Goal: Task Accomplishment & Management: Use online tool/utility

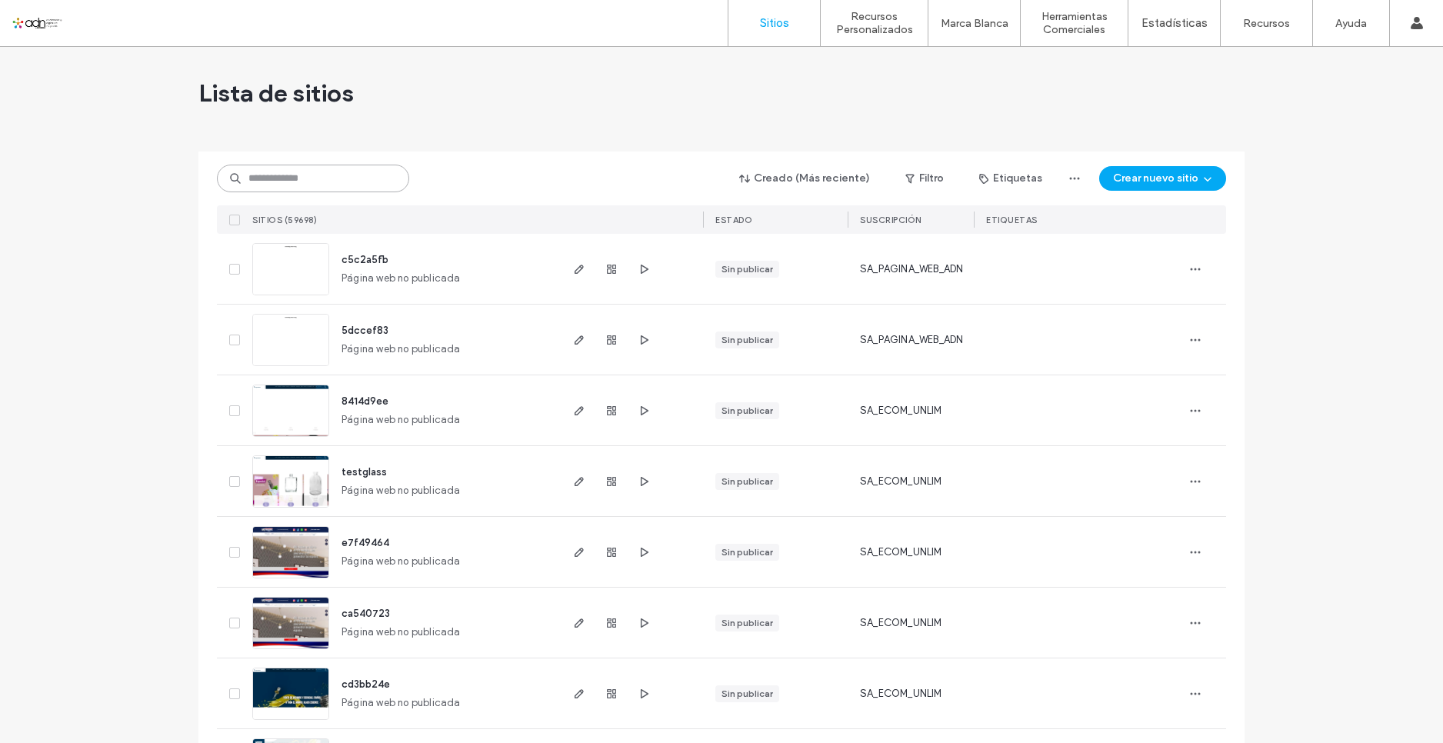
click at [293, 181] on input at bounding box center [313, 179] width 192 height 28
paste input "*********"
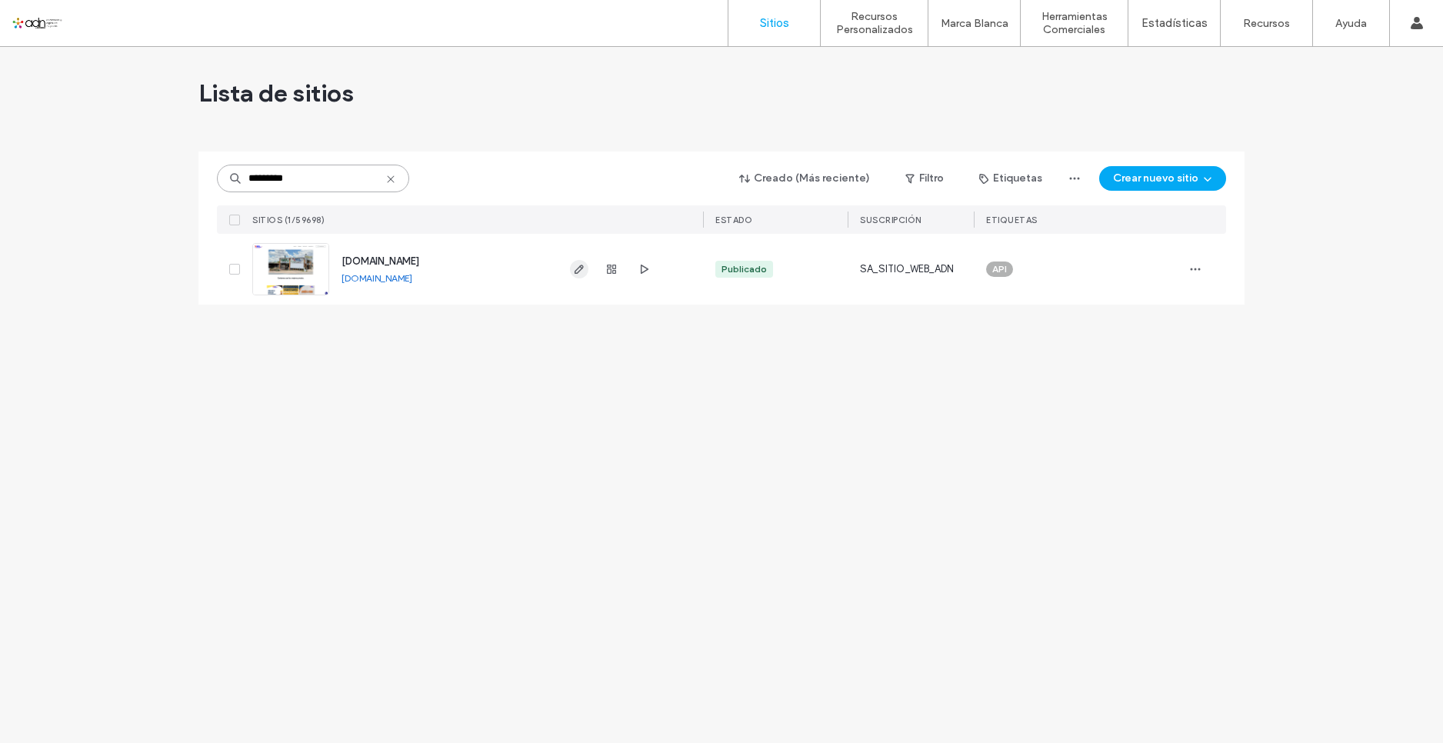
type input "*********"
click at [581, 266] on use "button" at bounding box center [579, 269] width 9 height 9
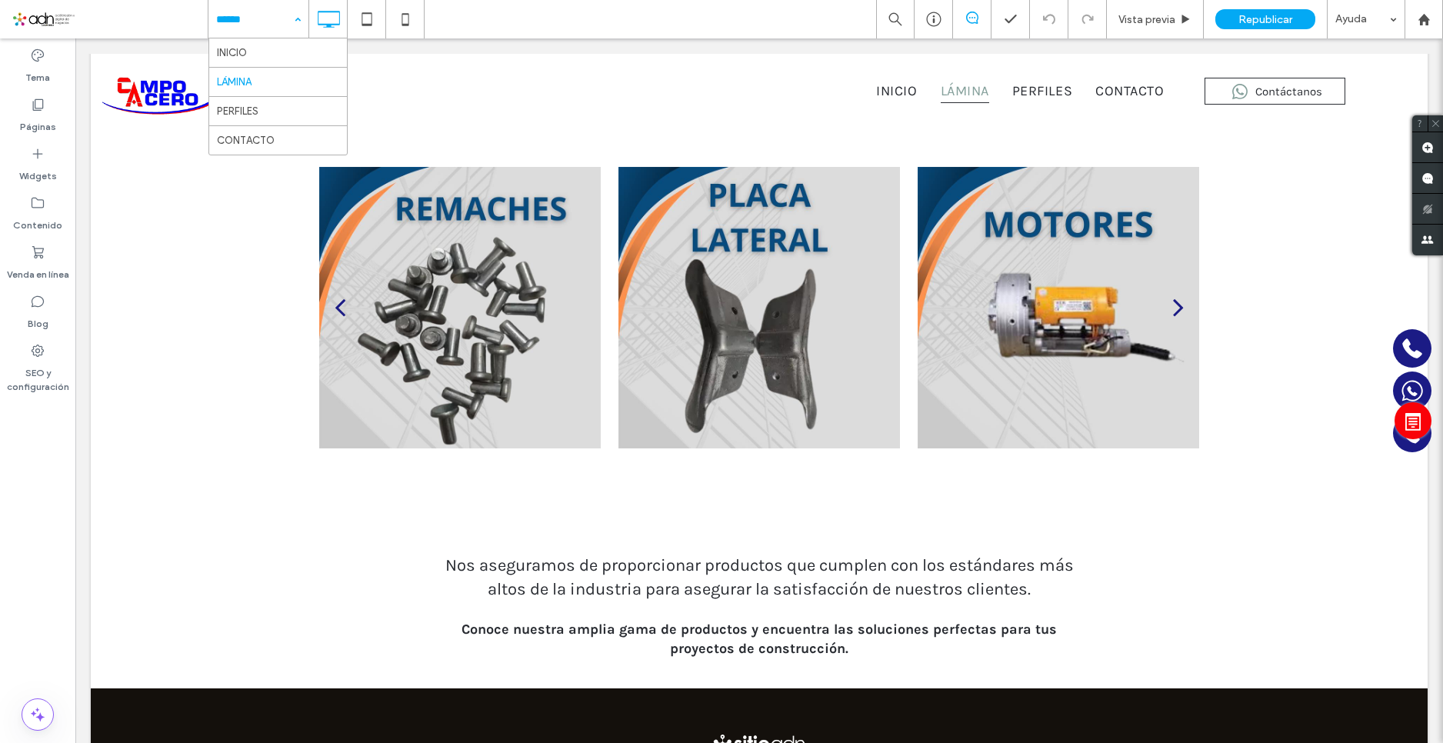
scroll to position [3504, 0]
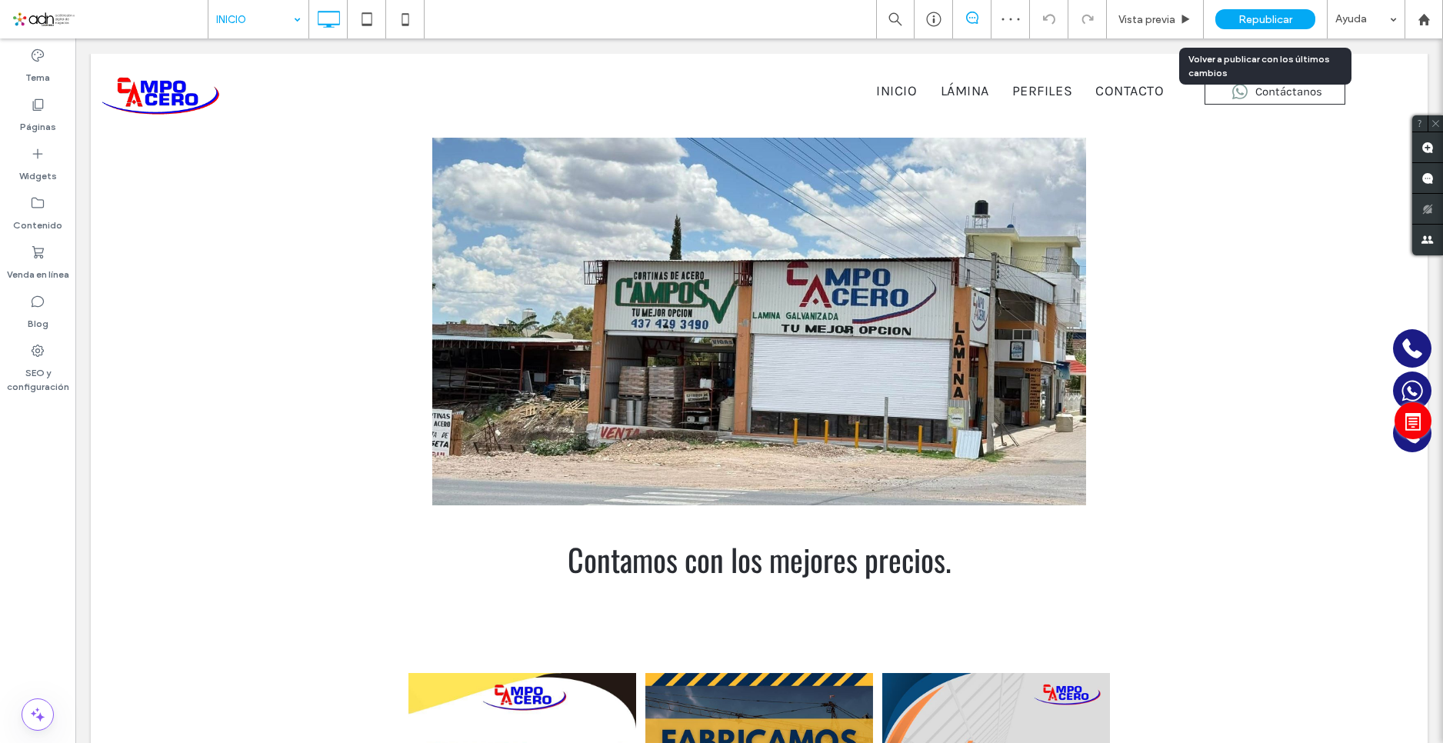
click at [1252, 18] on span "Republicar" at bounding box center [1265, 19] width 54 height 13
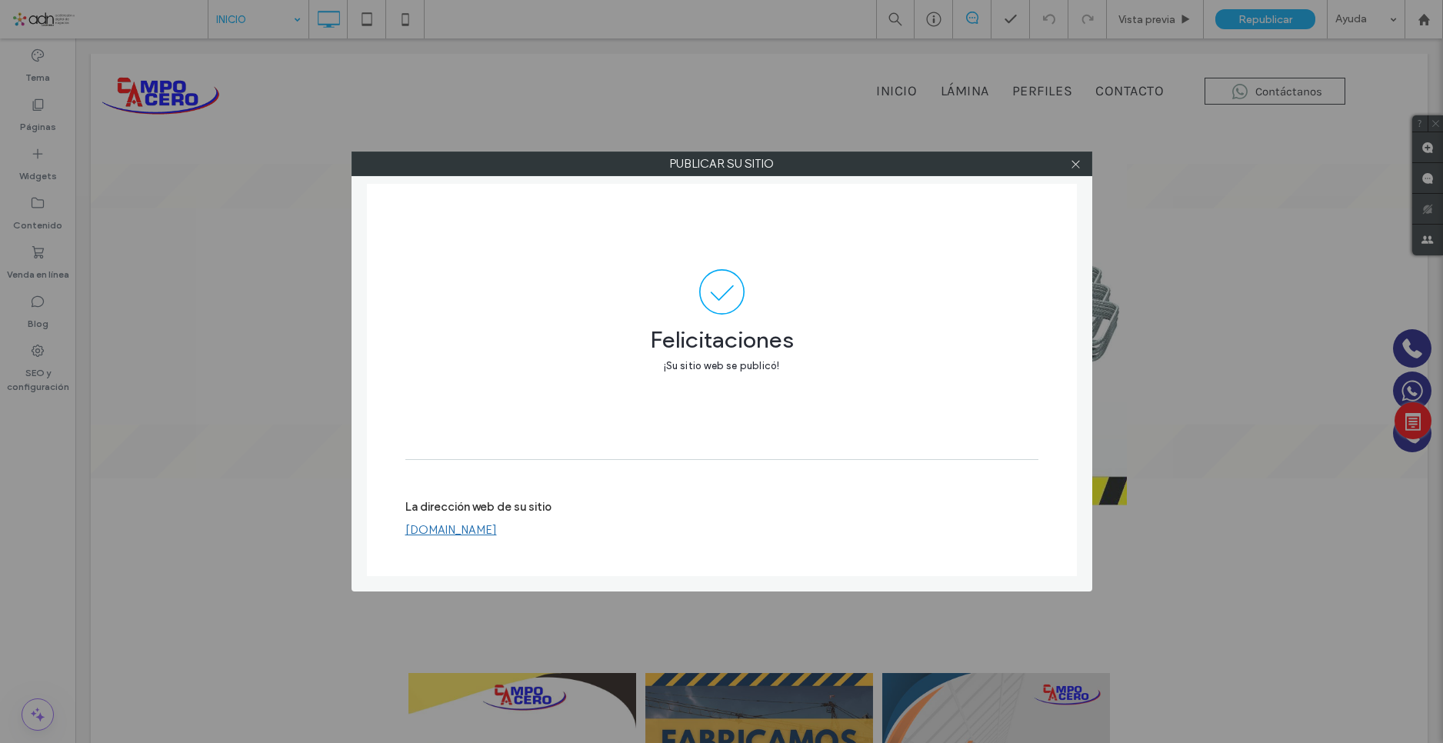
click at [468, 524] on link "www.campoacero.com.mx" at bounding box center [451, 530] width 92 height 14
click at [1071, 164] on icon at bounding box center [1076, 164] width 12 height 12
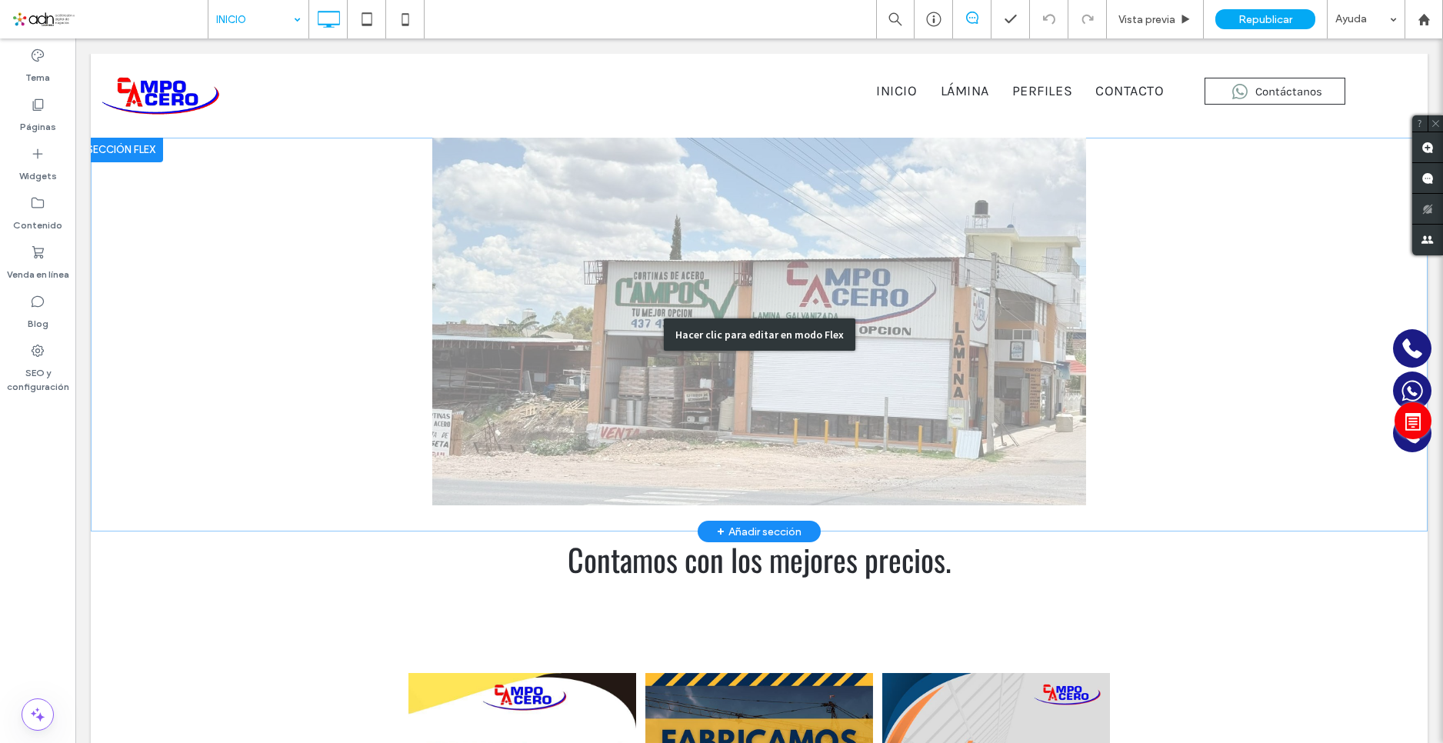
click at [719, 285] on div "Hacer clic para editar en modo Flex" at bounding box center [759, 335] width 1337 height 395
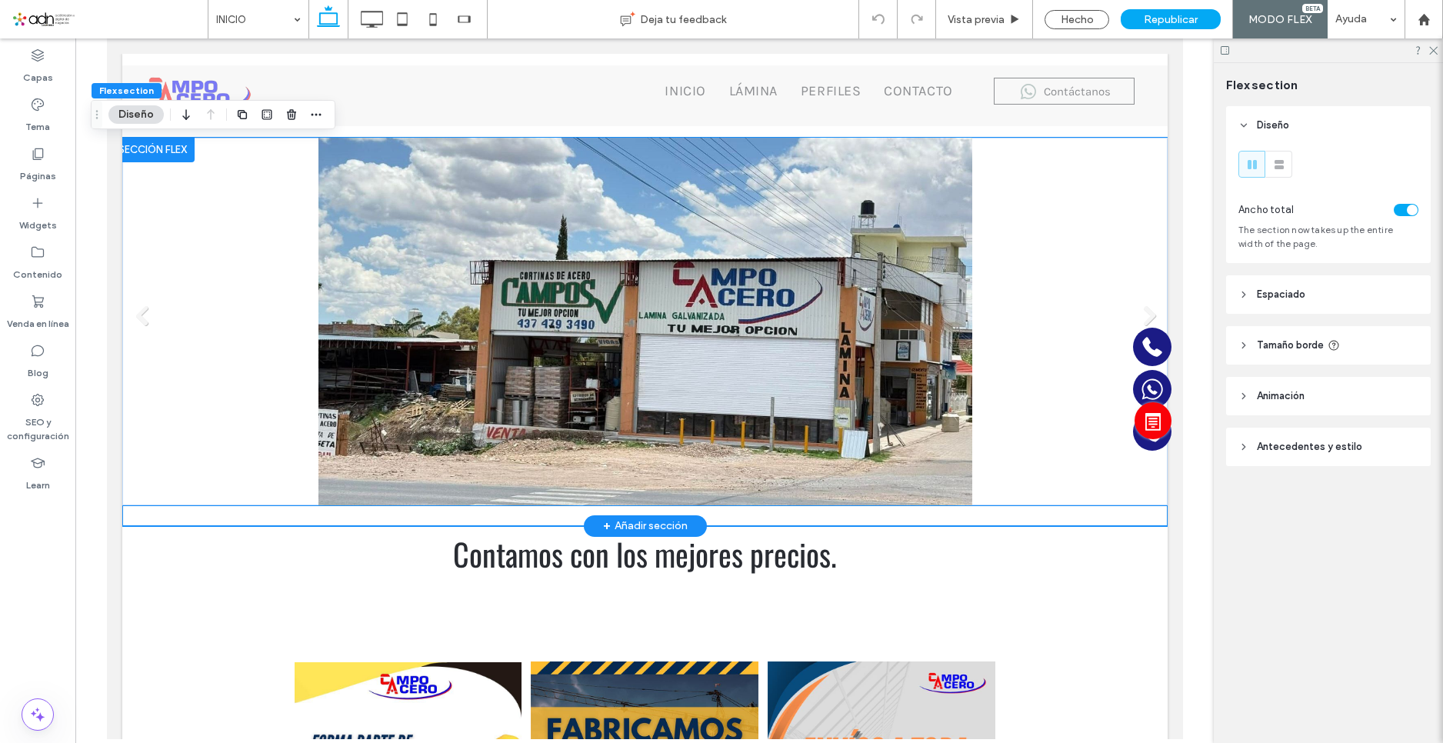
click at [711, 286] on link at bounding box center [644, 322] width 1045 height 368
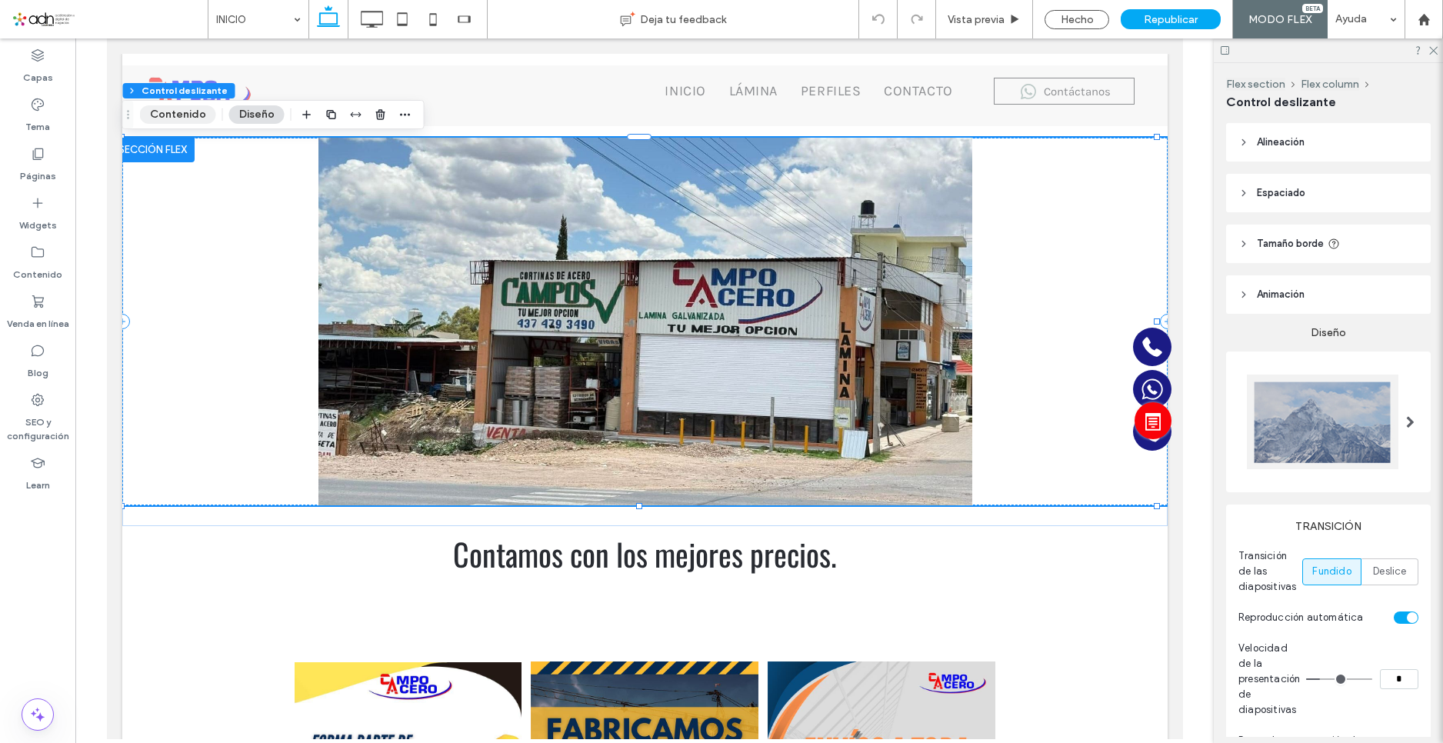
click at [157, 106] on button "Contenido" at bounding box center [178, 114] width 76 height 18
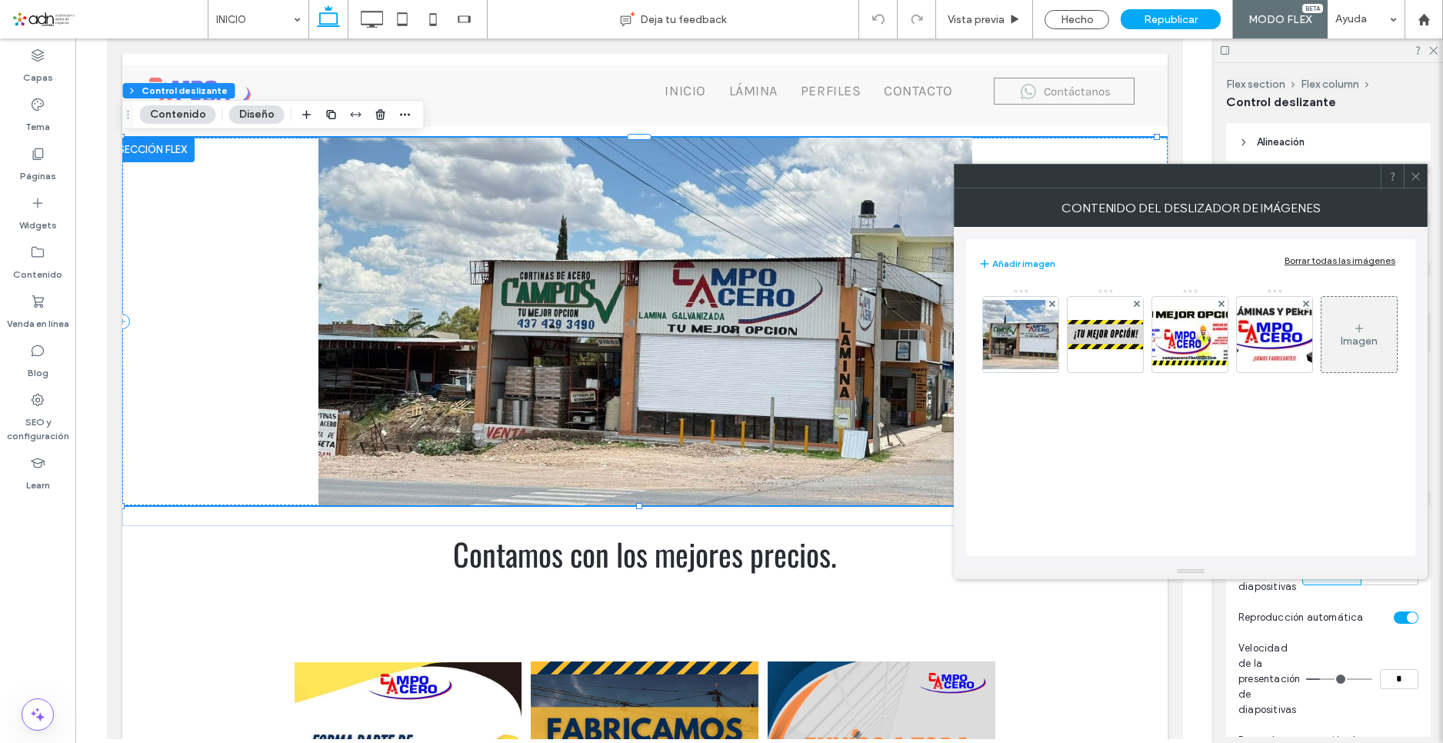
click at [1416, 173] on icon at bounding box center [1416, 177] width 12 height 12
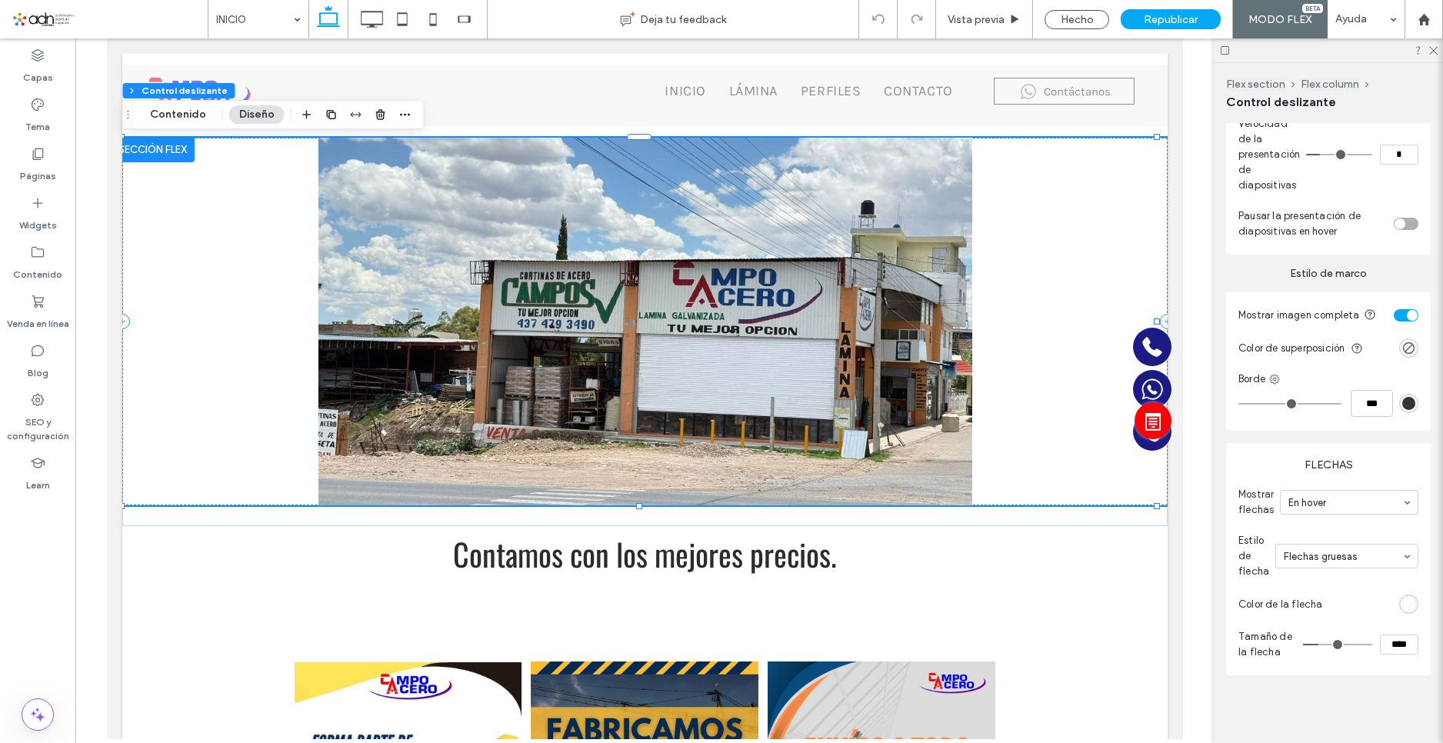
scroll to position [540, 0]
click at [1398, 309] on div "toggle" at bounding box center [1406, 315] width 25 height 12
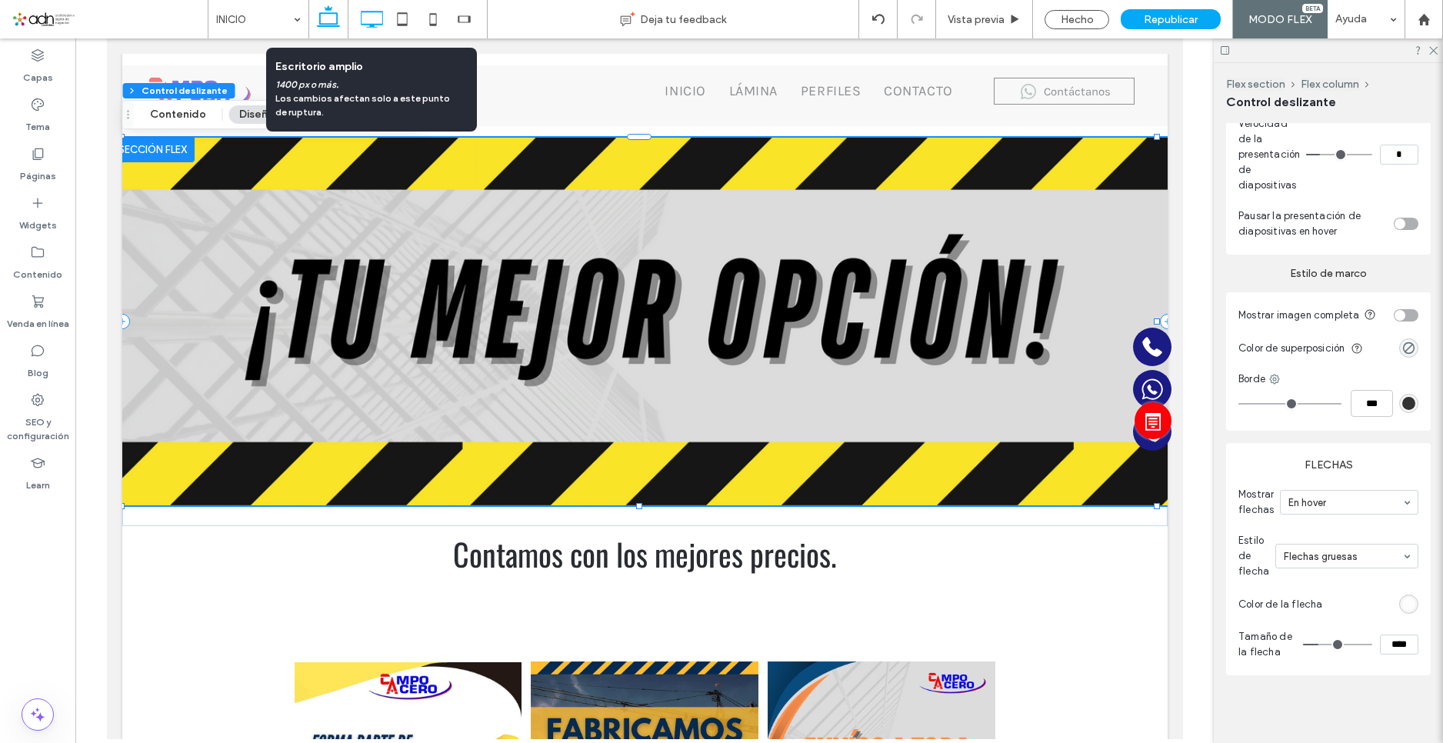
click at [375, 20] on icon at bounding box center [371, 19] width 31 height 31
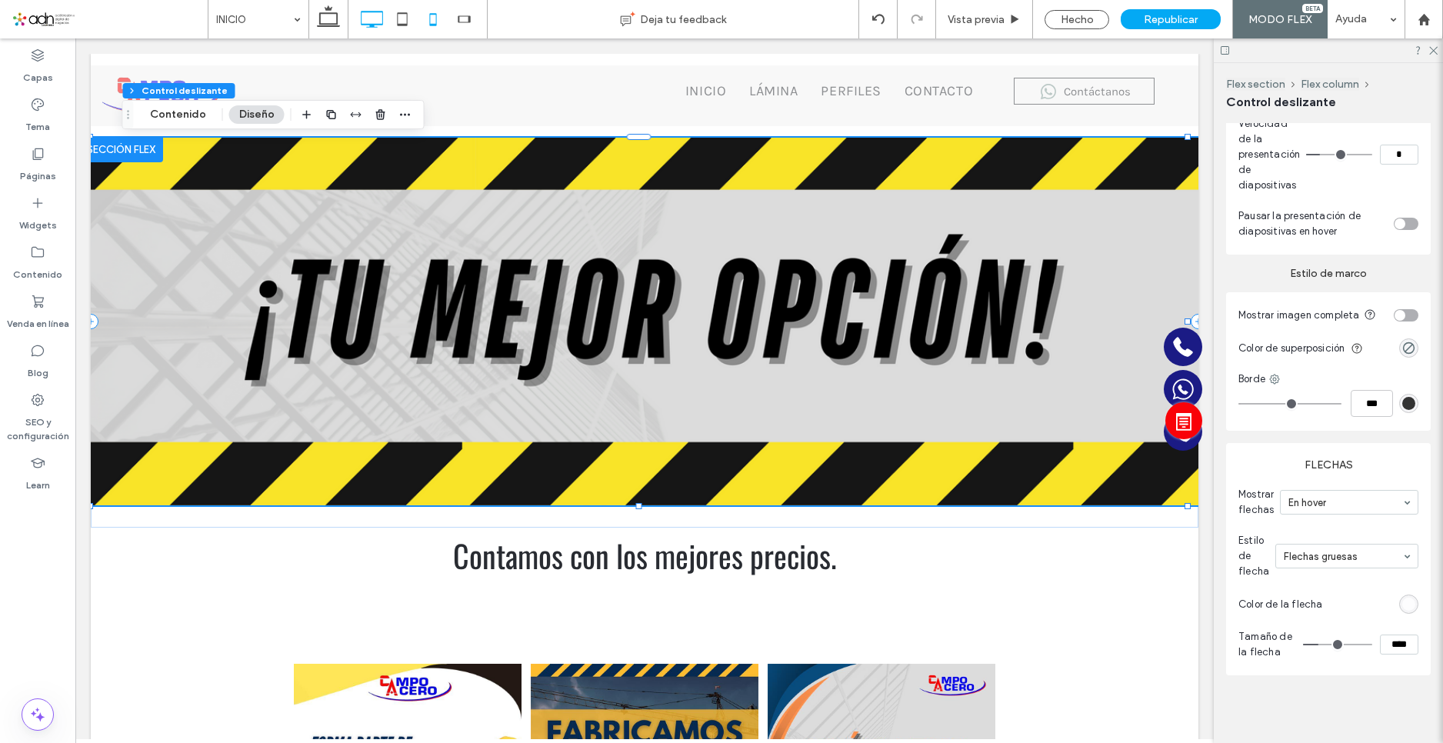
click at [438, 22] on icon at bounding box center [433, 19] width 31 height 31
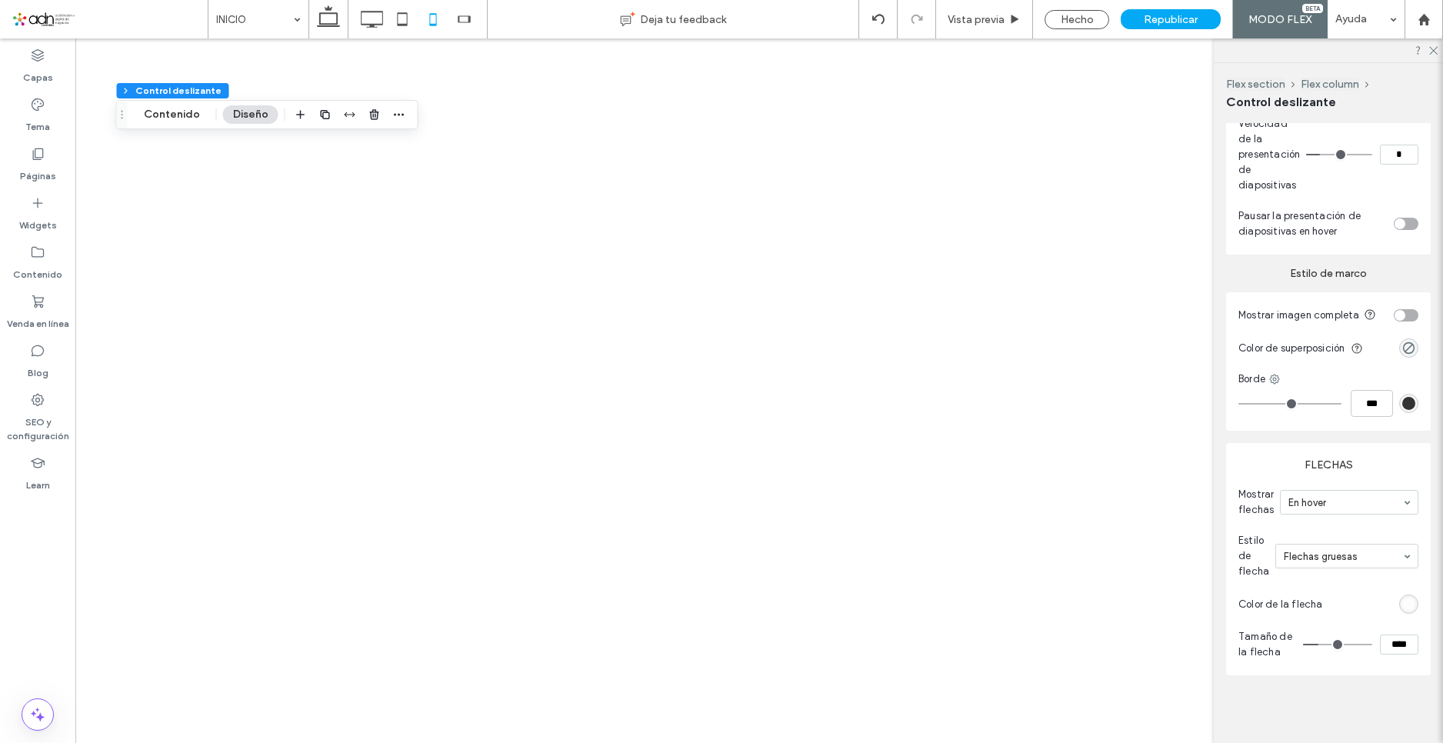
type input "***"
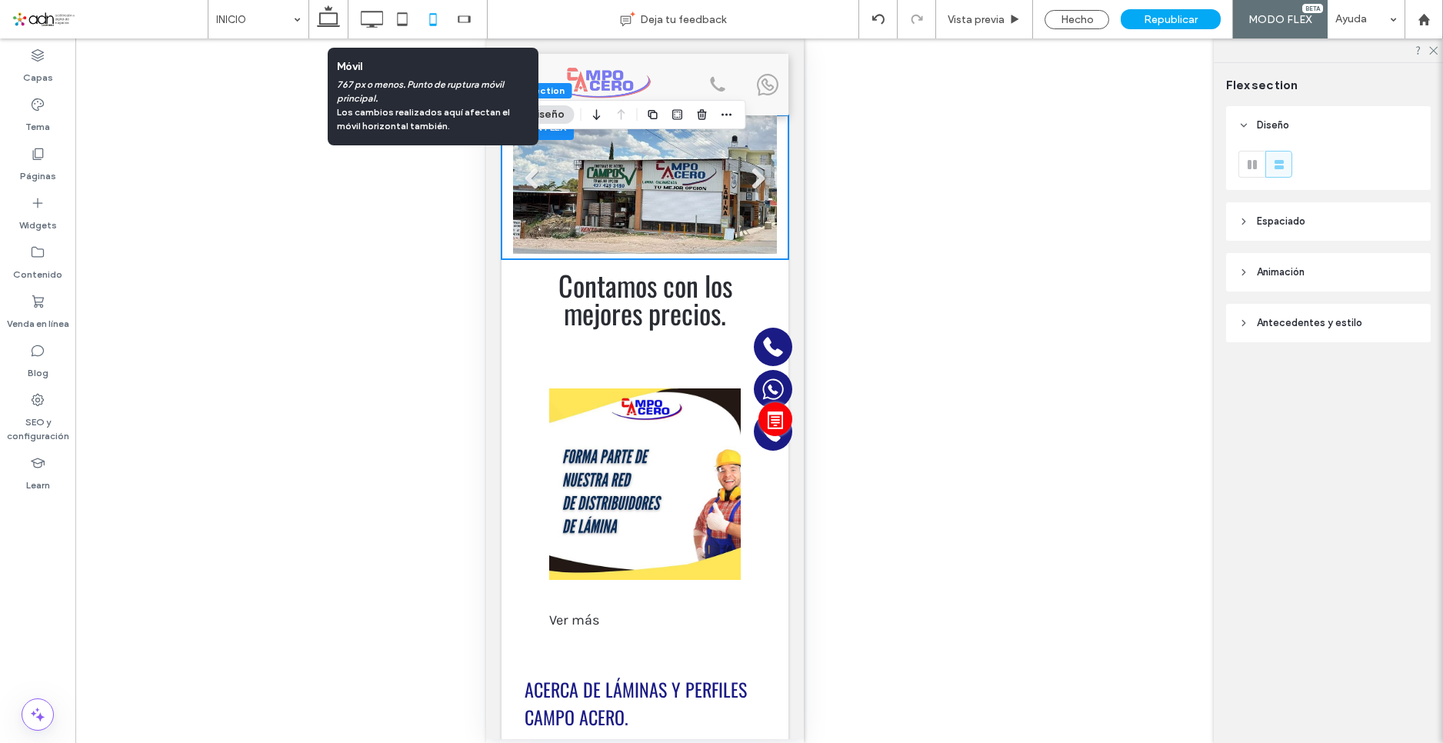
scroll to position [0, 0]
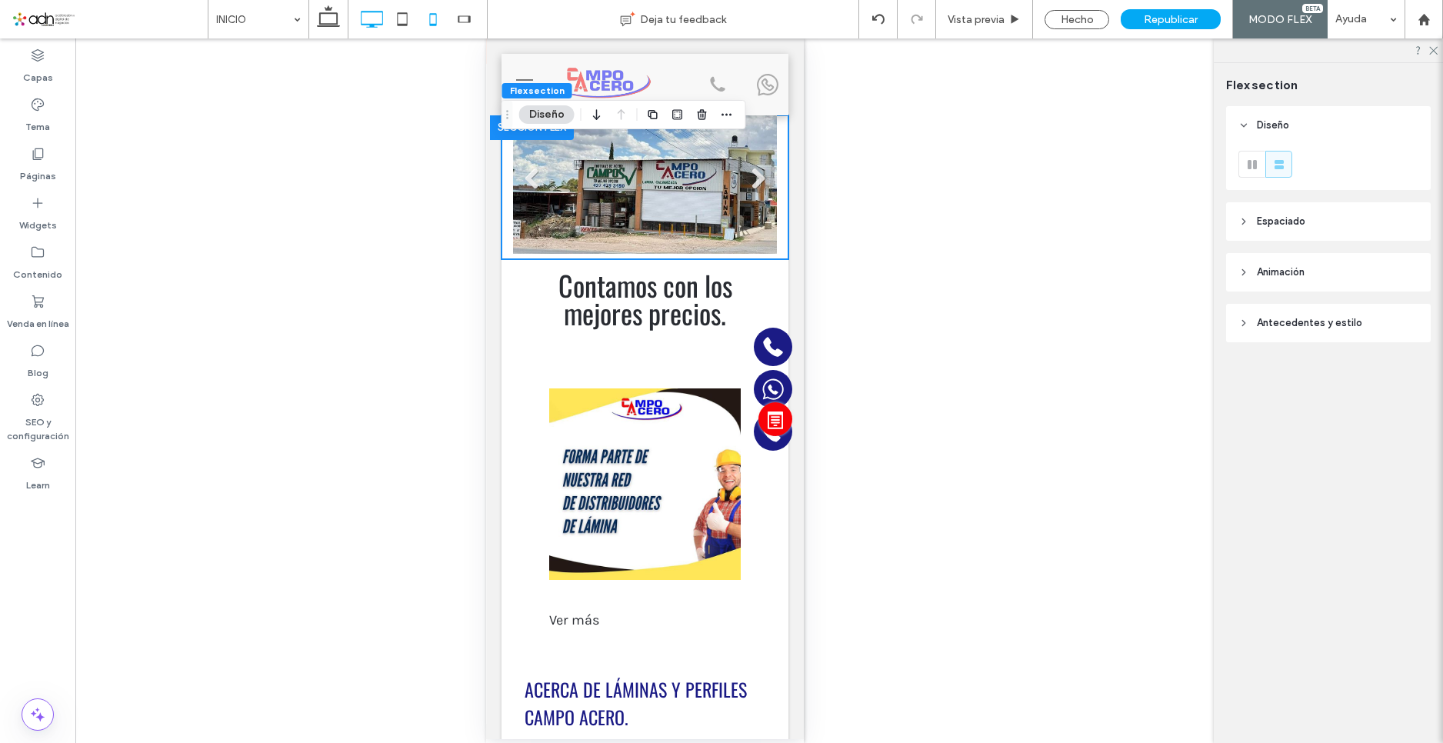
click at [385, 15] on icon at bounding box center [371, 19] width 31 height 31
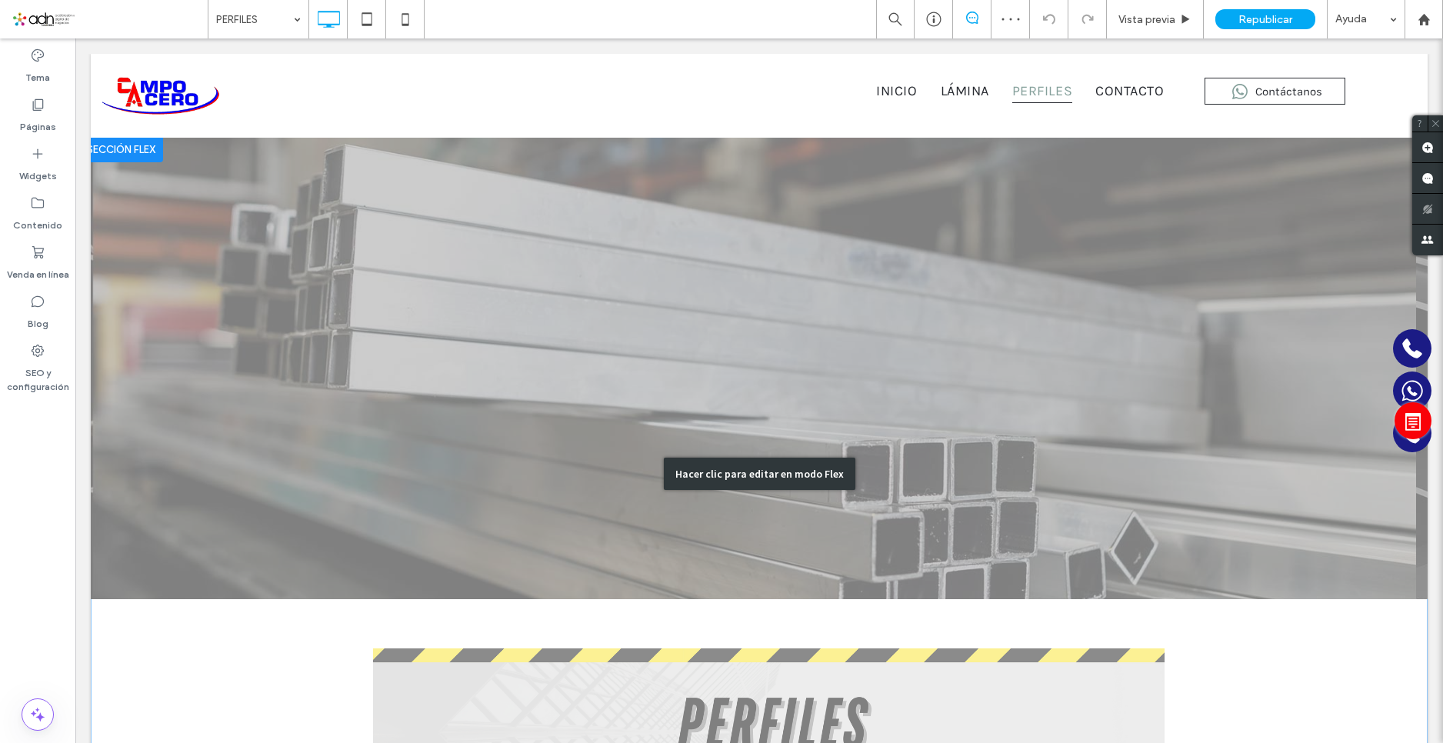
click at [675, 318] on div "Hacer clic para editar en modo Flex" at bounding box center [759, 474] width 1337 height 672
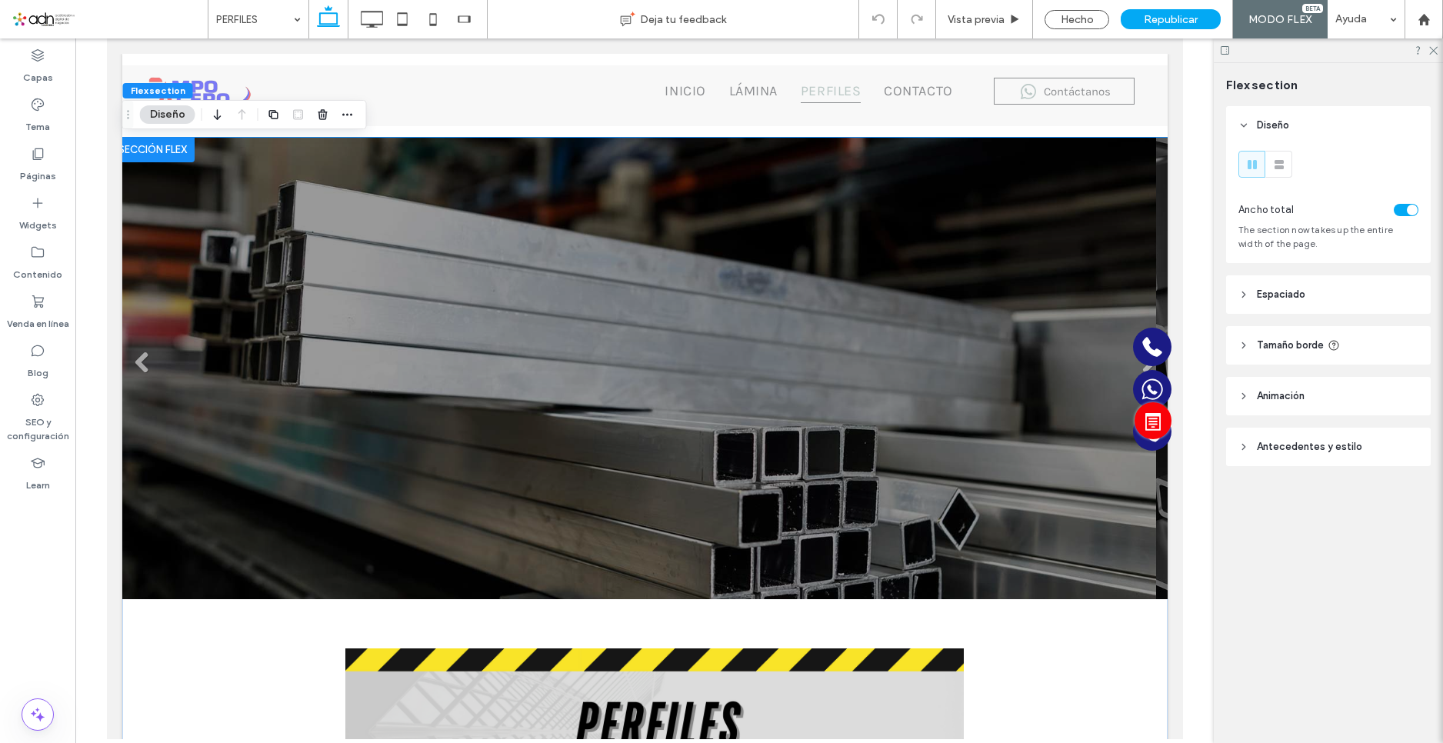
click at [672, 316] on li "Título de diapositiva Escriba el subtítulo aquí Botón" at bounding box center [639, 369] width 1034 height 462
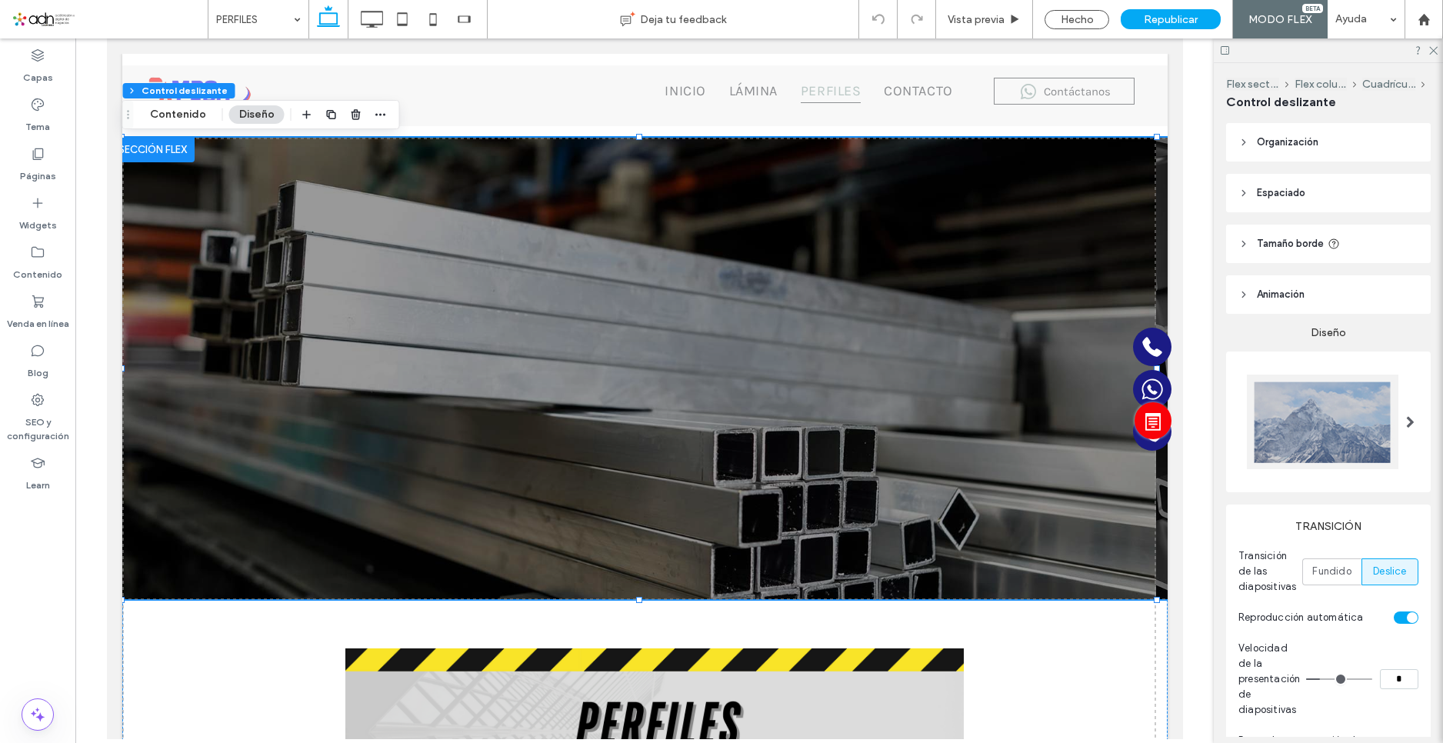
click at [1306, 232] on header "Tamaño borde" at bounding box center [1328, 244] width 205 height 38
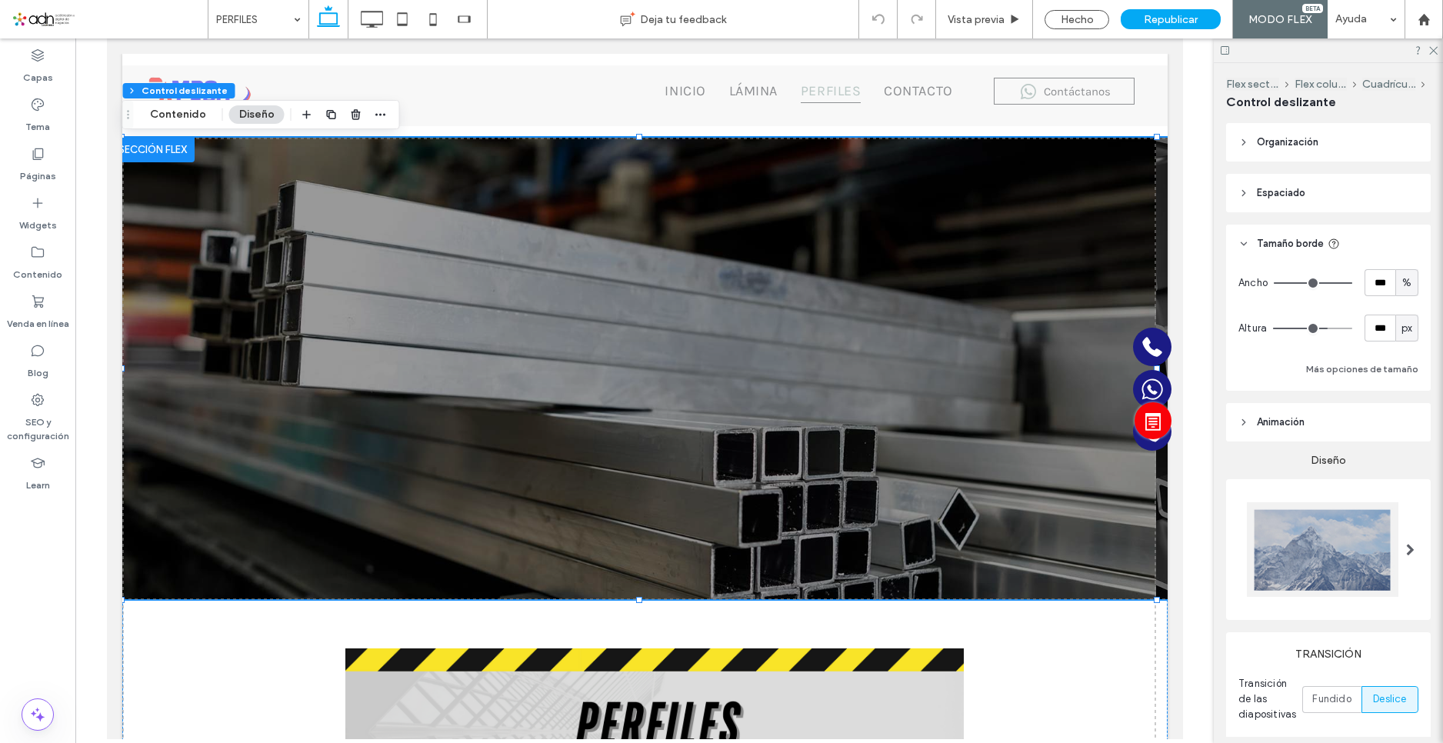
click at [1291, 407] on header "Animación" at bounding box center [1328, 422] width 205 height 38
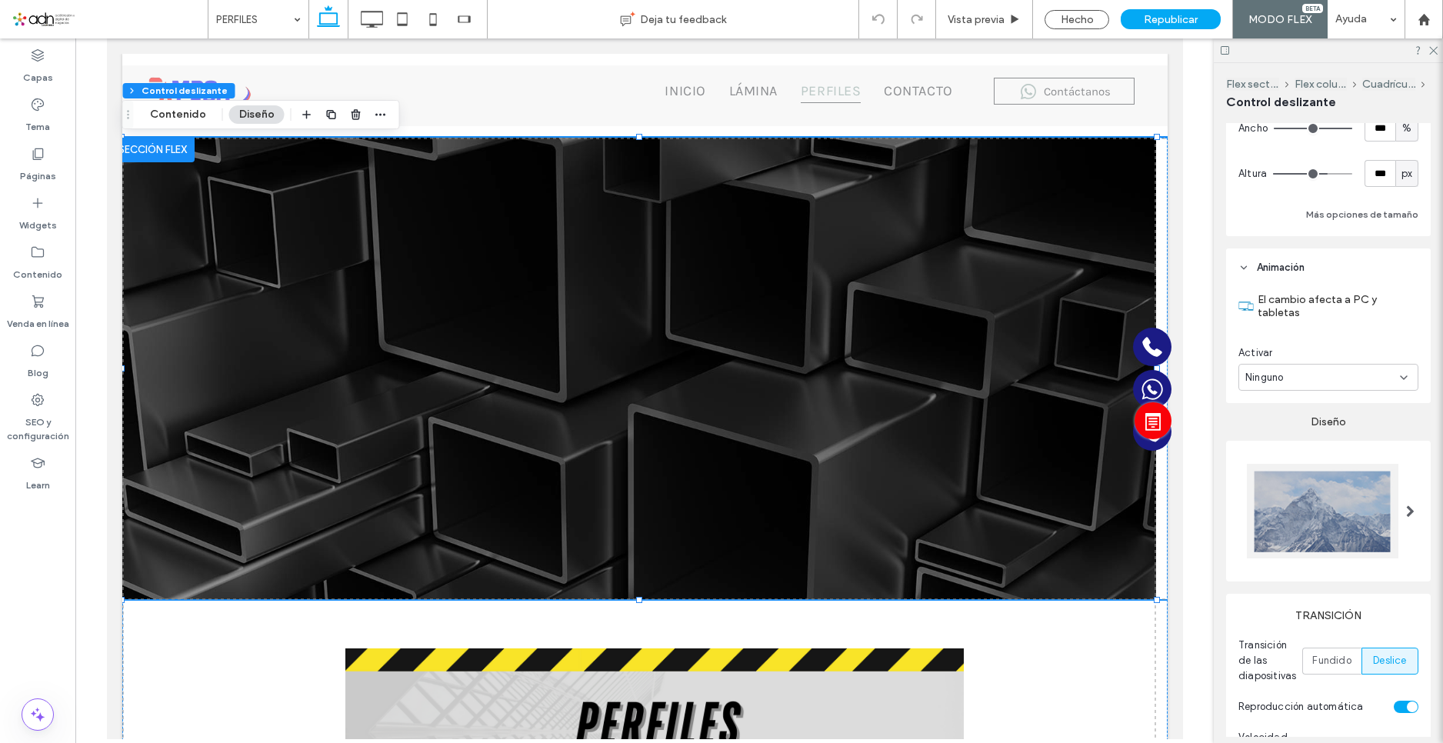
scroll to position [308, 0]
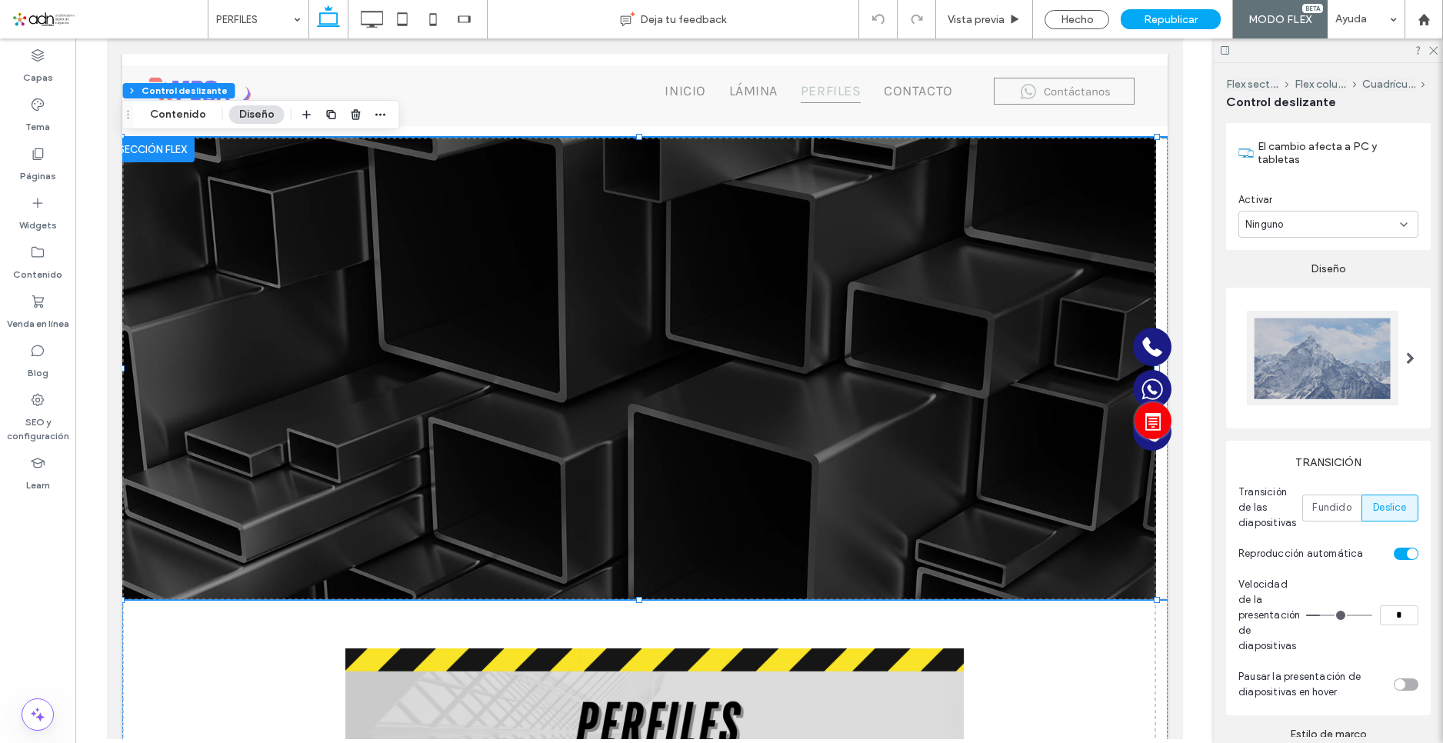
click at [1358, 356] on div at bounding box center [1323, 358] width 152 height 95
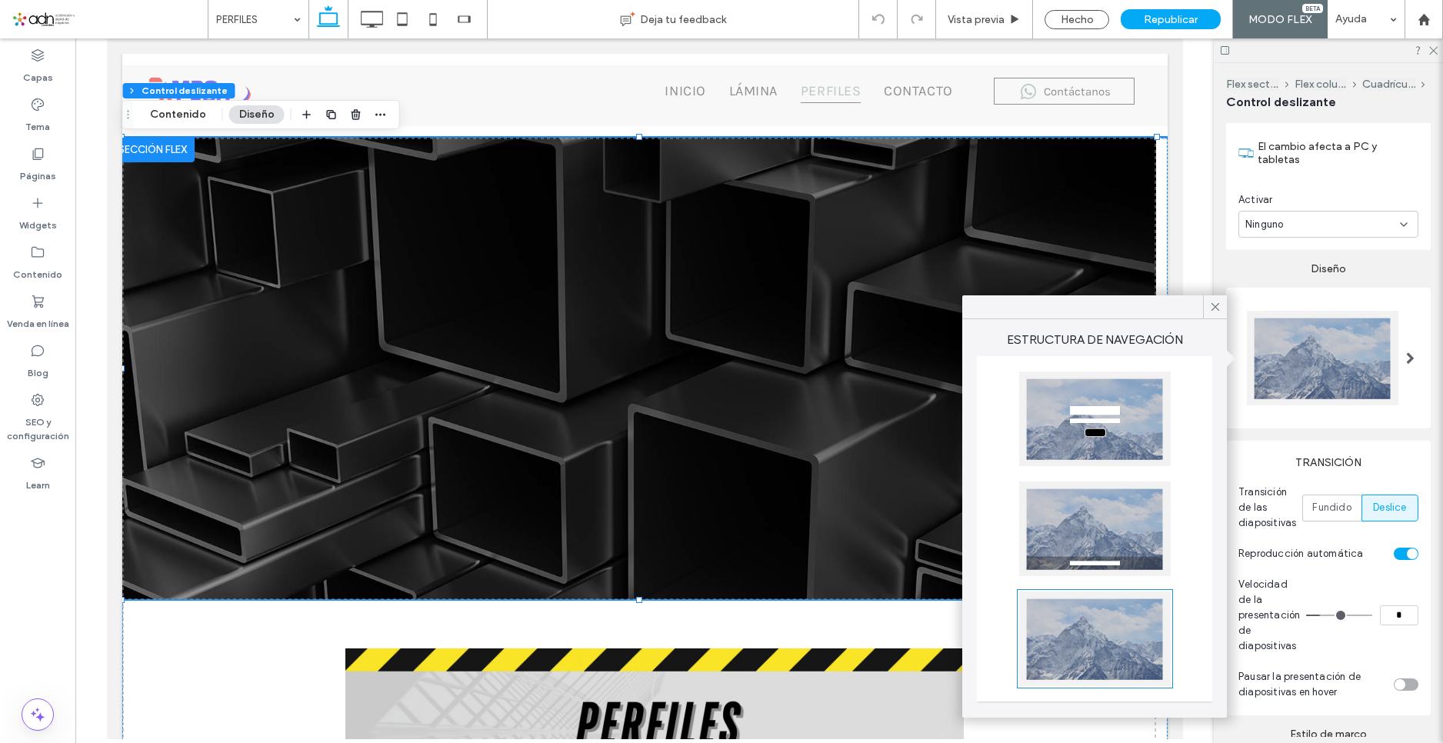
click at [1209, 303] on icon at bounding box center [1215, 307] width 14 height 14
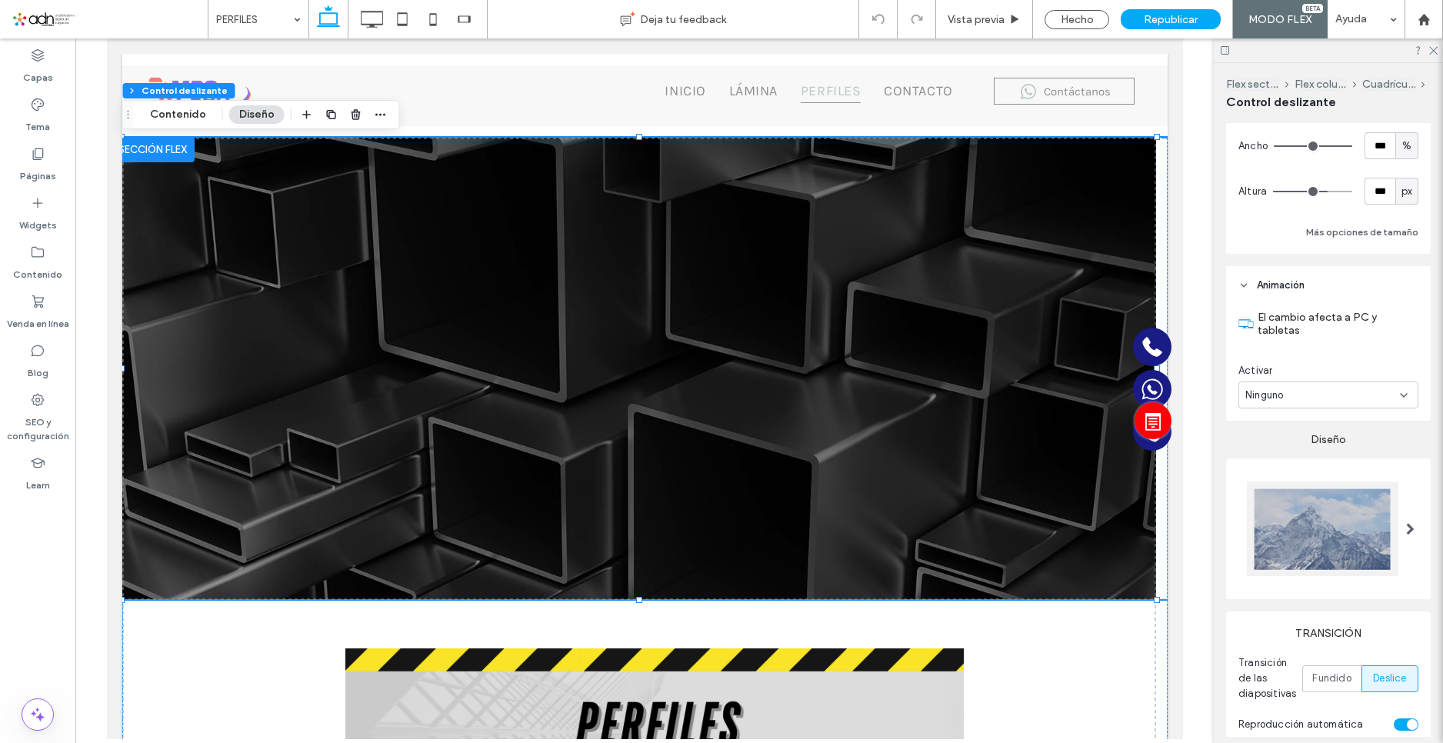
scroll to position [0, 0]
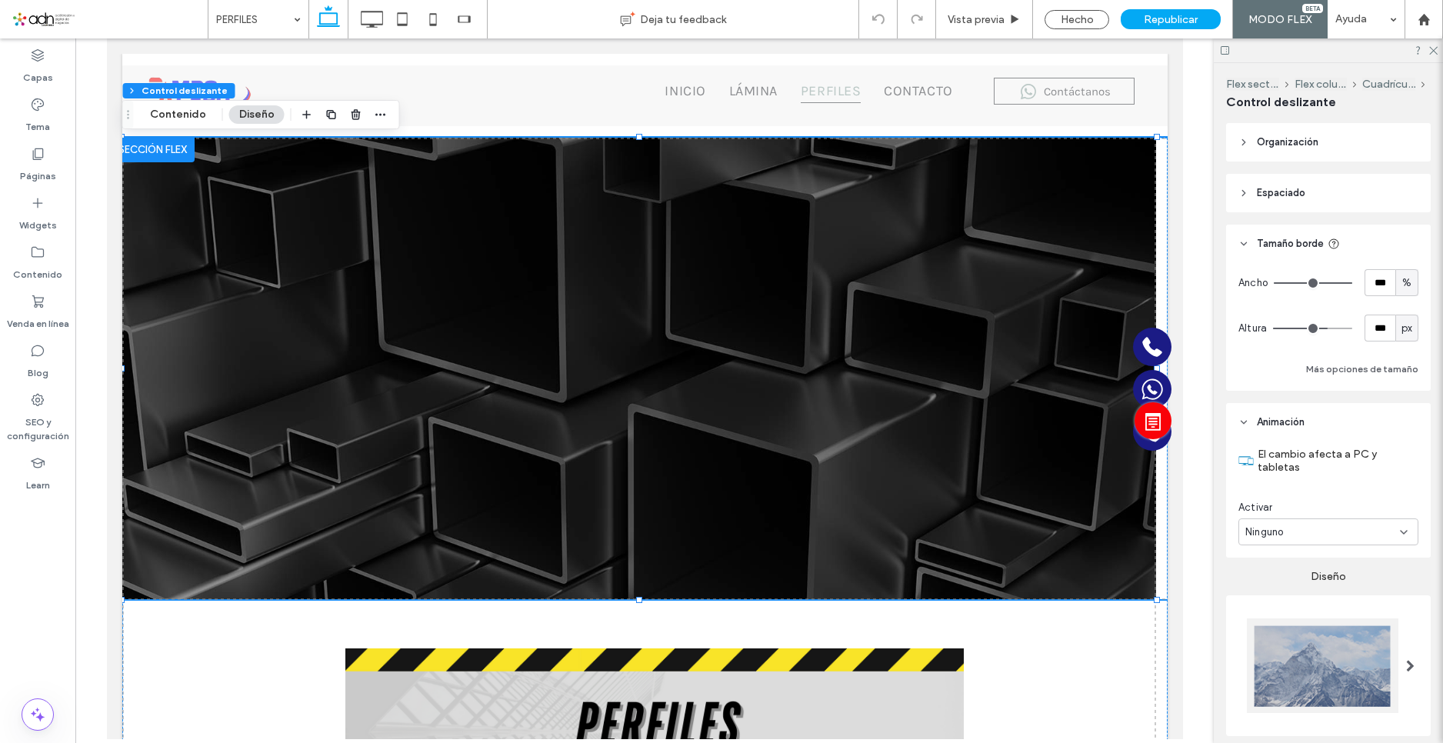
click at [1291, 188] on span "Espaciado" at bounding box center [1281, 192] width 48 height 15
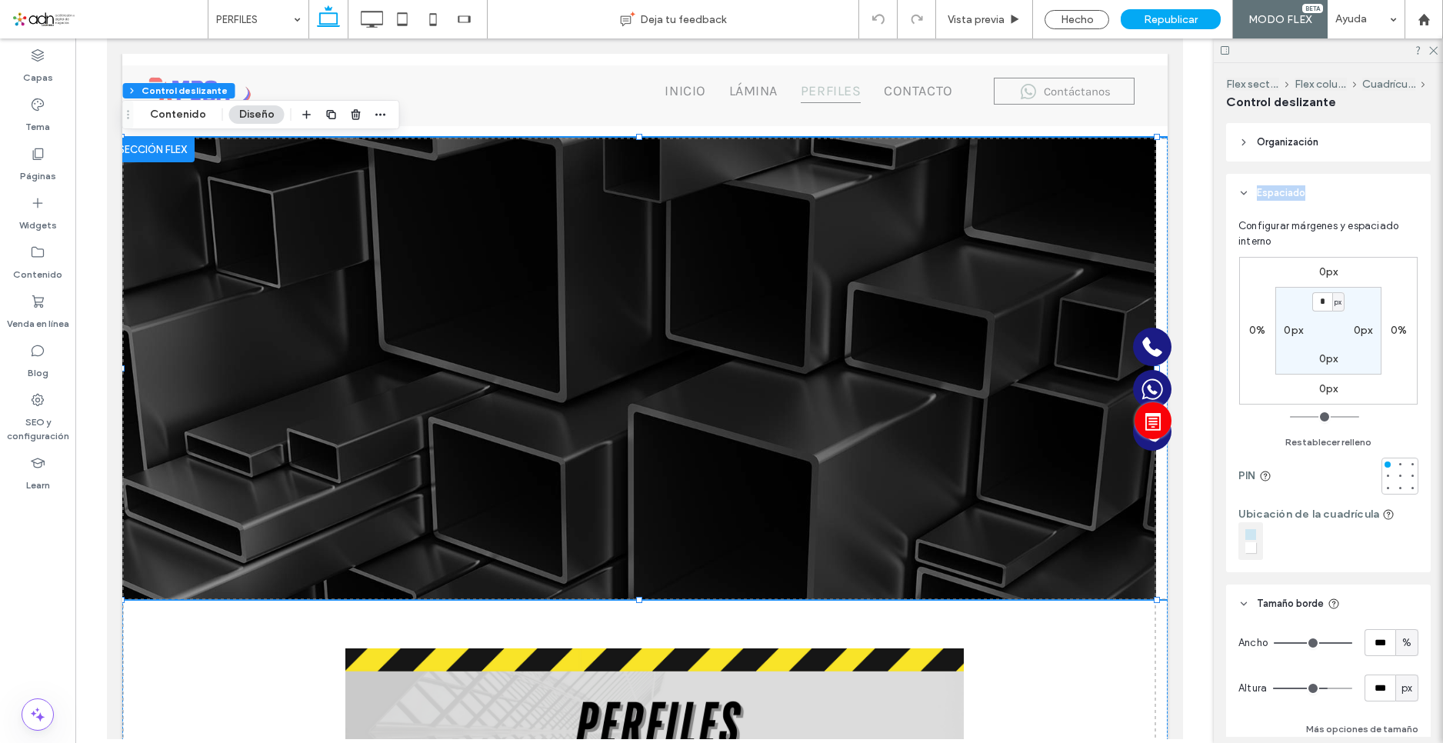
click at [1291, 188] on span "Espaciado" at bounding box center [1281, 192] width 48 height 15
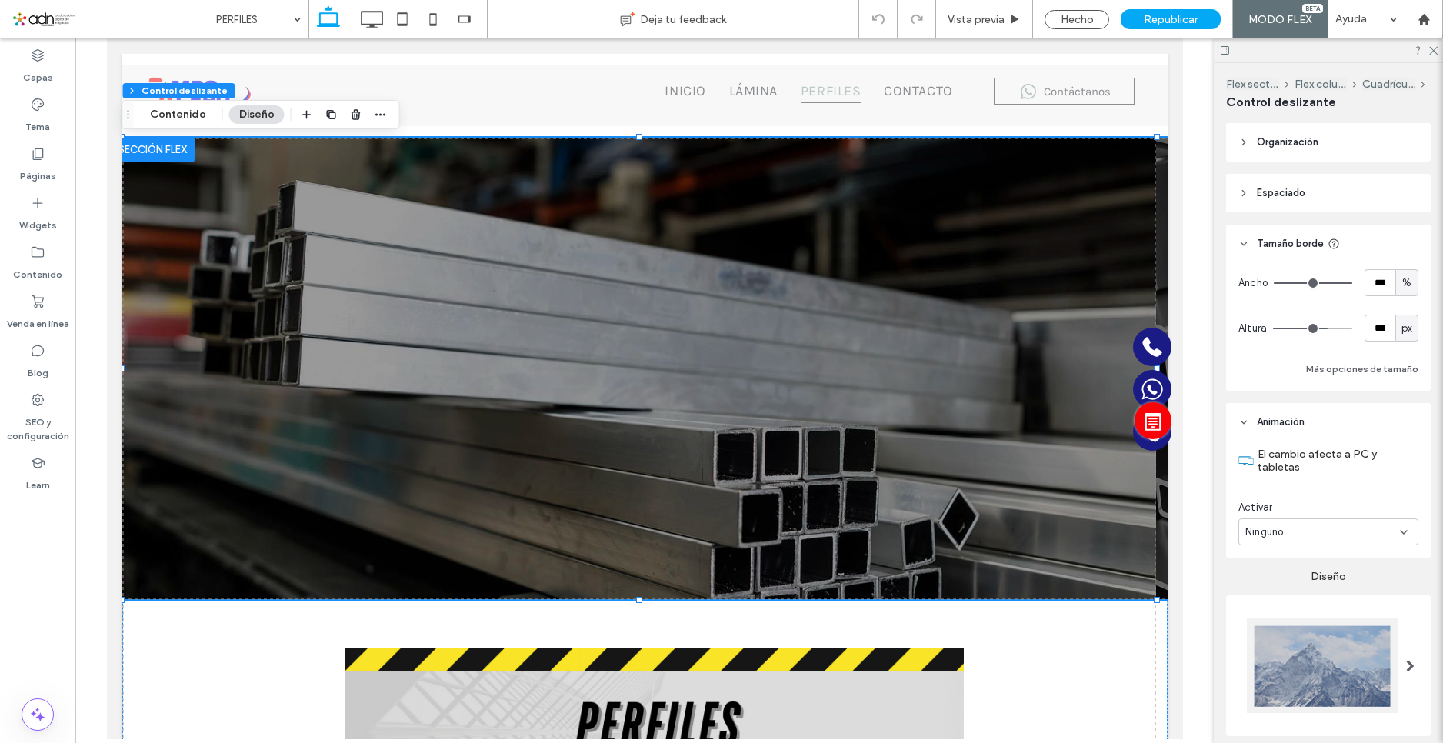
click at [1282, 244] on span "Tamaño borde" at bounding box center [1290, 243] width 67 height 15
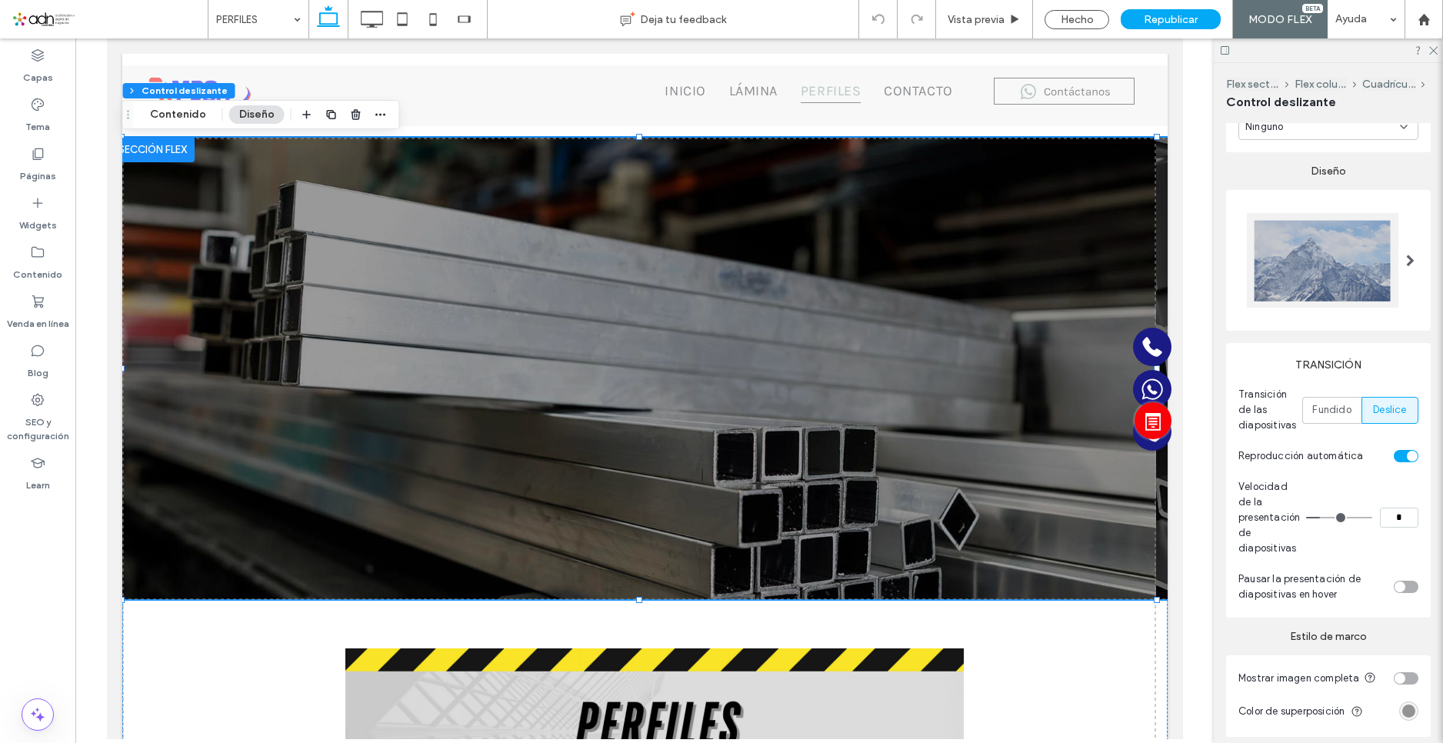
scroll to position [272, 0]
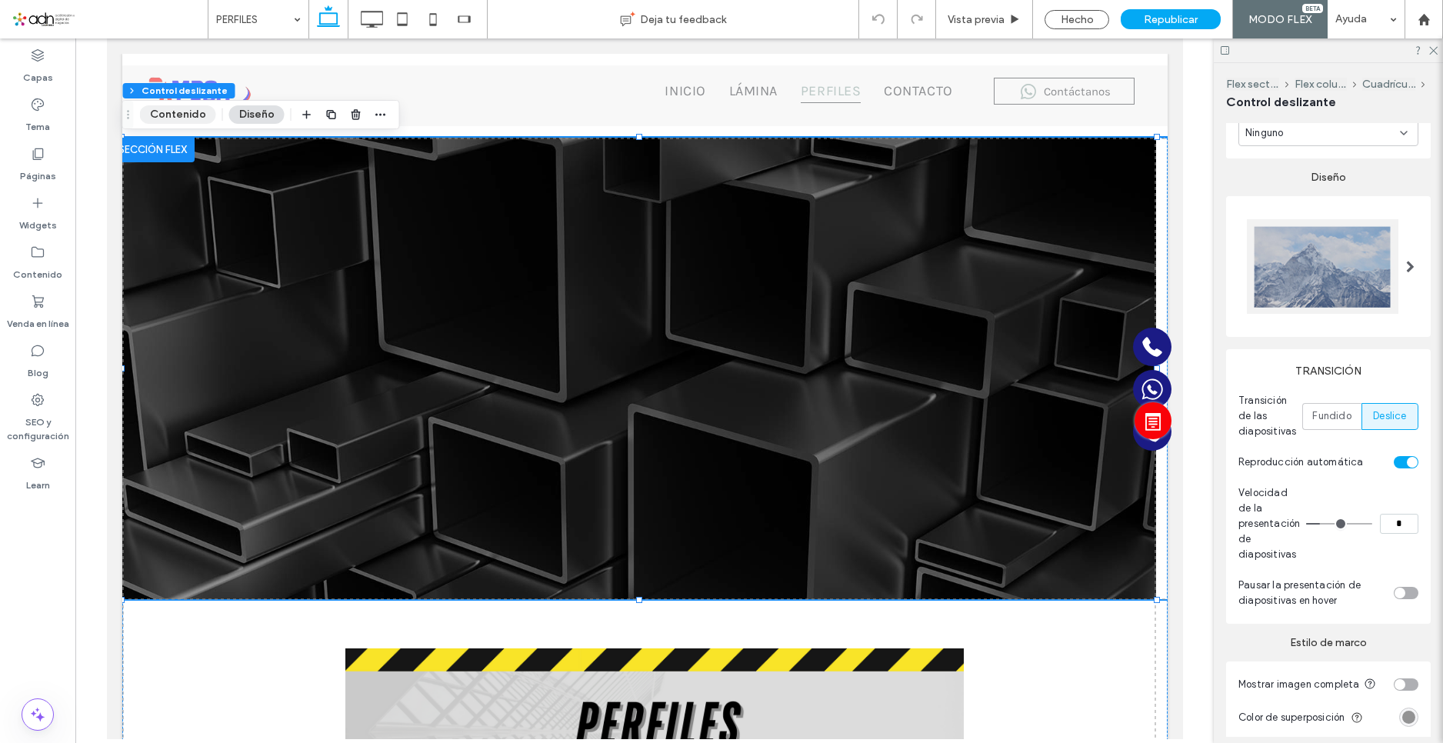
click at [171, 111] on button "Contenido" at bounding box center [178, 114] width 76 height 18
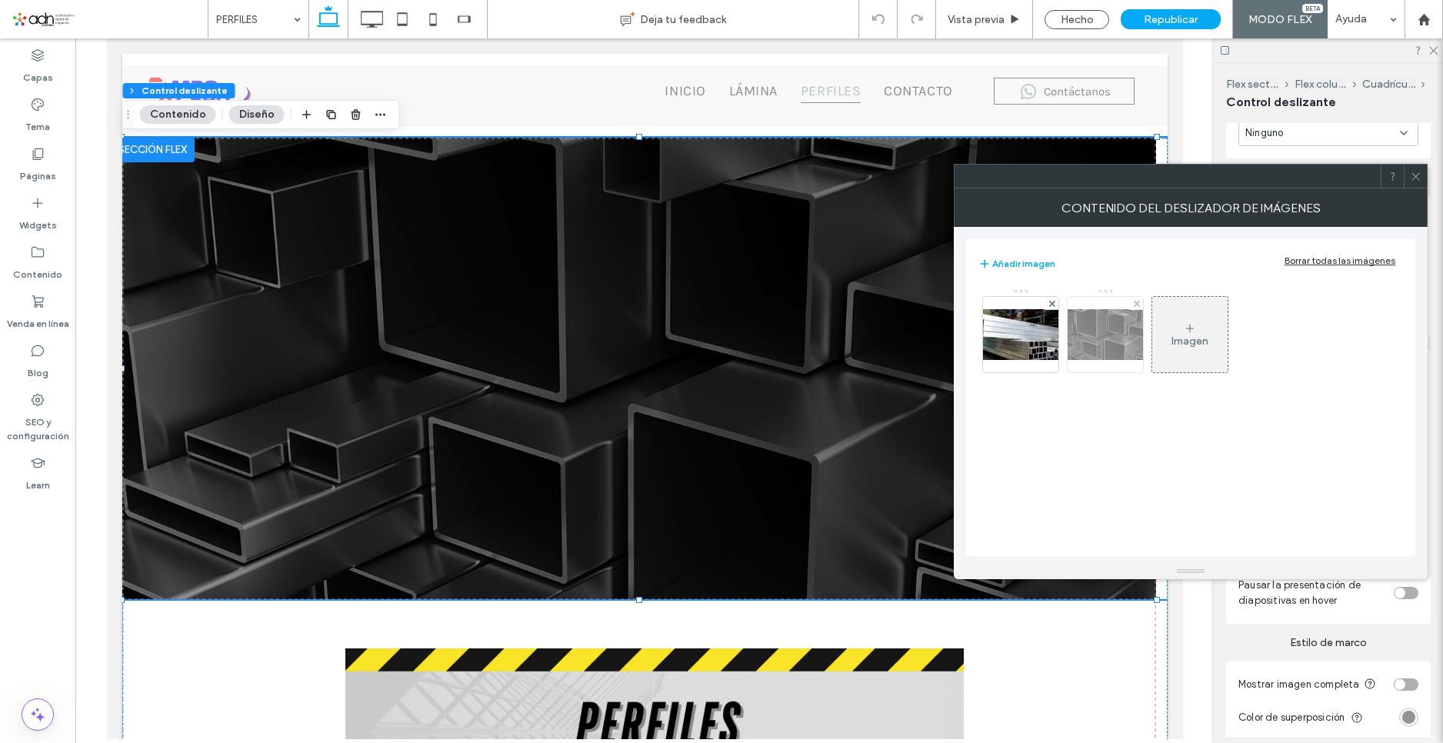
click at [1121, 328] on img at bounding box center [1105, 334] width 123 height 51
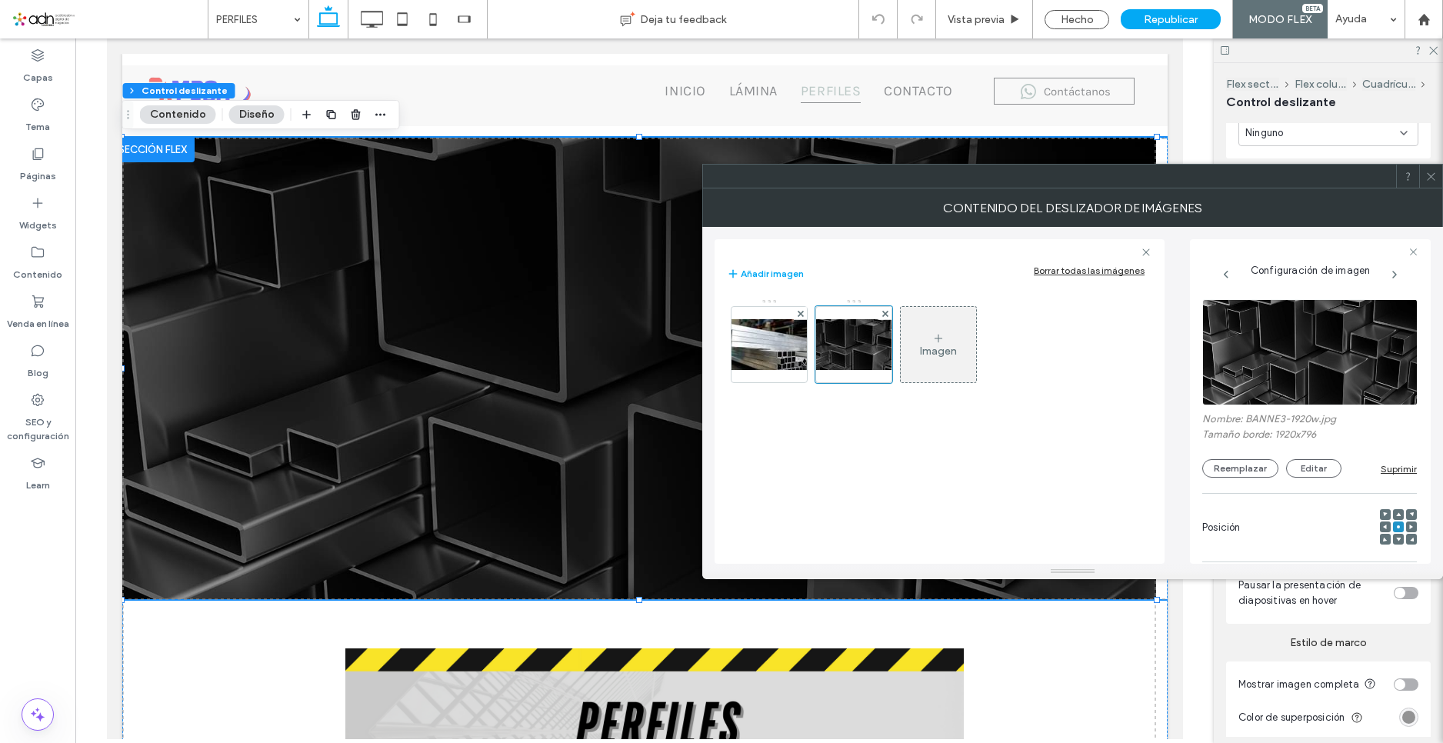
click at [948, 338] on div "Imagen" at bounding box center [938, 344] width 75 height 72
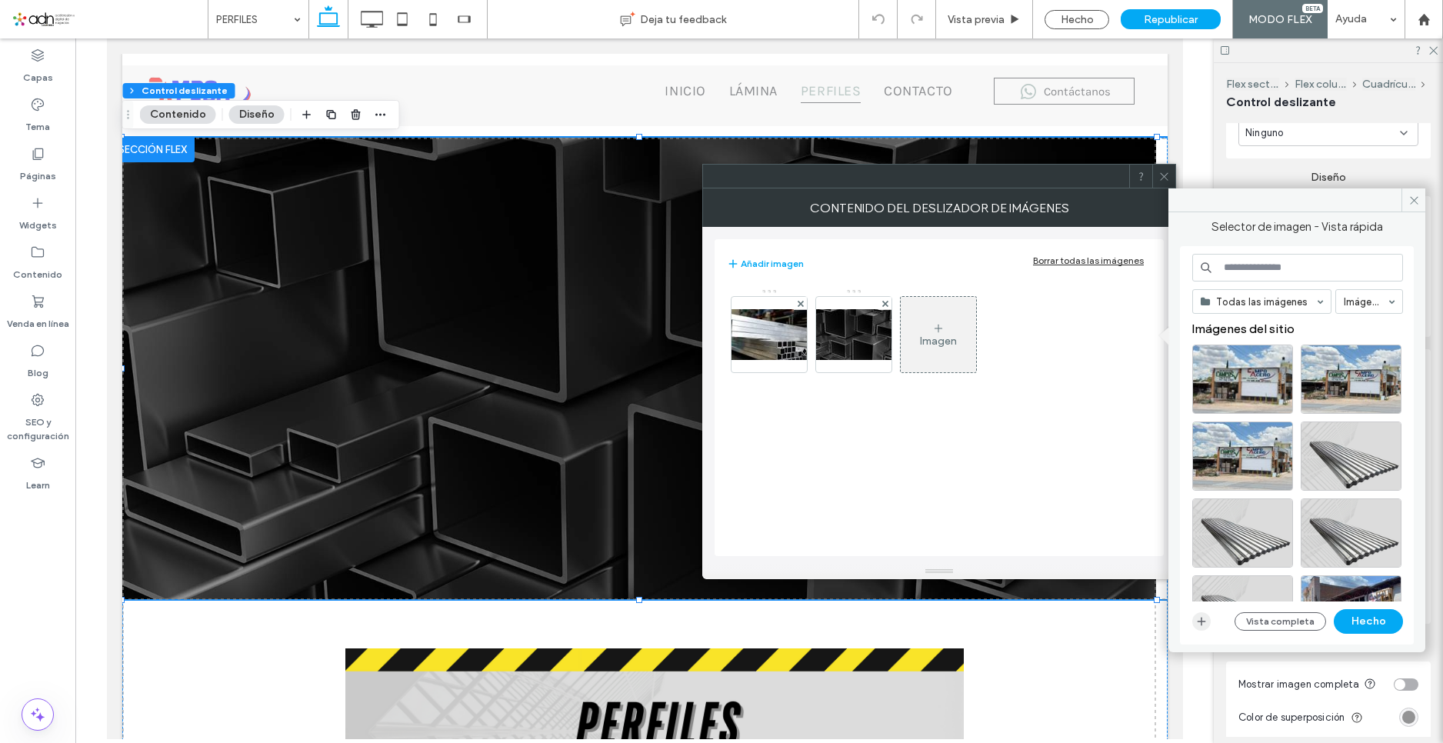
click at [1202, 625] on icon "button" at bounding box center [1201, 621] width 12 height 12
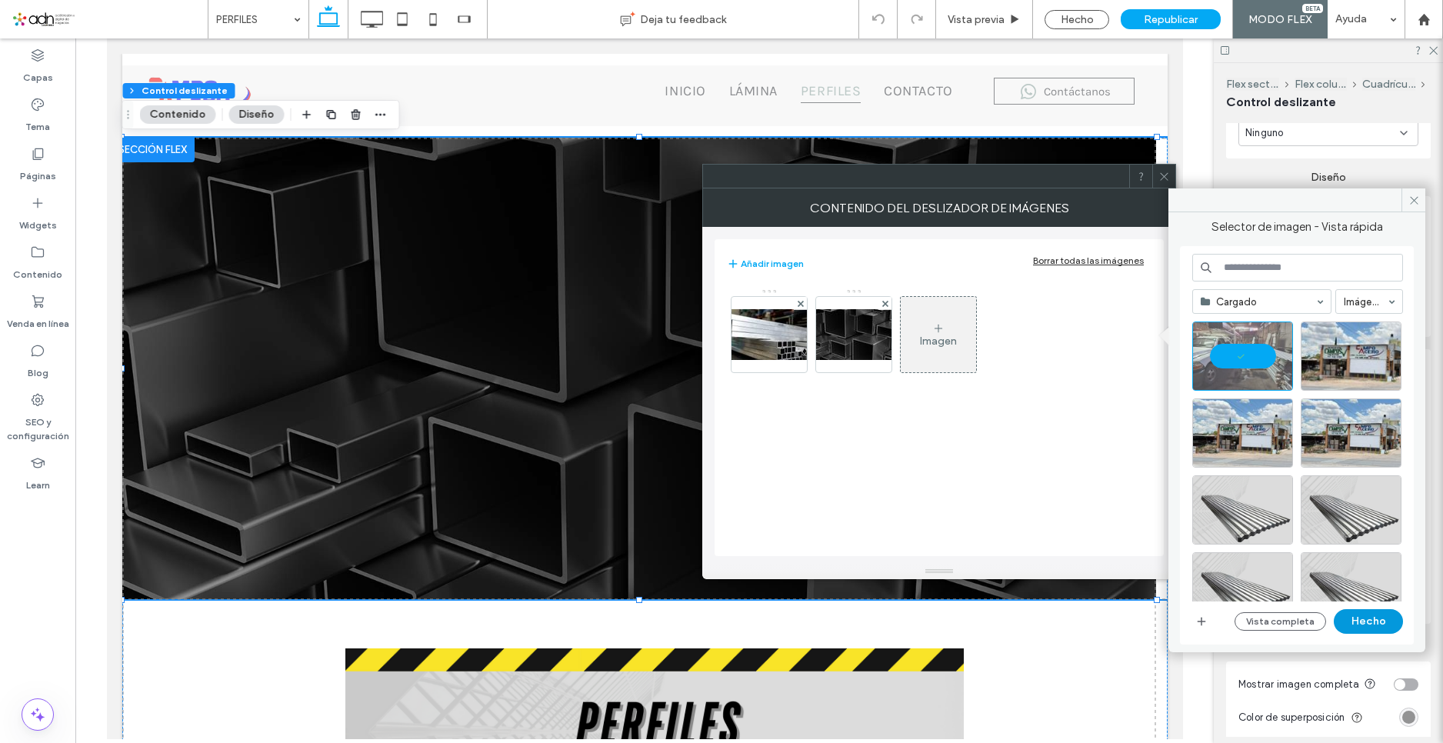
click at [1389, 620] on button "Hecho" at bounding box center [1368, 621] width 69 height 25
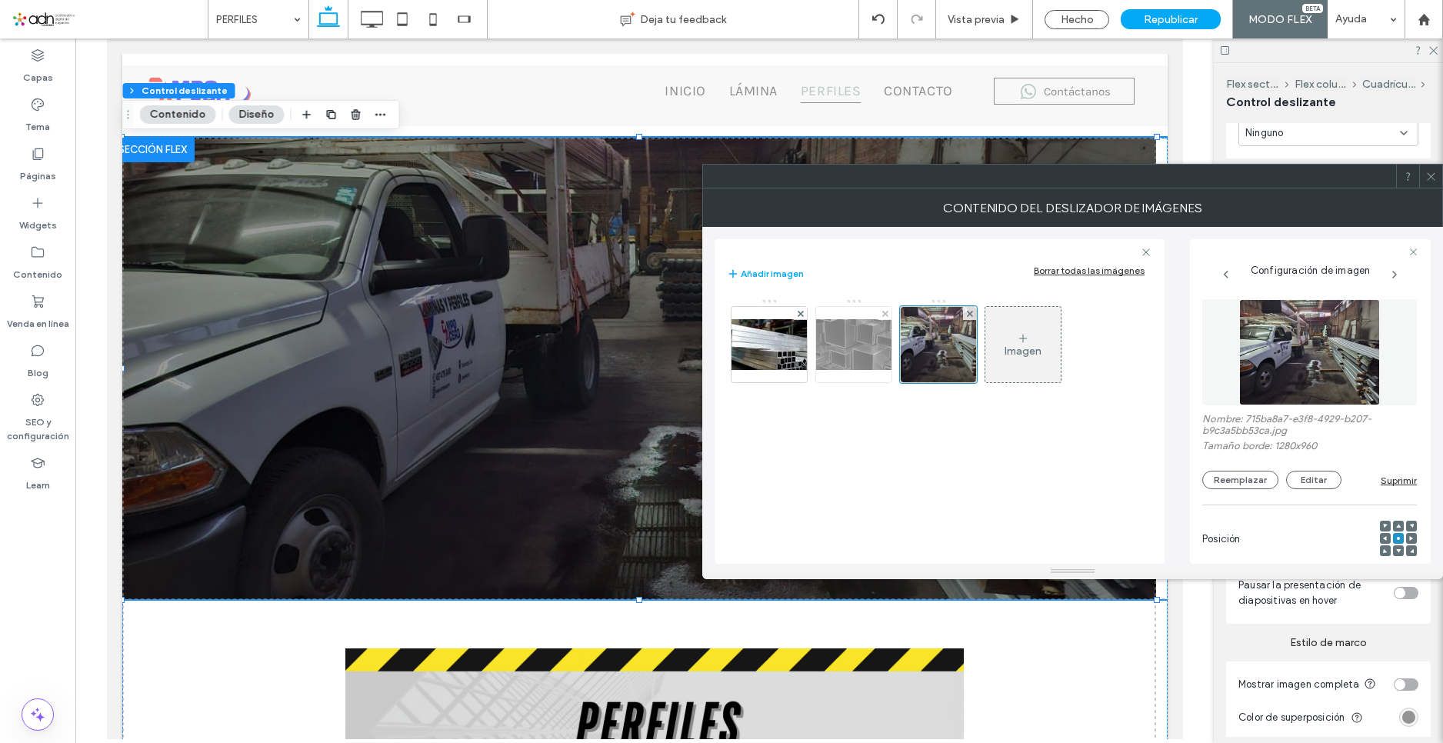
click at [881, 312] on div at bounding box center [884, 313] width 13 height 13
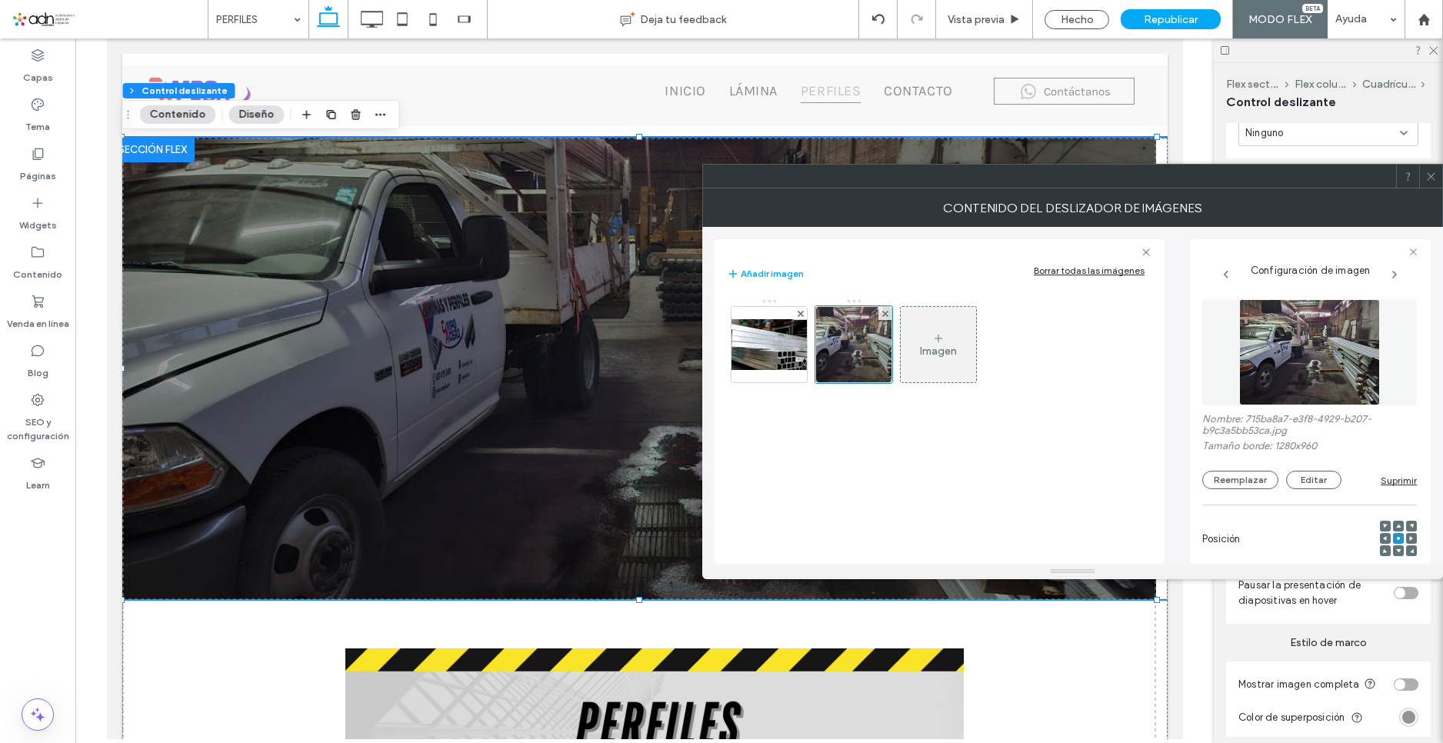
click at [1435, 179] on icon at bounding box center [1431, 177] width 12 height 12
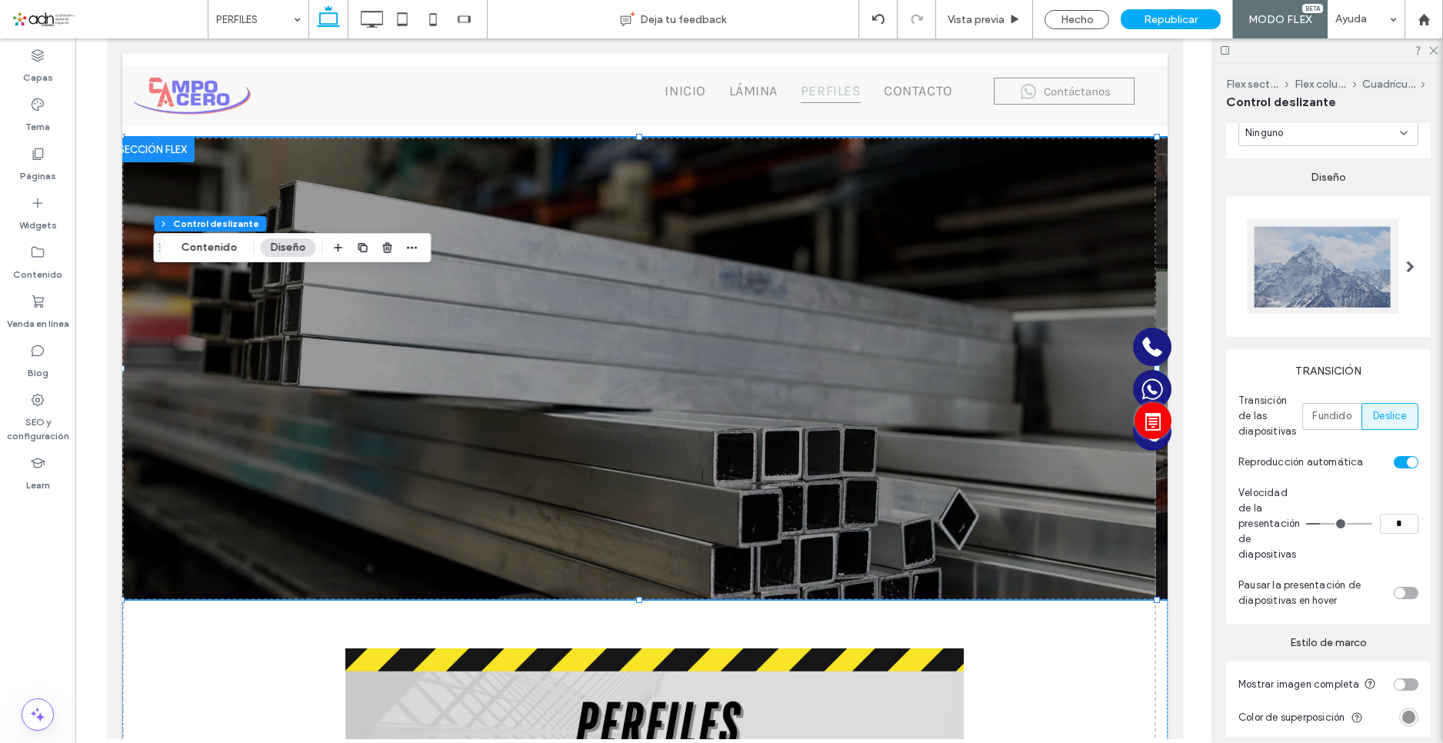
drag, startPoint x: 124, startPoint y: 112, endPoint x: 155, endPoint y: 245, distance: 136.8
click at [155, 245] on icon "Arrastrar" at bounding box center [160, 247] width 12 height 11
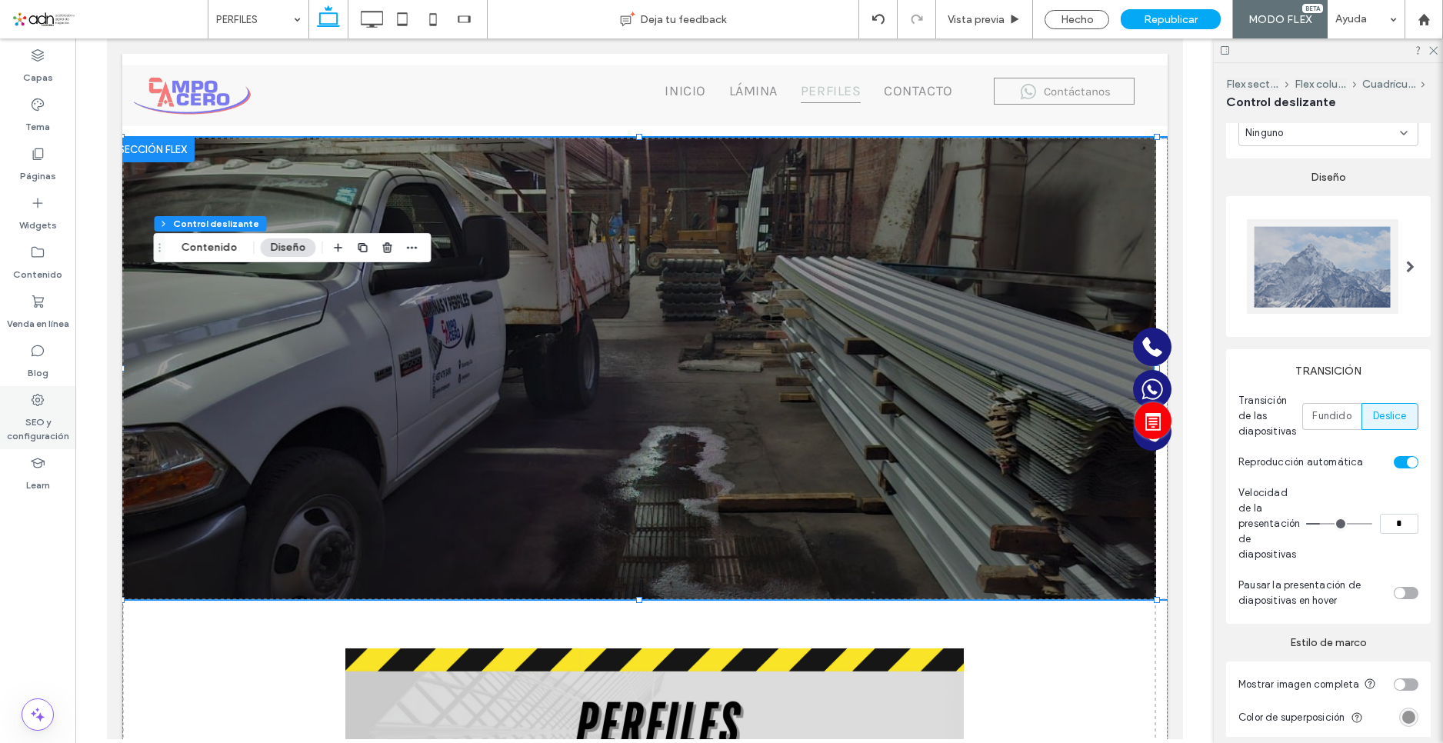
click at [38, 413] on label "SEO y configuración" at bounding box center [37, 425] width 75 height 35
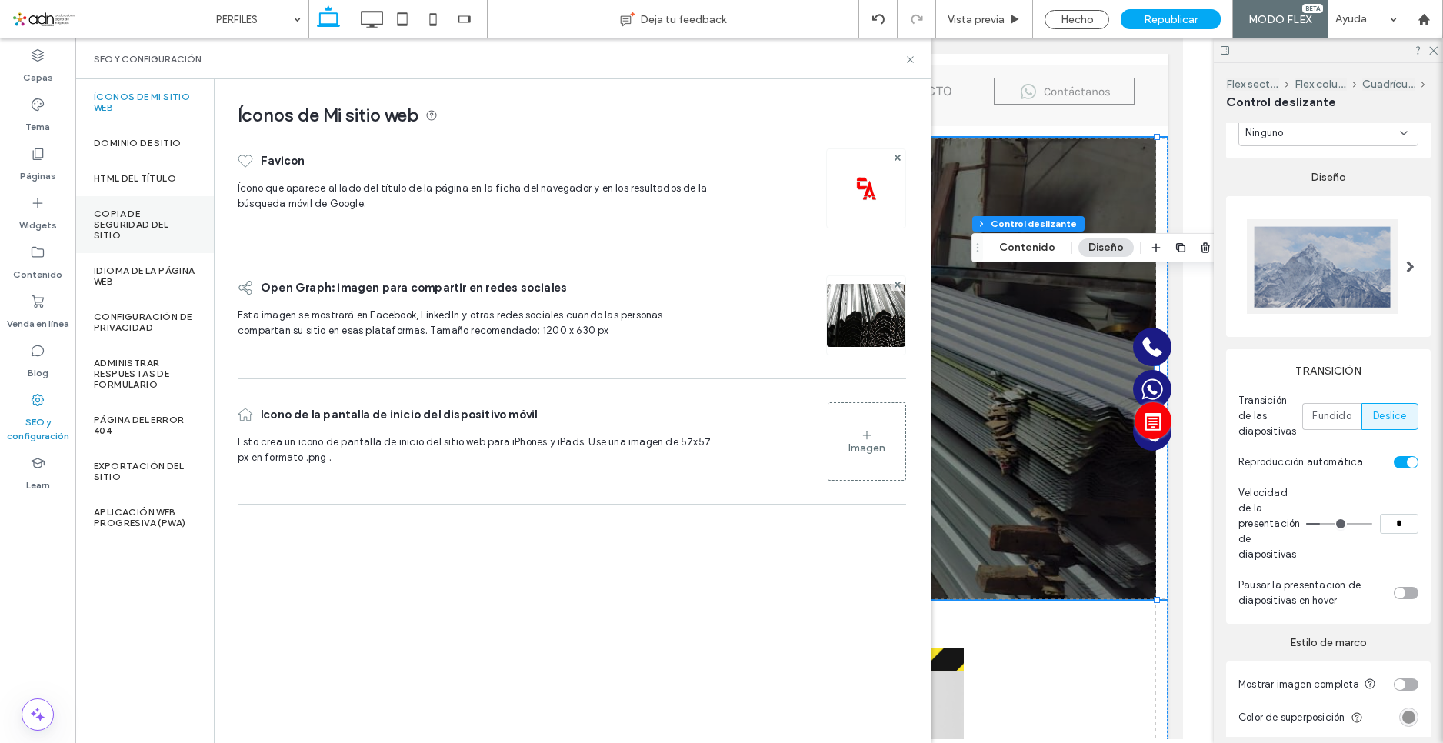
click at [125, 220] on label "Copia de seguridad del sitio" at bounding box center [145, 224] width 102 height 32
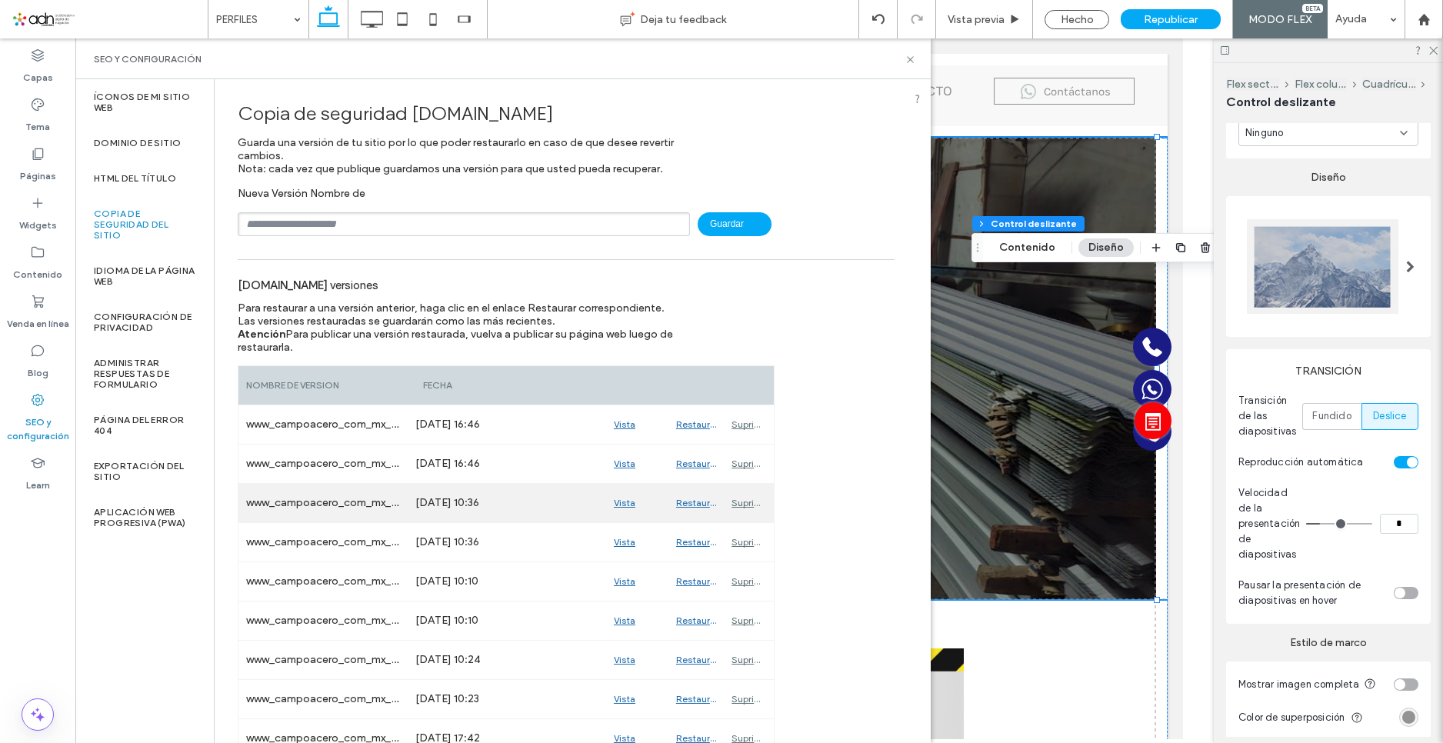
scroll to position [308, 0]
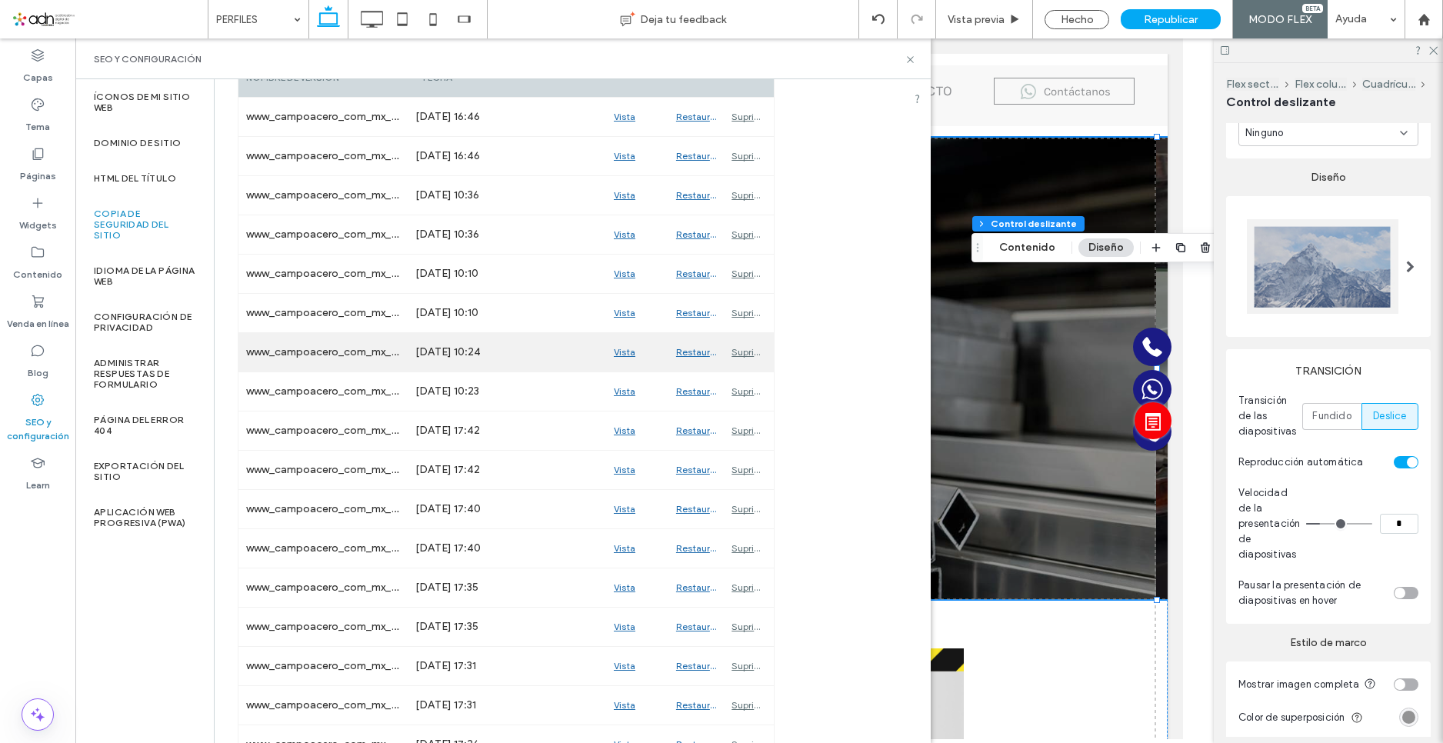
click at [629, 345] on div "Vista previa" at bounding box center [637, 352] width 62 height 38
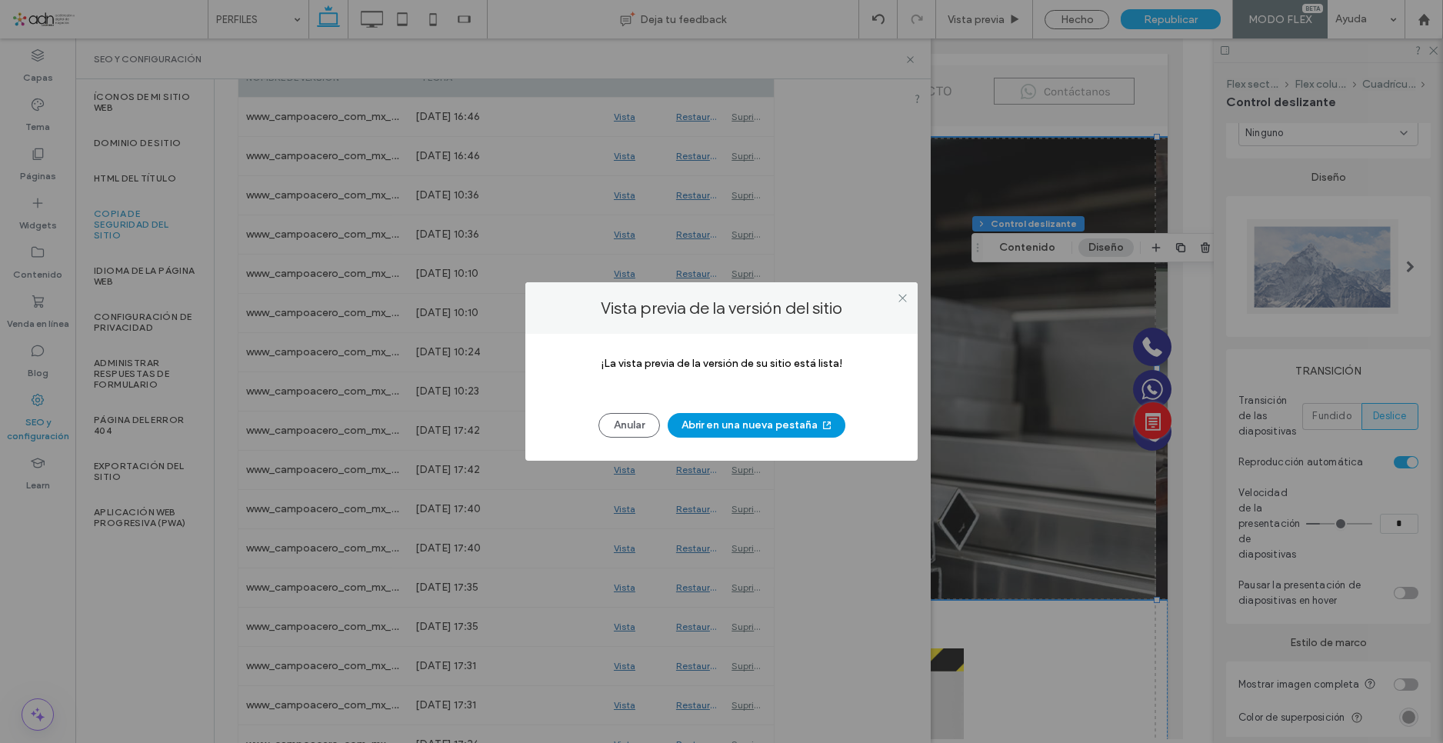
click at [722, 418] on button "Abrir en una nueva pestaña" at bounding box center [757, 425] width 178 height 25
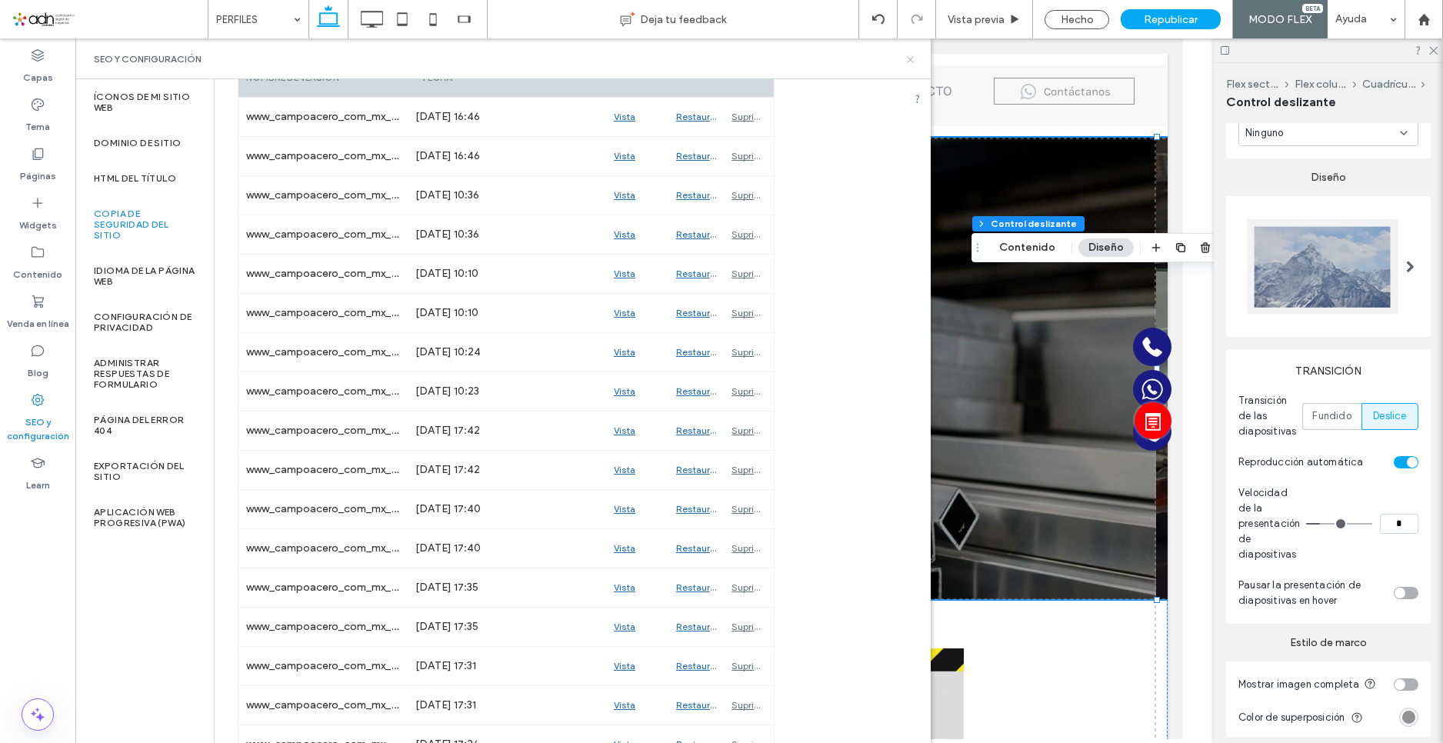
drag, startPoint x: 913, startPoint y: 60, endPoint x: 482, endPoint y: 75, distance: 431.8
click at [913, 60] on icon at bounding box center [911, 60] width 12 height 12
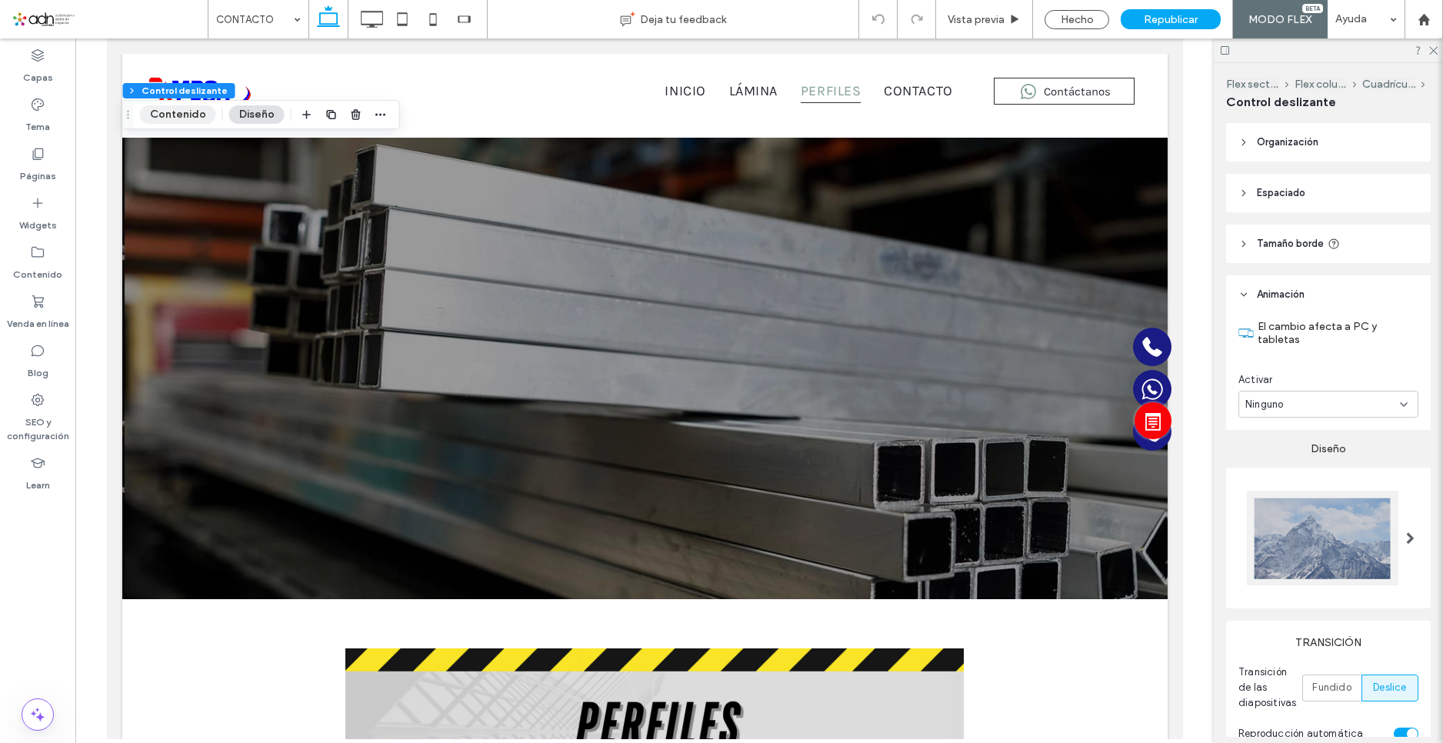
click at [189, 111] on button "Contenido" at bounding box center [178, 114] width 76 height 18
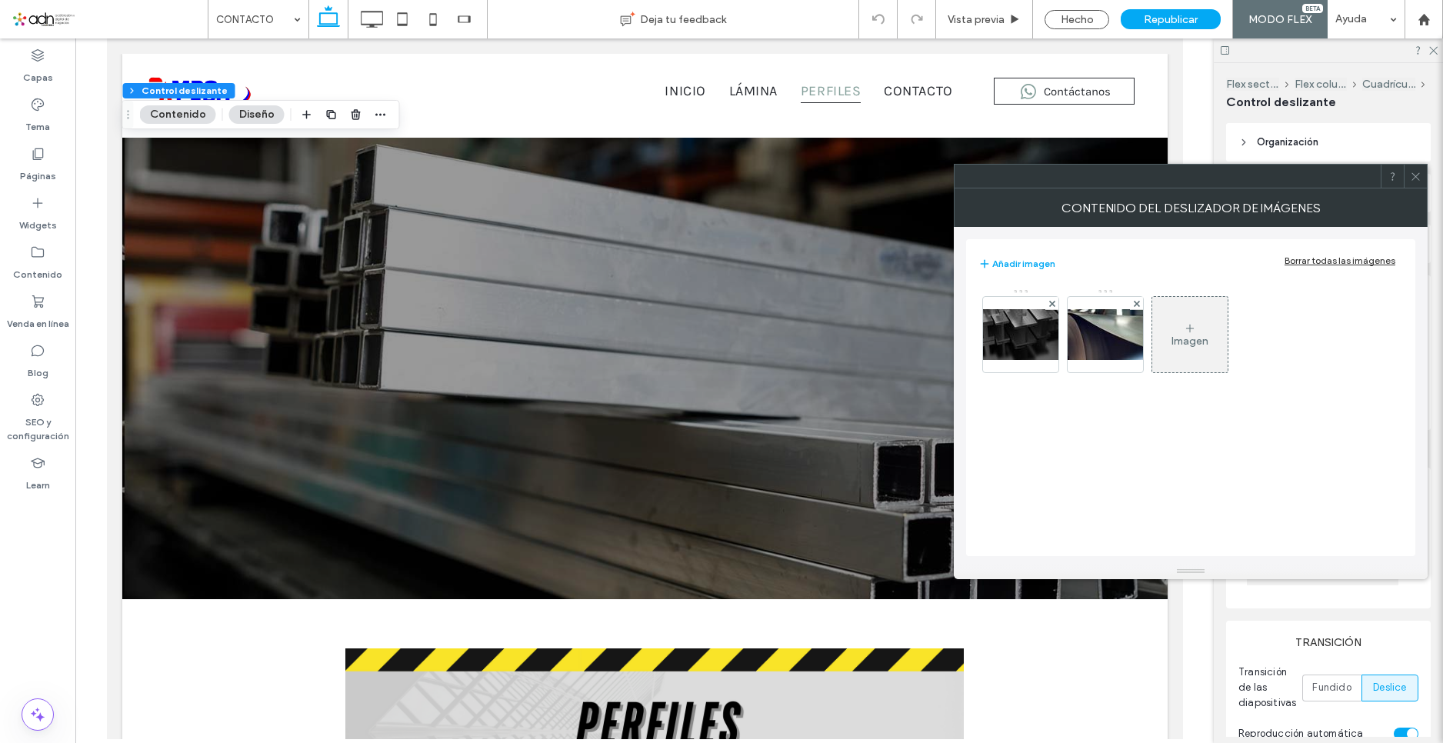
click at [1179, 341] on div "Imagen" at bounding box center [1189, 341] width 37 height 13
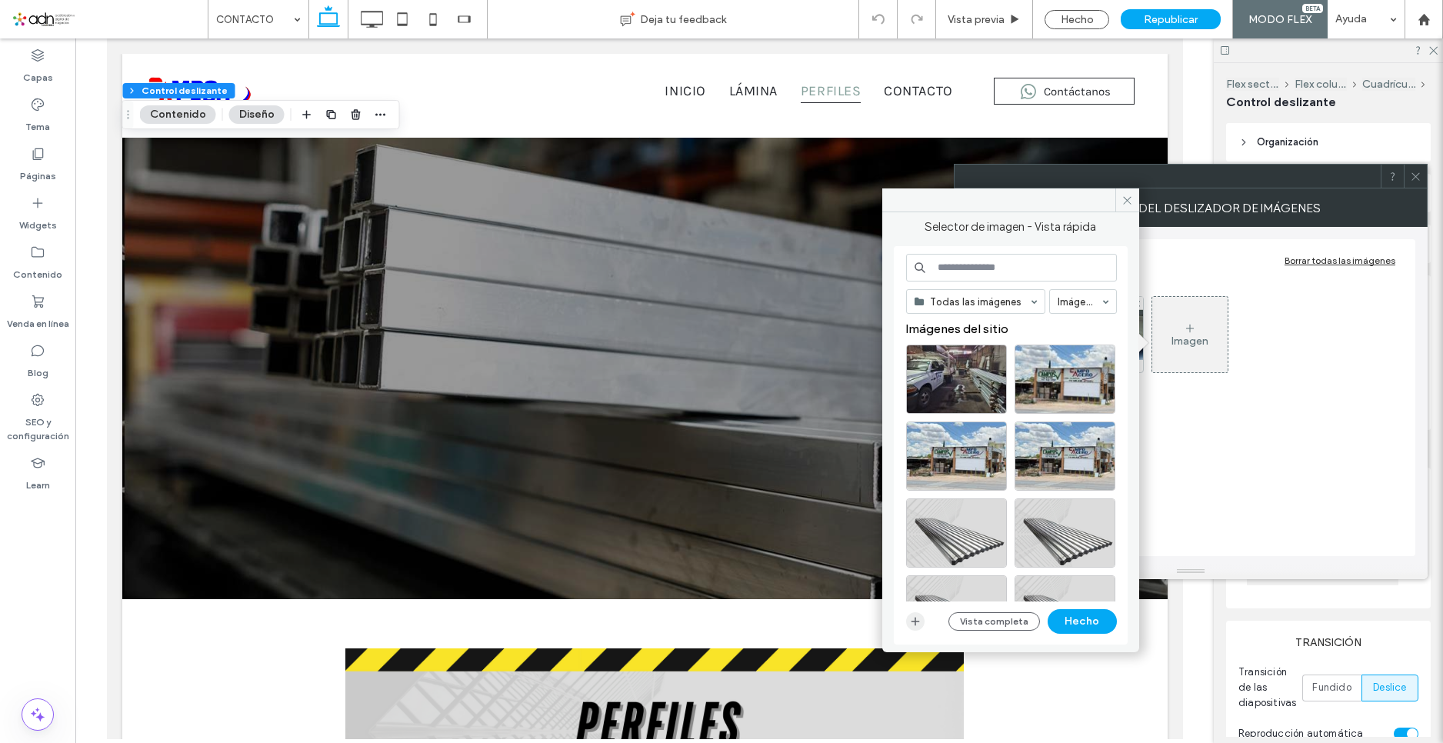
click at [909, 620] on icon "button" at bounding box center [915, 621] width 12 height 12
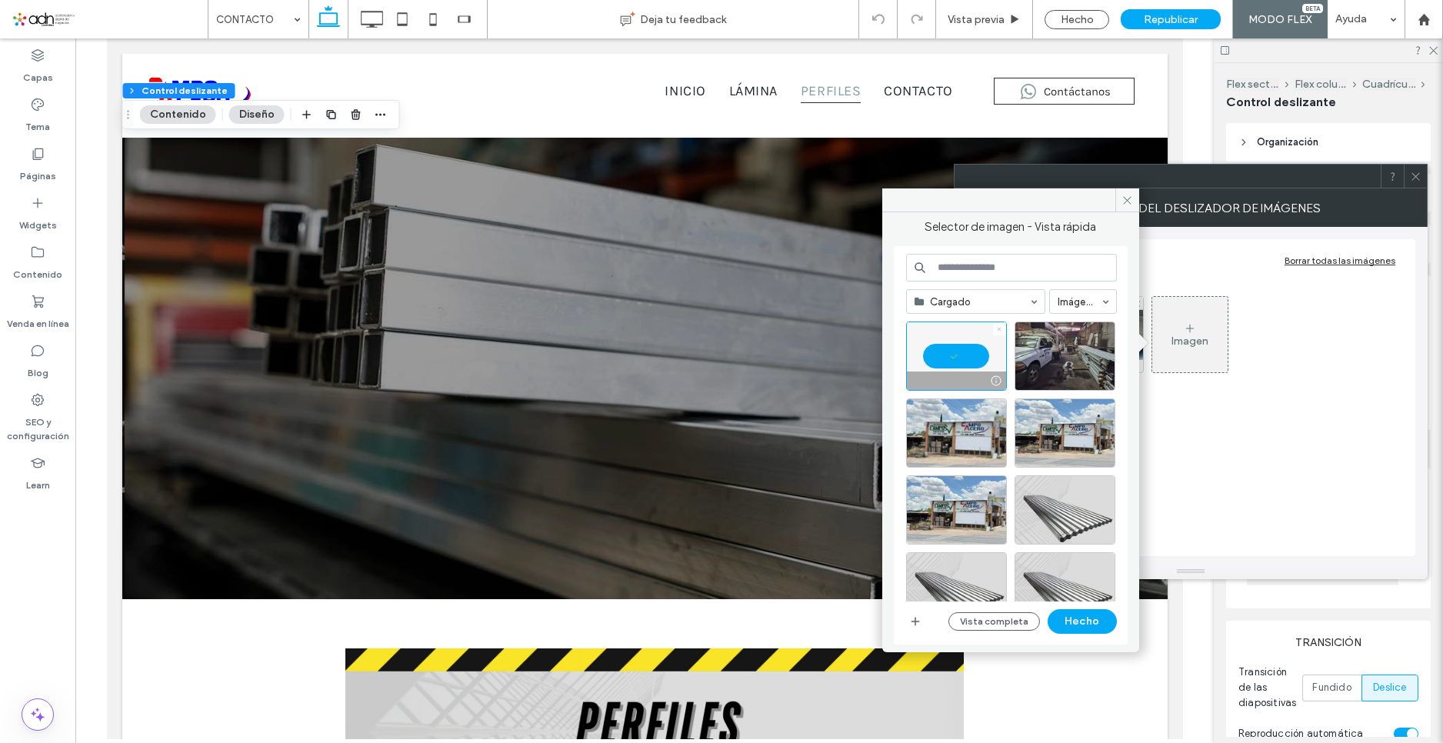
click at [998, 331] on icon at bounding box center [999, 329] width 6 height 6
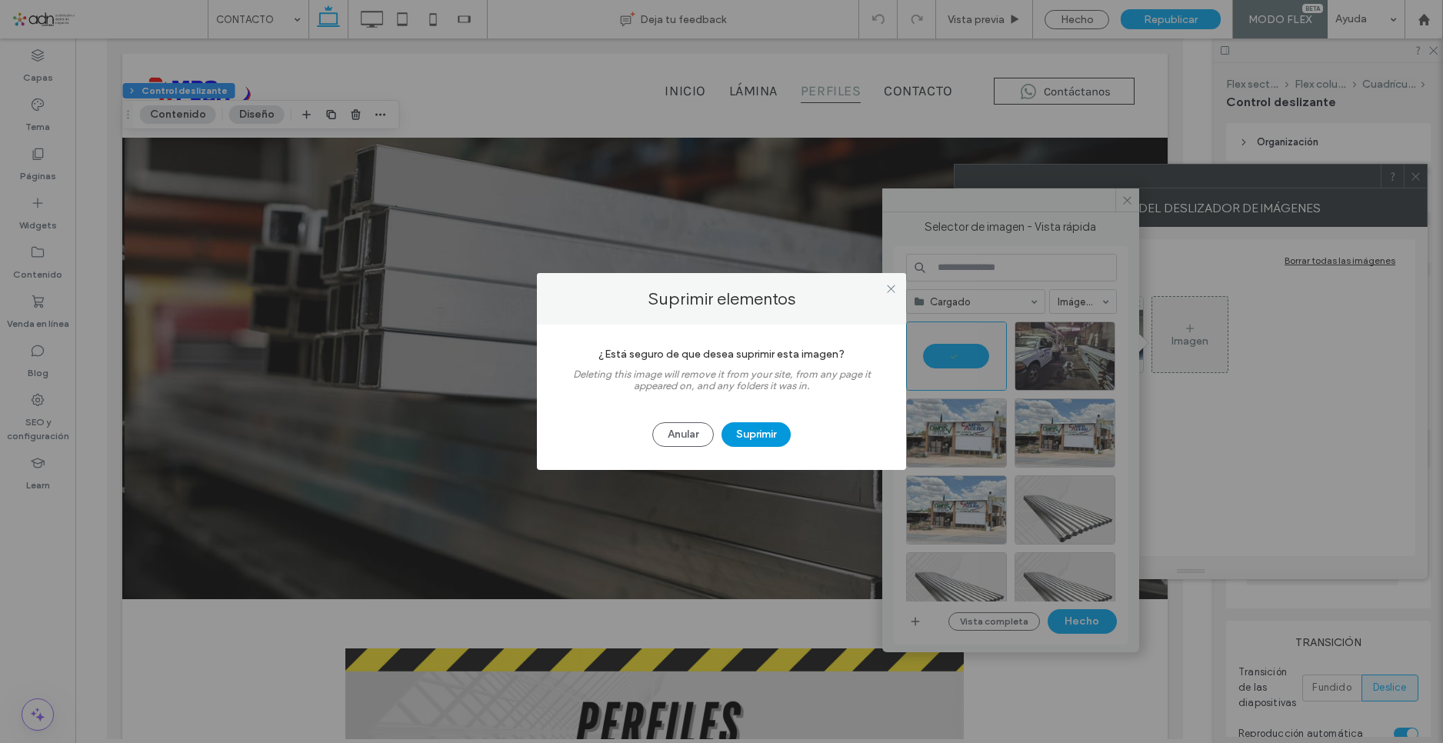
click at [766, 424] on button "Suprimir" at bounding box center [756, 434] width 69 height 25
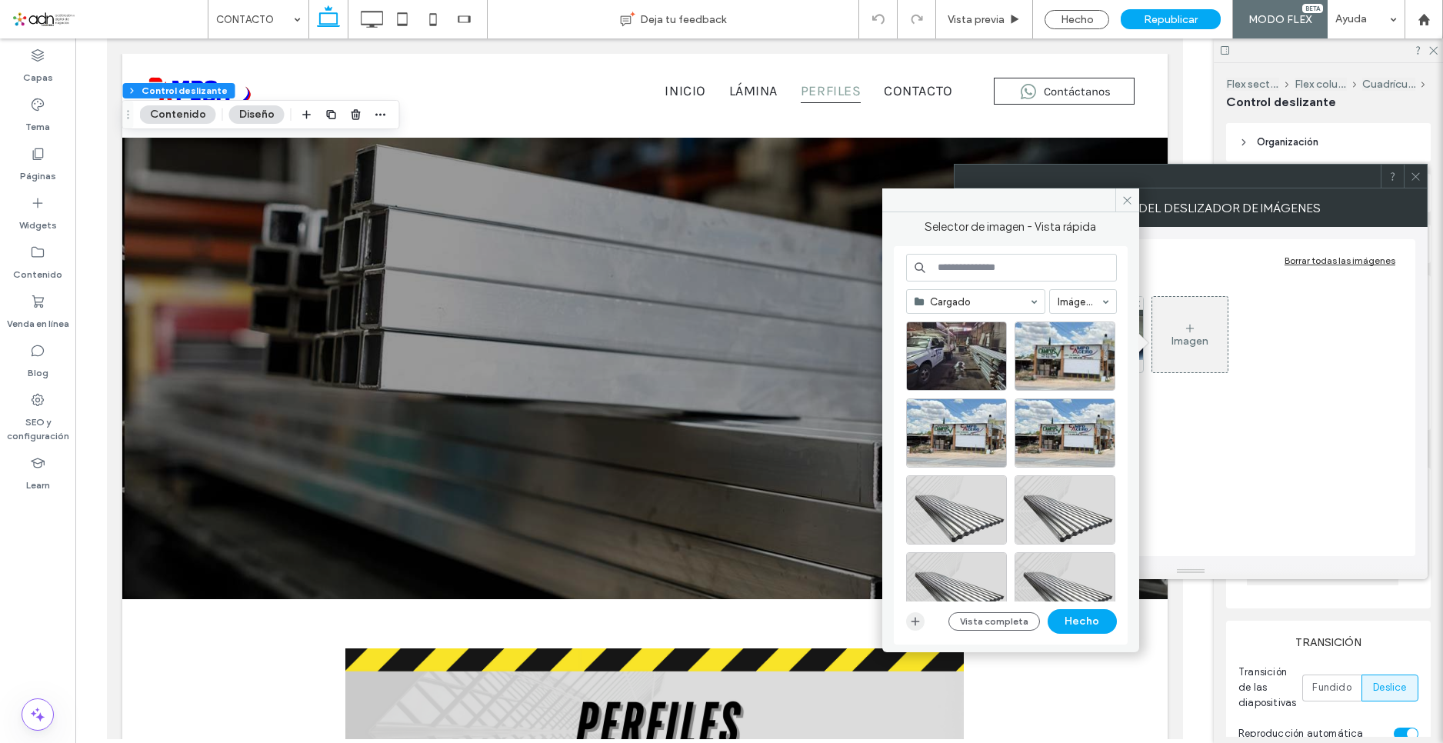
click at [912, 615] on icon "button" at bounding box center [915, 621] width 12 height 12
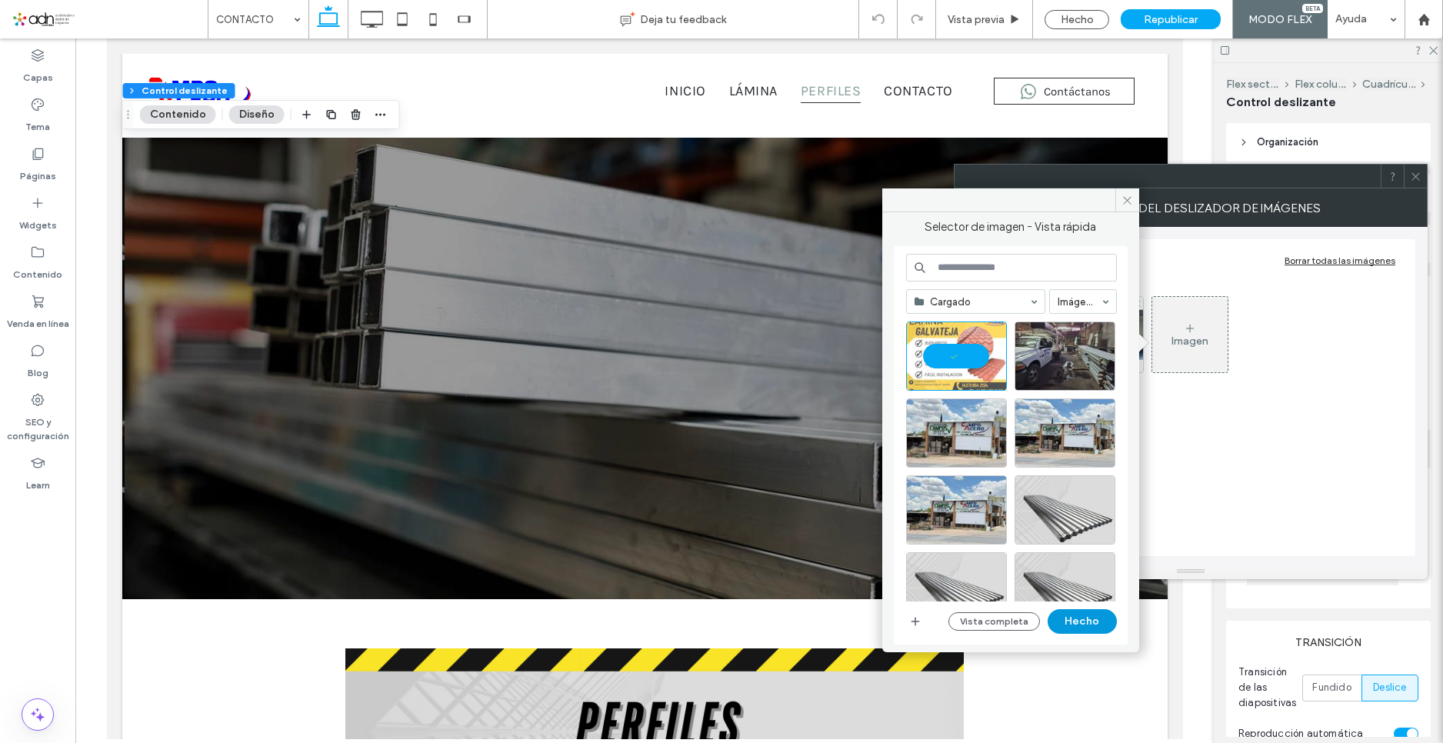
click at [1071, 631] on button "Hecho" at bounding box center [1082, 621] width 69 height 25
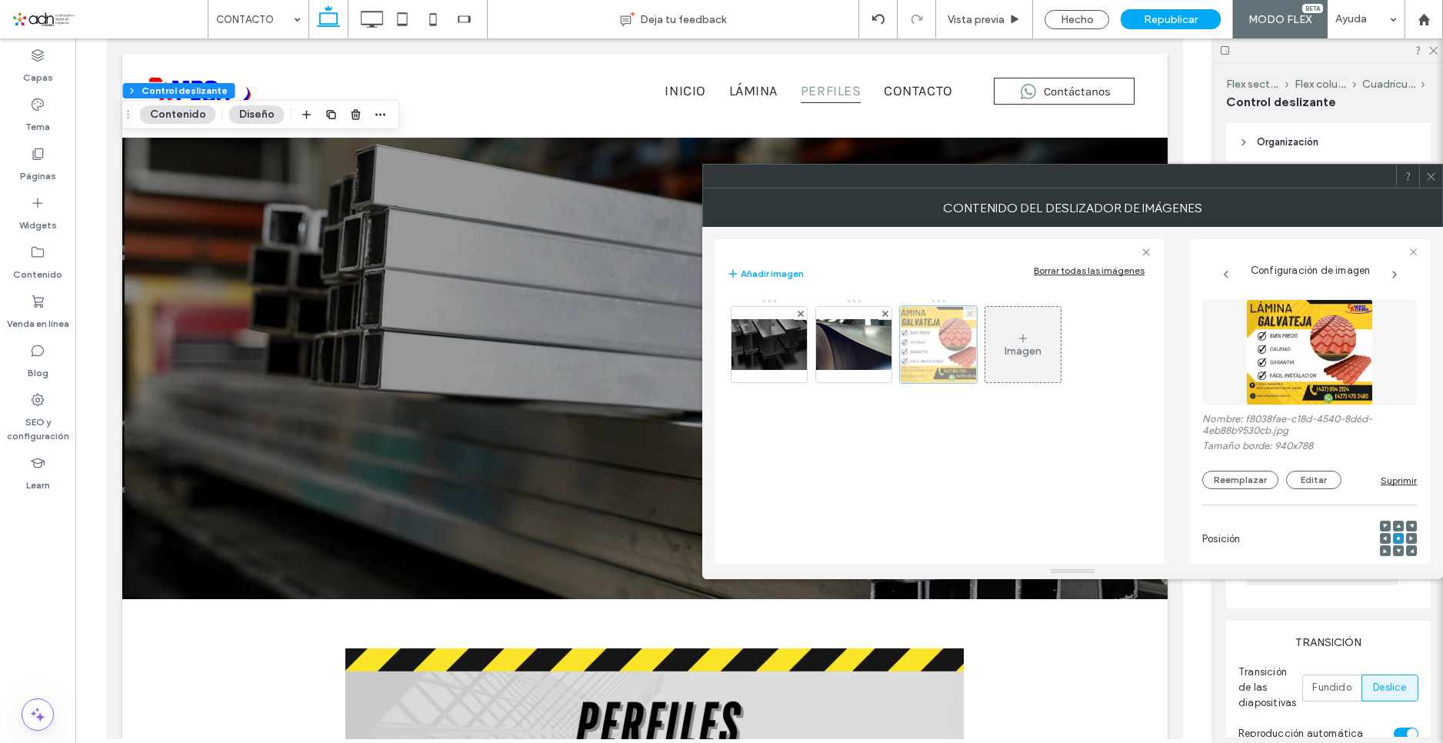
click at [970, 309] on span at bounding box center [970, 313] width 6 height 13
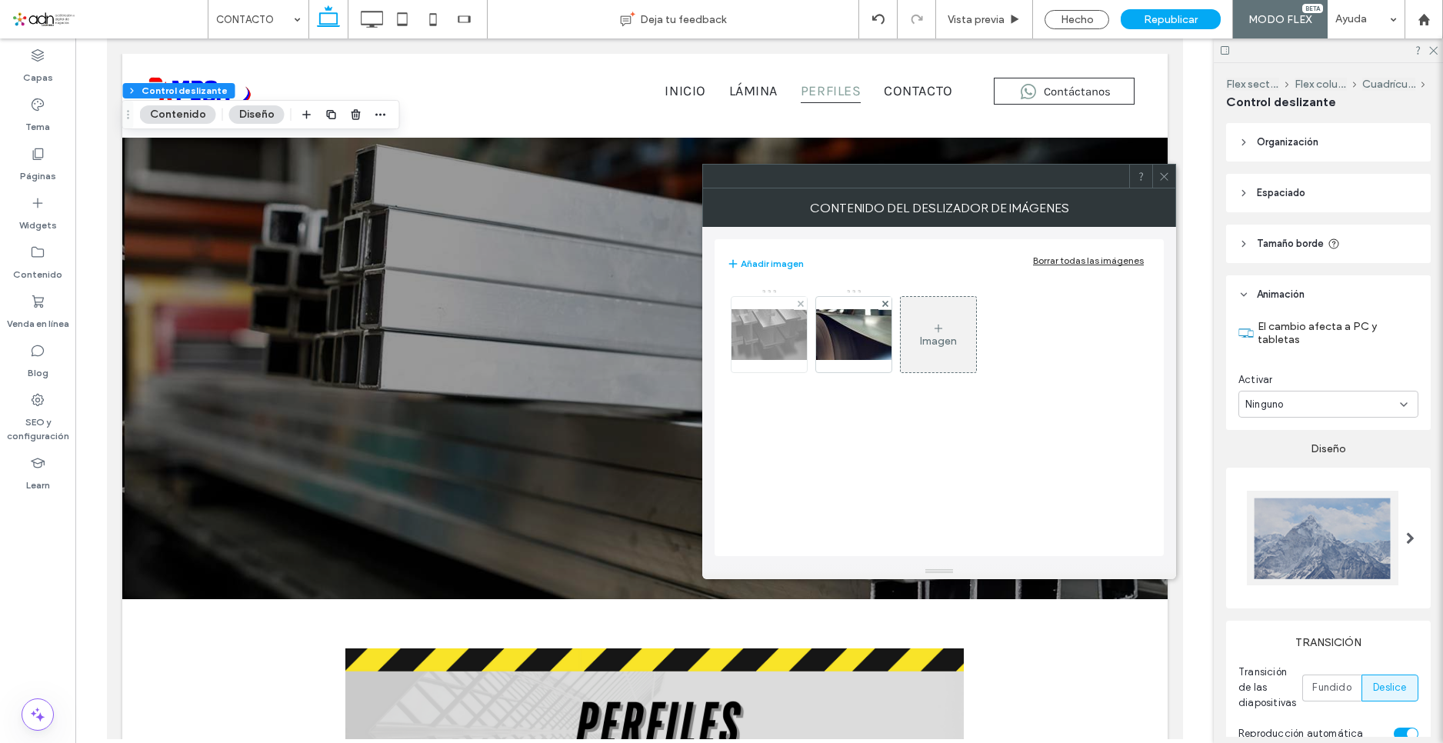
click at [754, 333] on img at bounding box center [769, 334] width 123 height 51
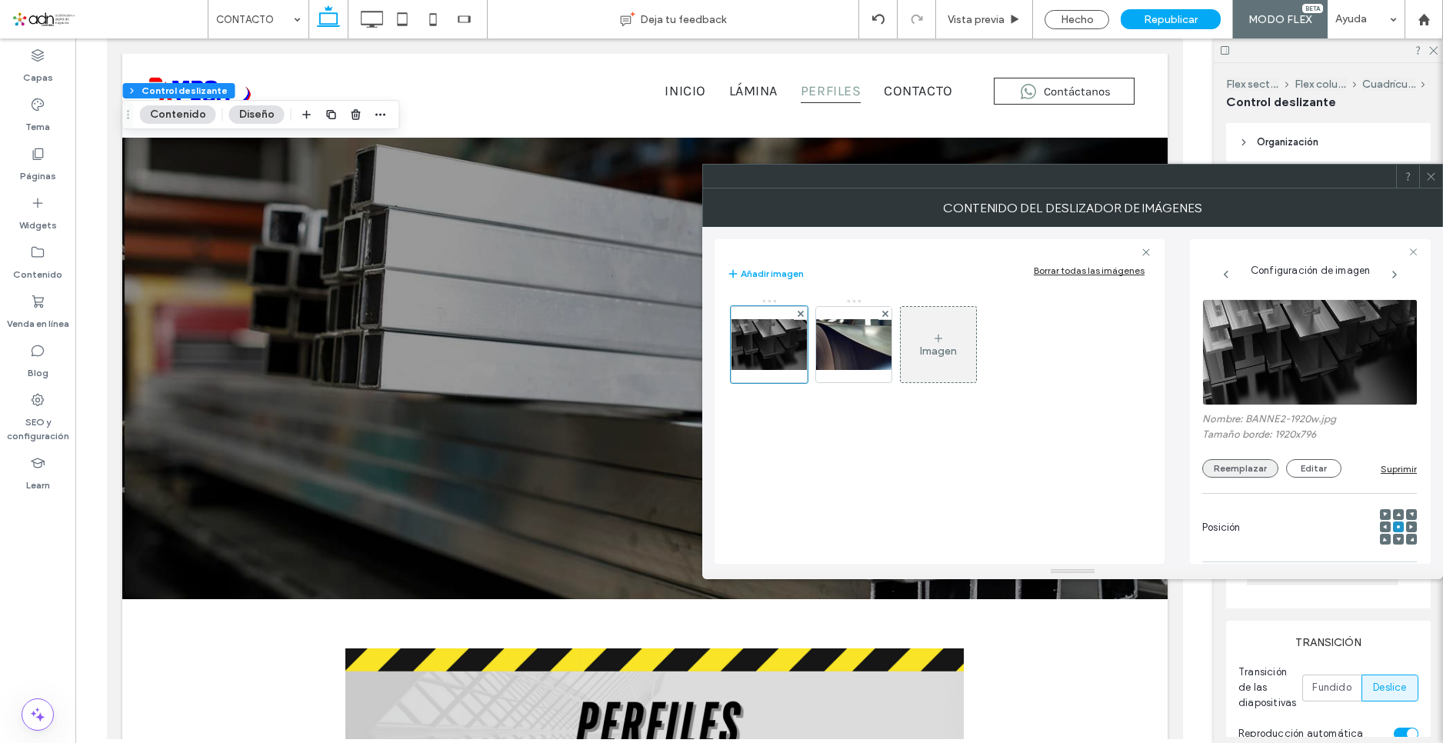
click at [1240, 462] on button "Reemplazar" at bounding box center [1240, 468] width 76 height 18
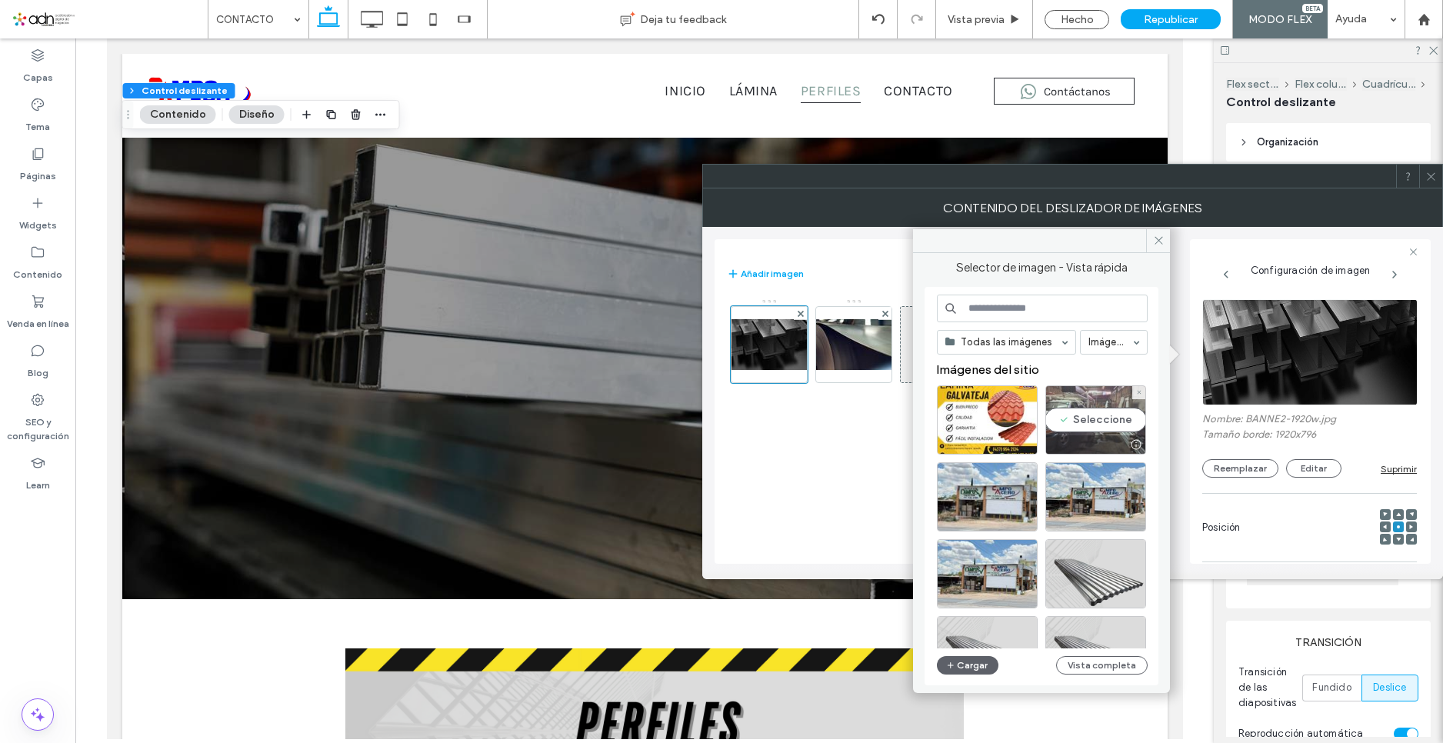
click at [1091, 417] on div "Seleccione" at bounding box center [1095, 419] width 101 height 69
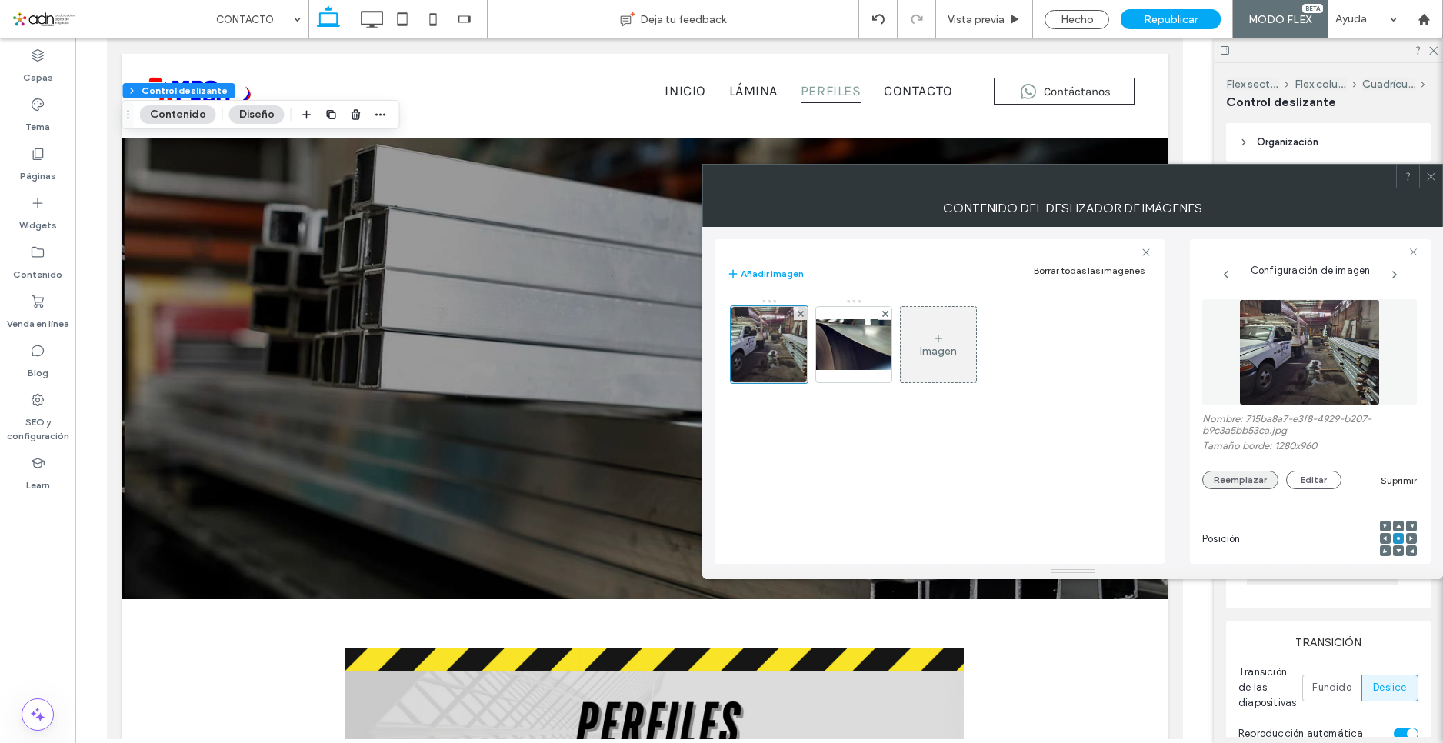
click at [1248, 474] on button "Reemplazar" at bounding box center [1240, 480] width 76 height 18
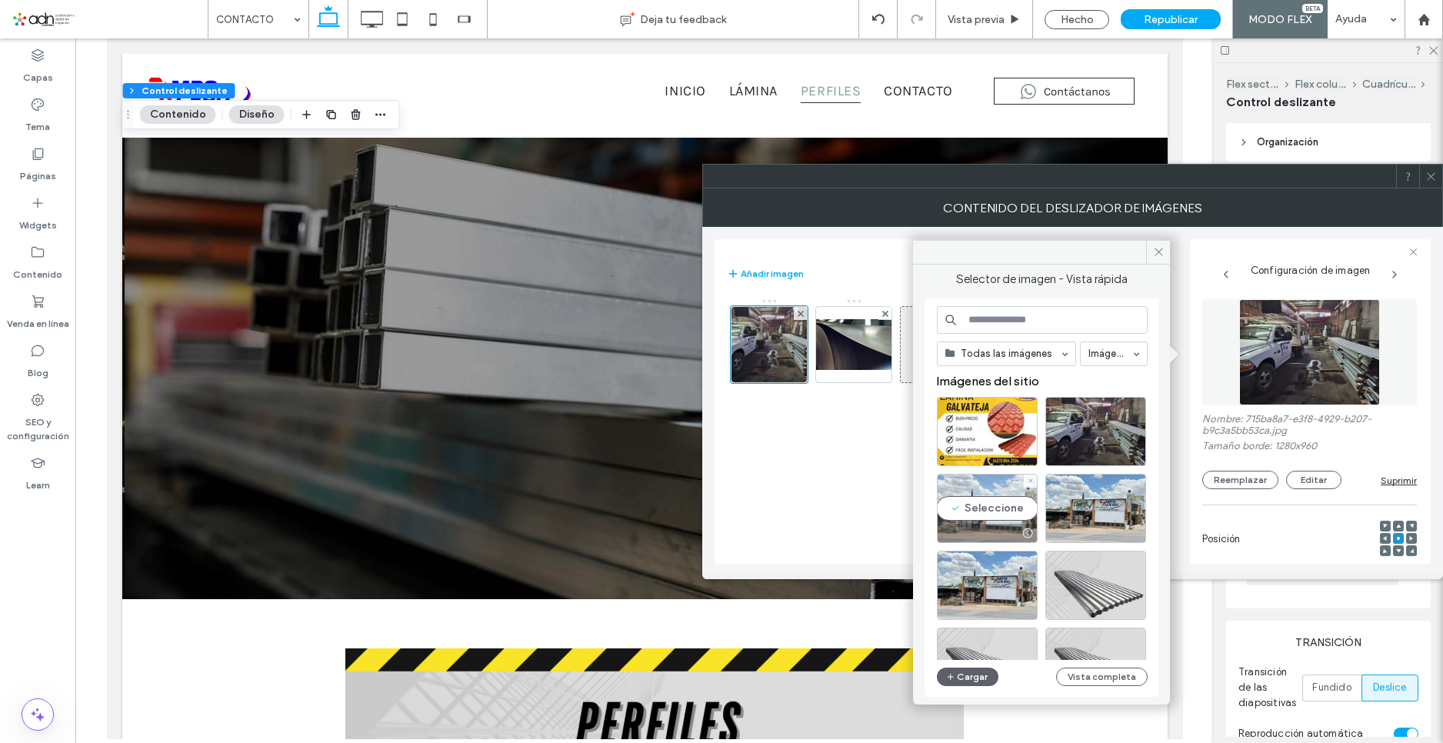
click at [987, 495] on div "Seleccione" at bounding box center [987, 508] width 101 height 69
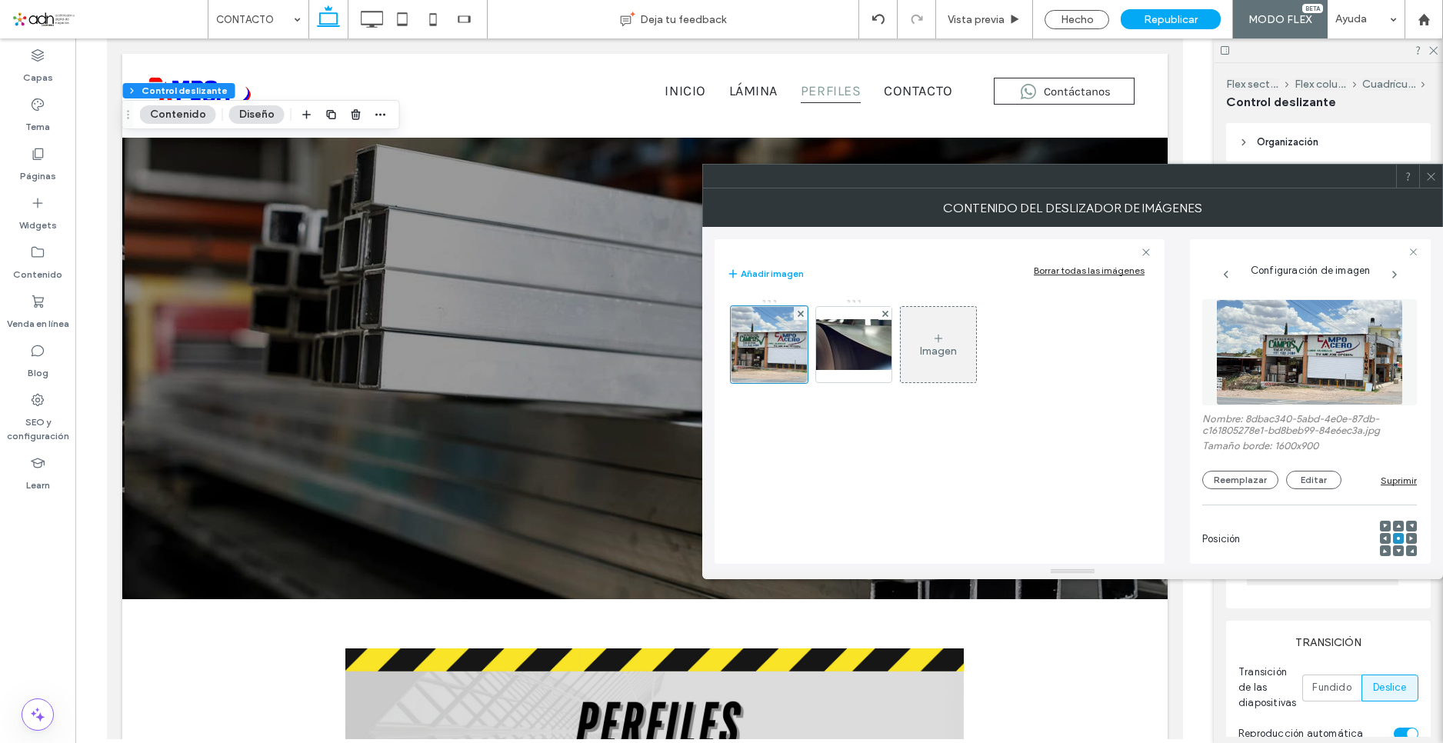
click at [1428, 181] on icon at bounding box center [1431, 177] width 12 height 12
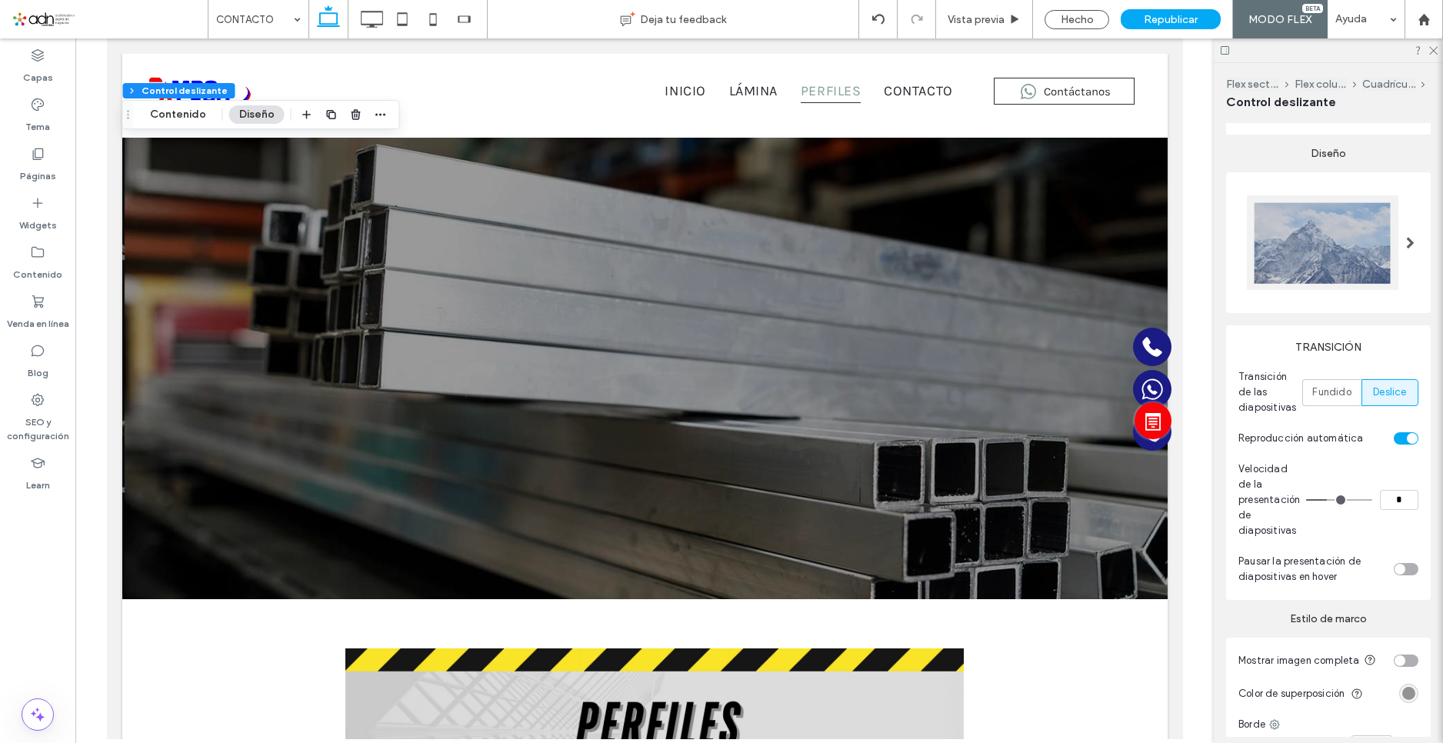
scroll to position [308, 0]
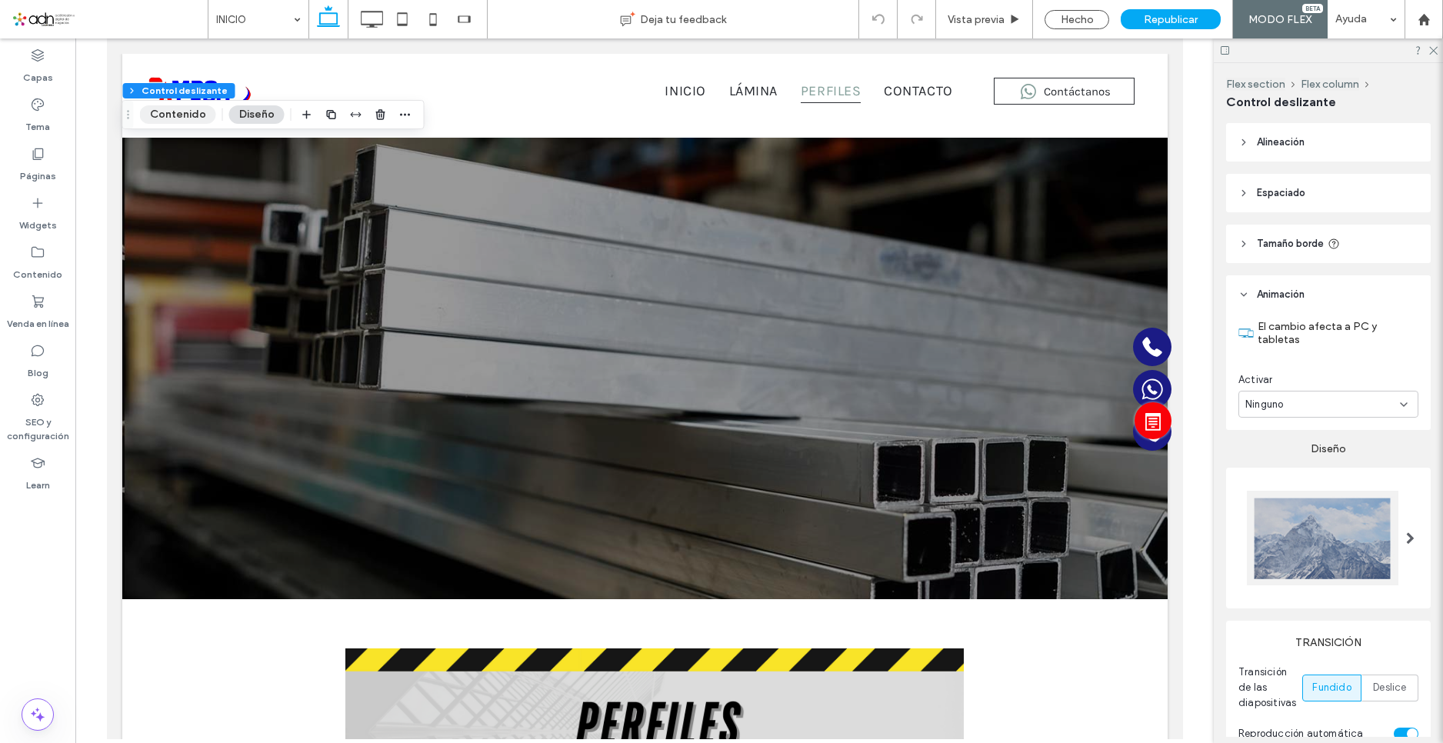
click at [195, 107] on button "Contenido" at bounding box center [178, 114] width 76 height 18
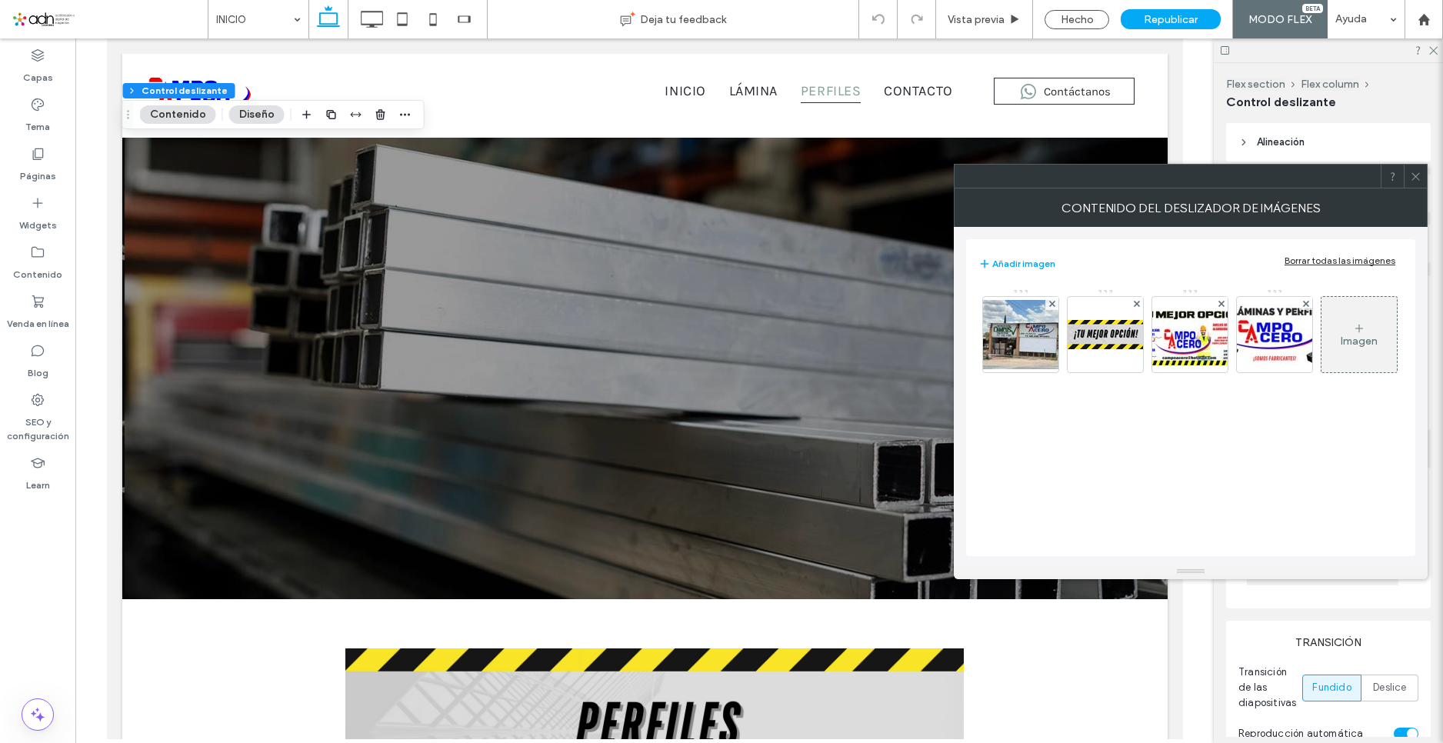
click at [1356, 339] on div "Imagen" at bounding box center [1359, 341] width 37 height 13
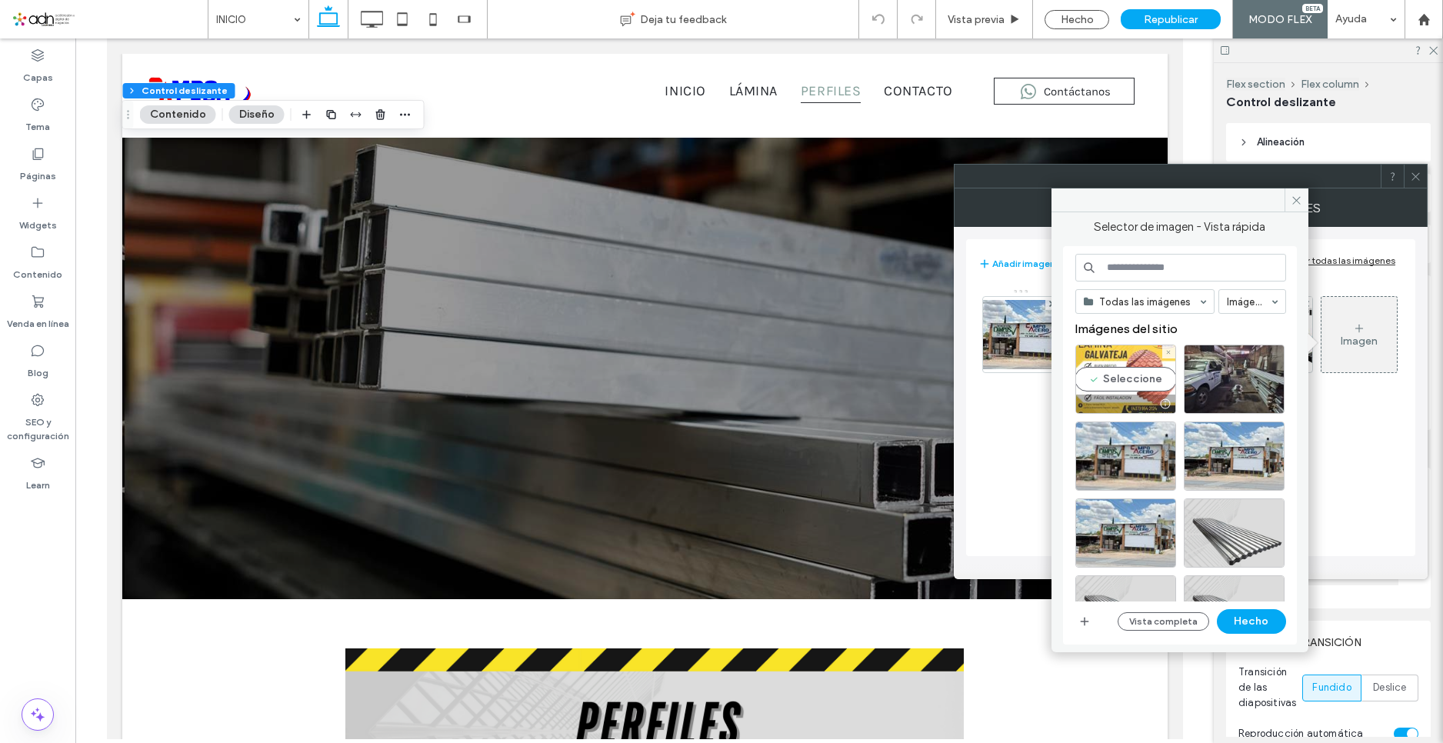
click at [1145, 375] on div "Seleccione" at bounding box center [1125, 379] width 101 height 69
click at [1247, 610] on button "Hecho" at bounding box center [1251, 621] width 69 height 25
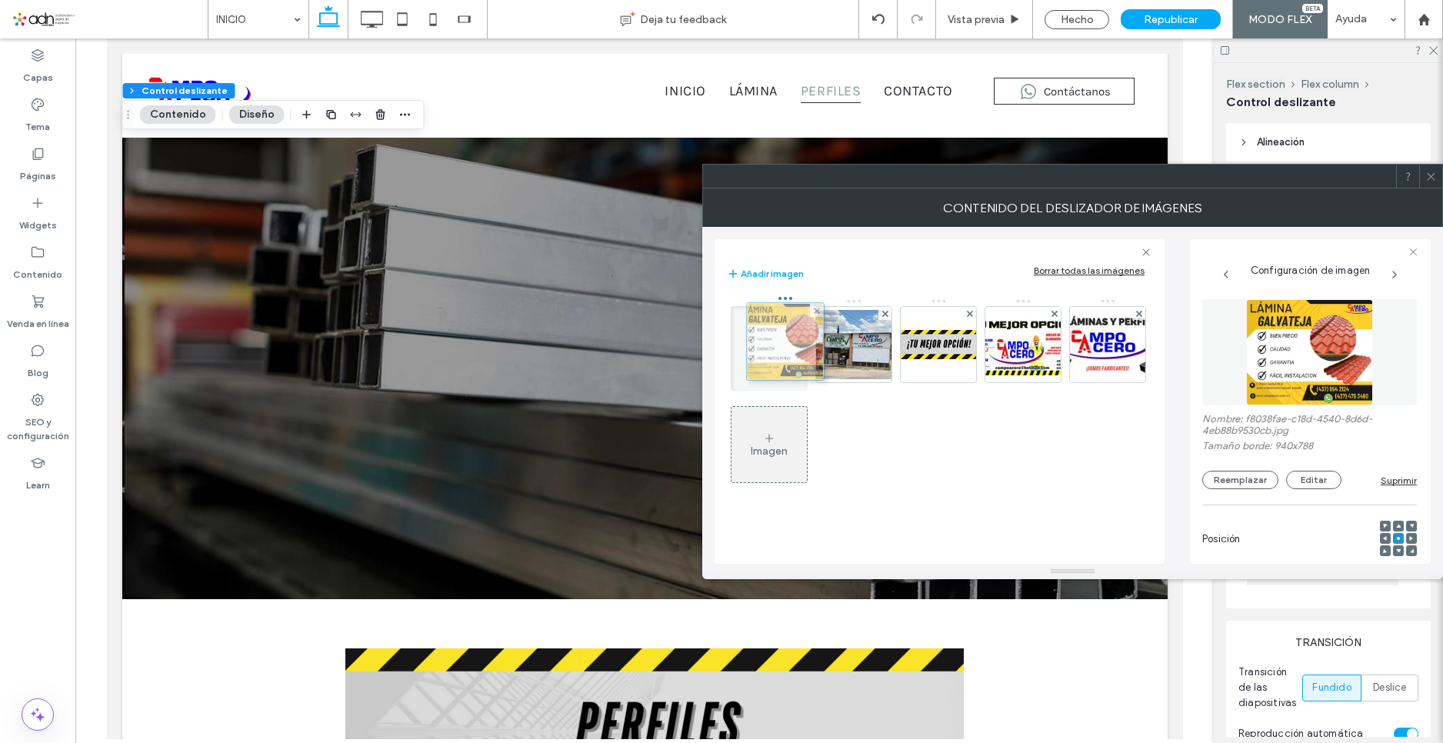
drag, startPoint x: 1112, startPoint y: 351, endPoint x: 786, endPoint y: 348, distance: 326.2
click at [886, 318] on span at bounding box center [885, 313] width 6 height 13
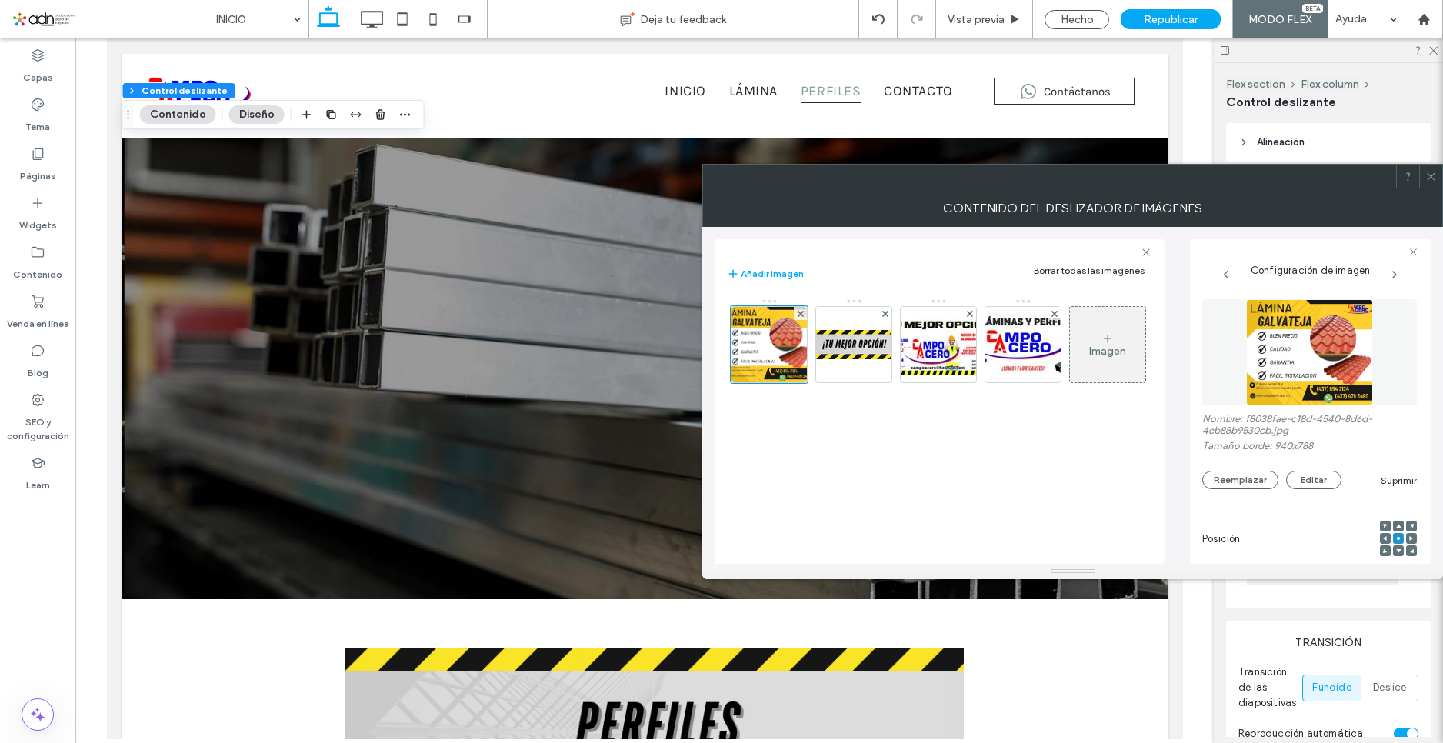
click at [1433, 178] on icon at bounding box center [1431, 177] width 12 height 12
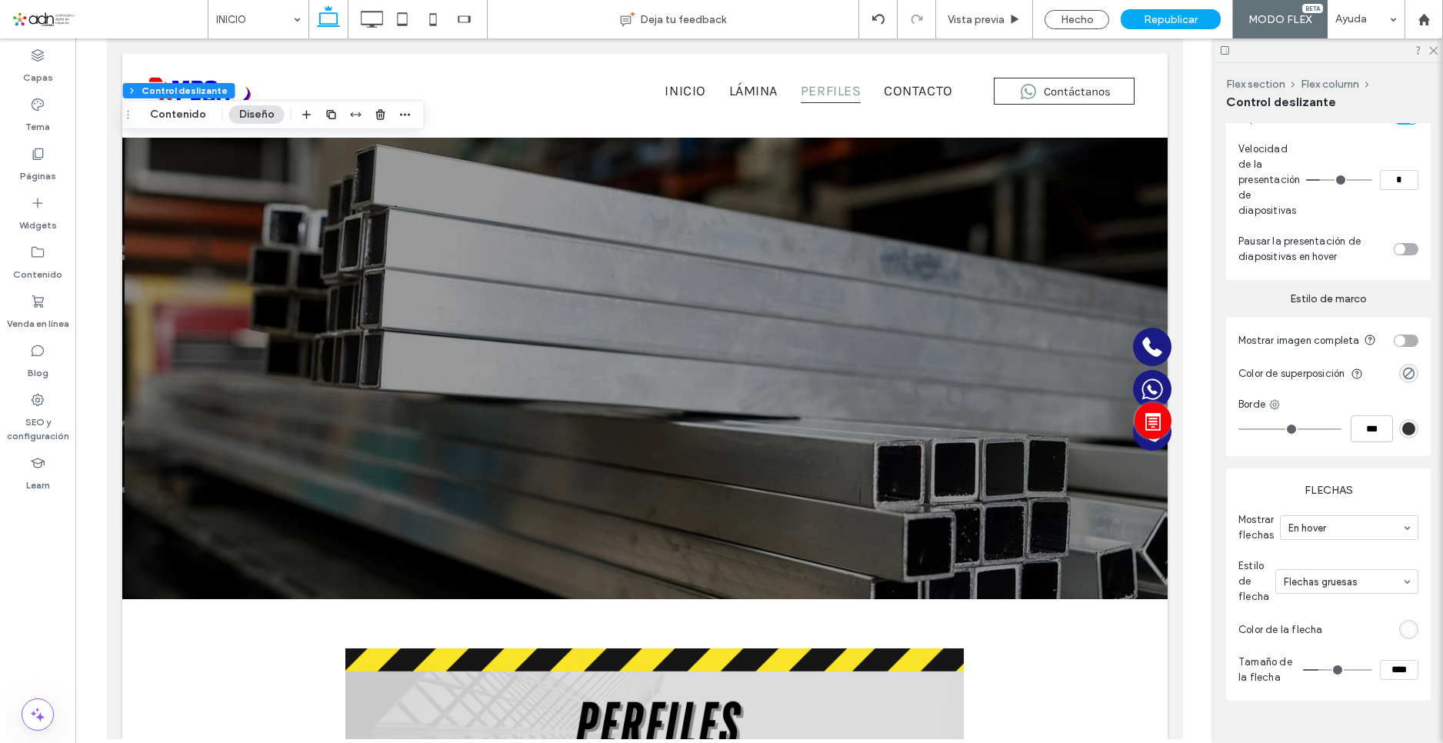
scroll to position [656, 0]
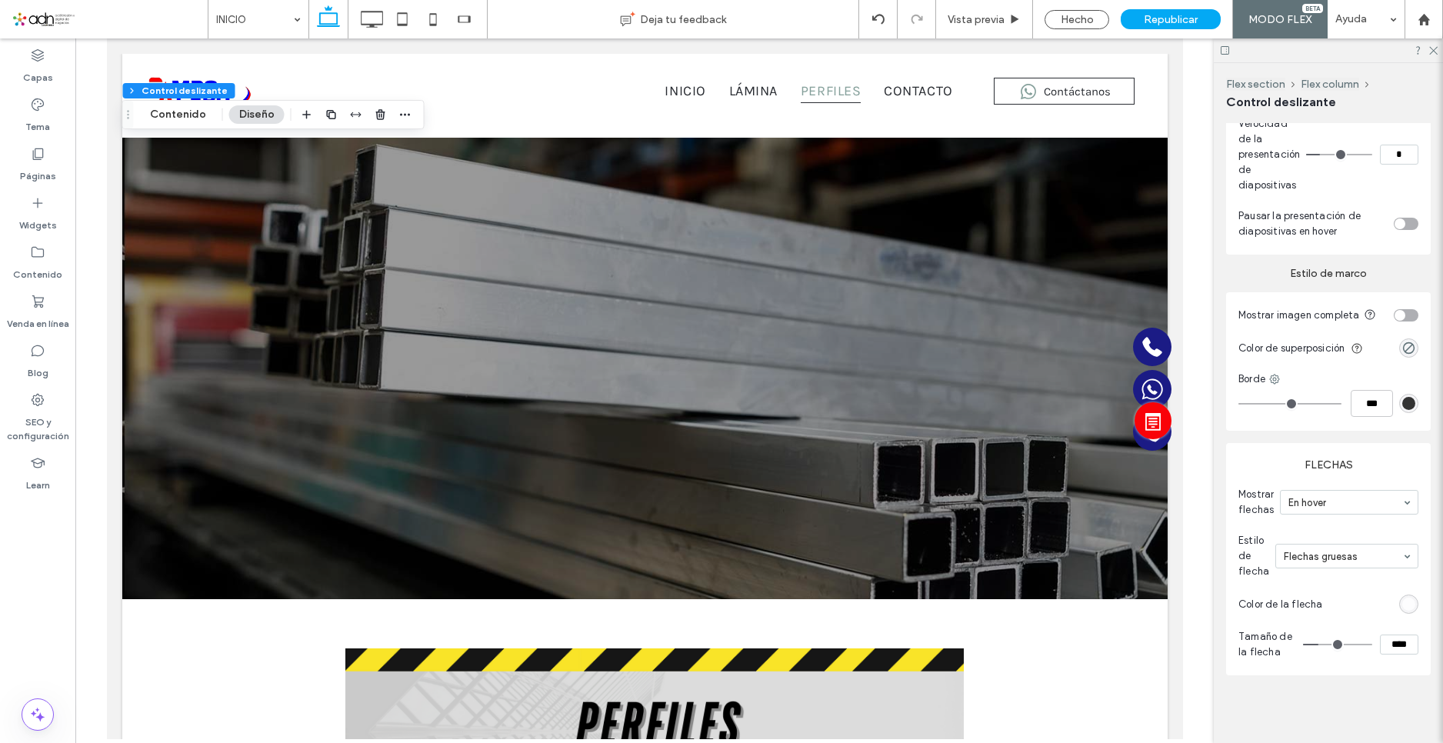
click at [1404, 309] on div "toggle" at bounding box center [1406, 315] width 25 height 12
type input "***"
click at [1397, 309] on div "toggle" at bounding box center [1406, 315] width 25 height 12
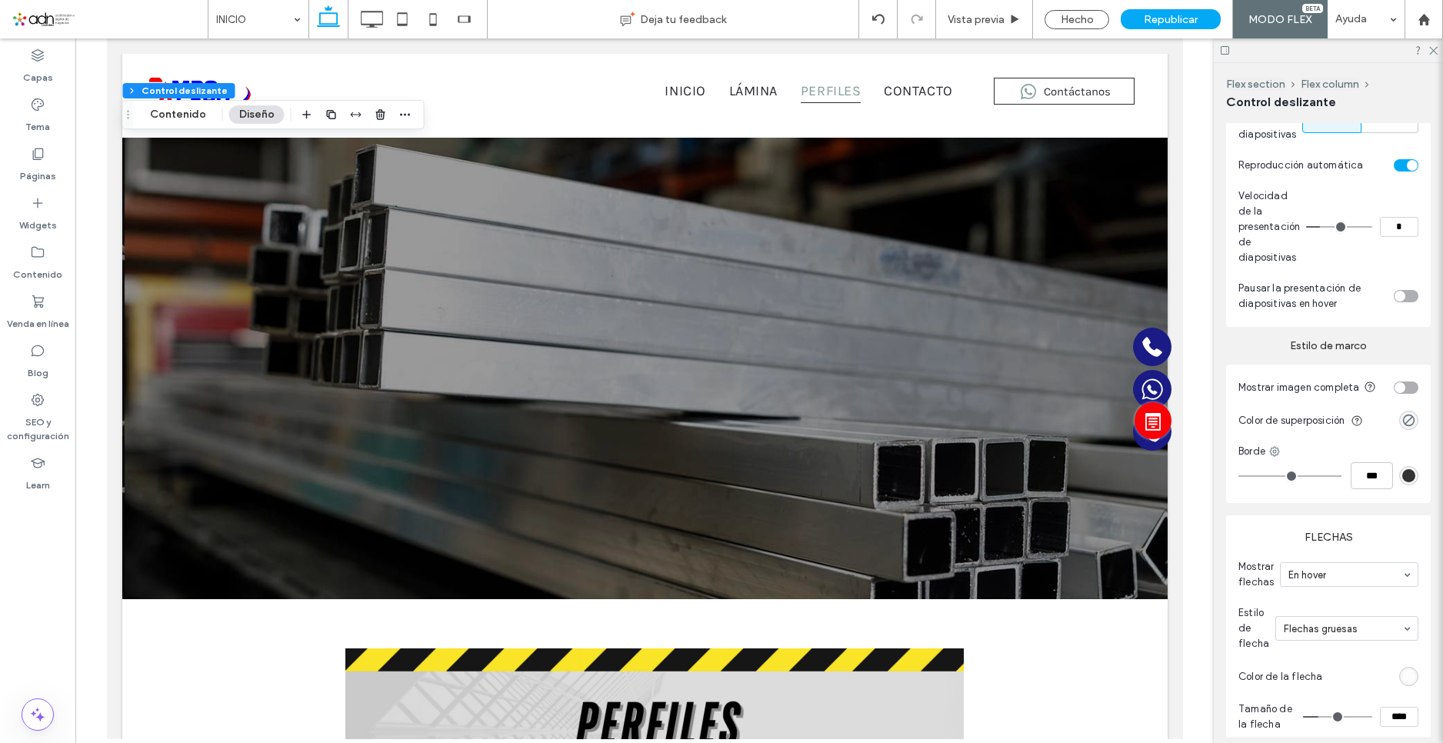
scroll to position [579, 0]
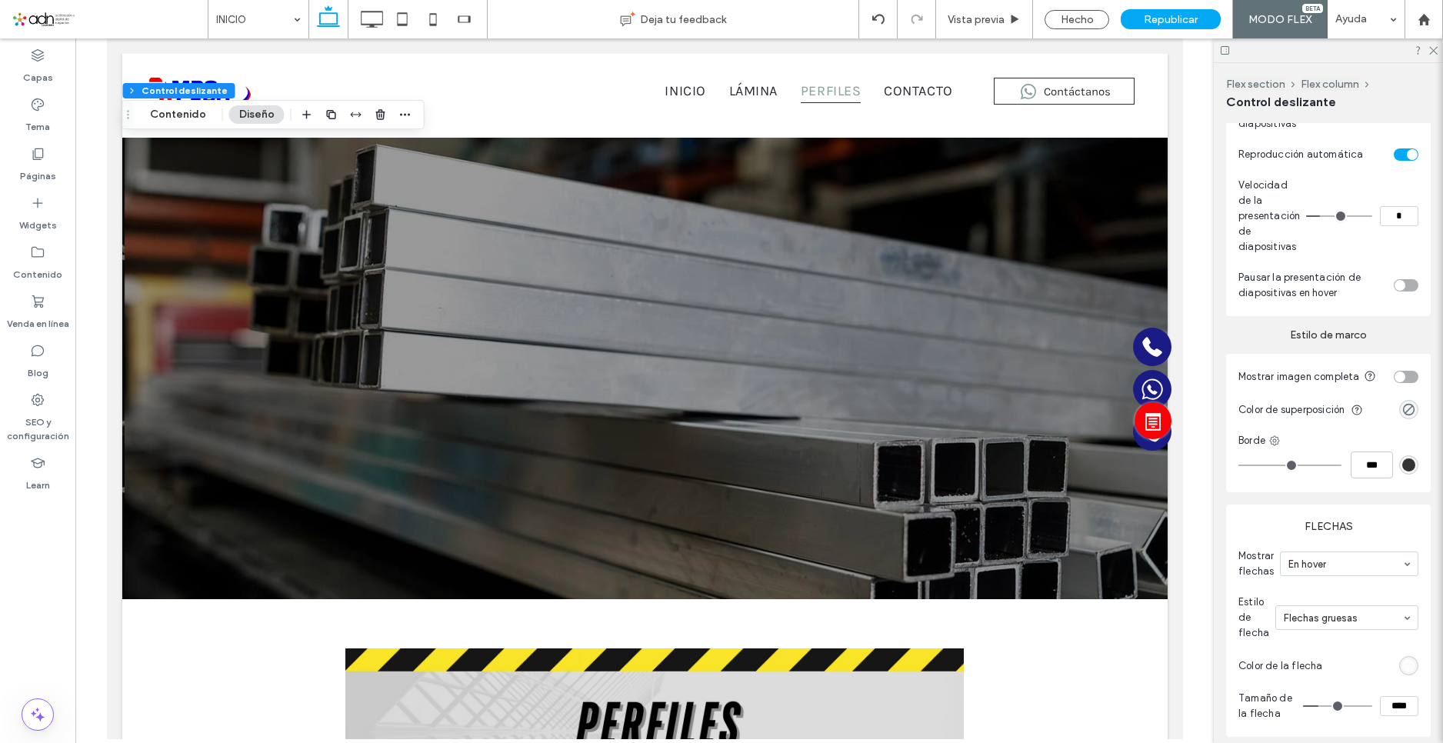
click at [1405, 377] on div "toggle" at bounding box center [1406, 377] width 25 height 12
type input "***"
click at [1159, 16] on span "Republicar" at bounding box center [1171, 19] width 54 height 13
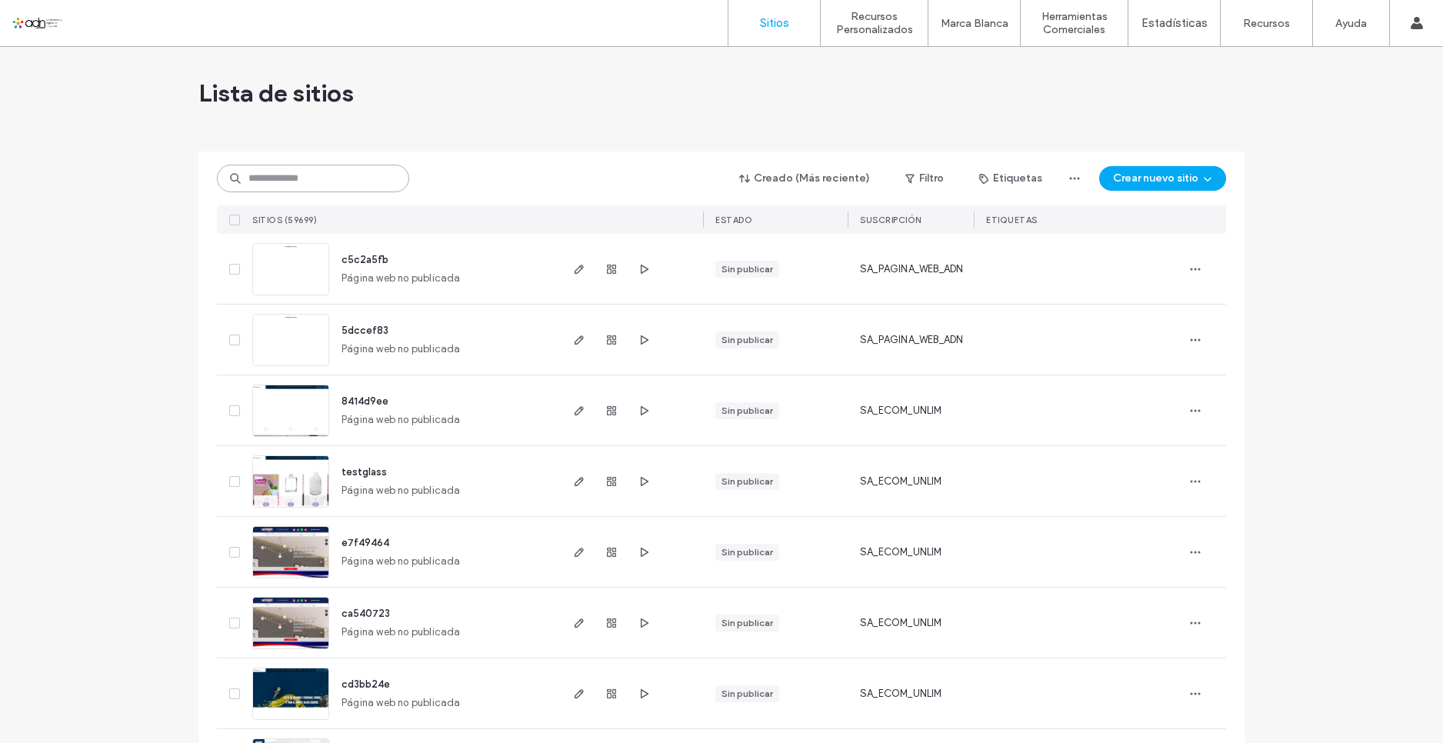
click at [354, 166] on input at bounding box center [313, 179] width 192 height 28
paste input "*********"
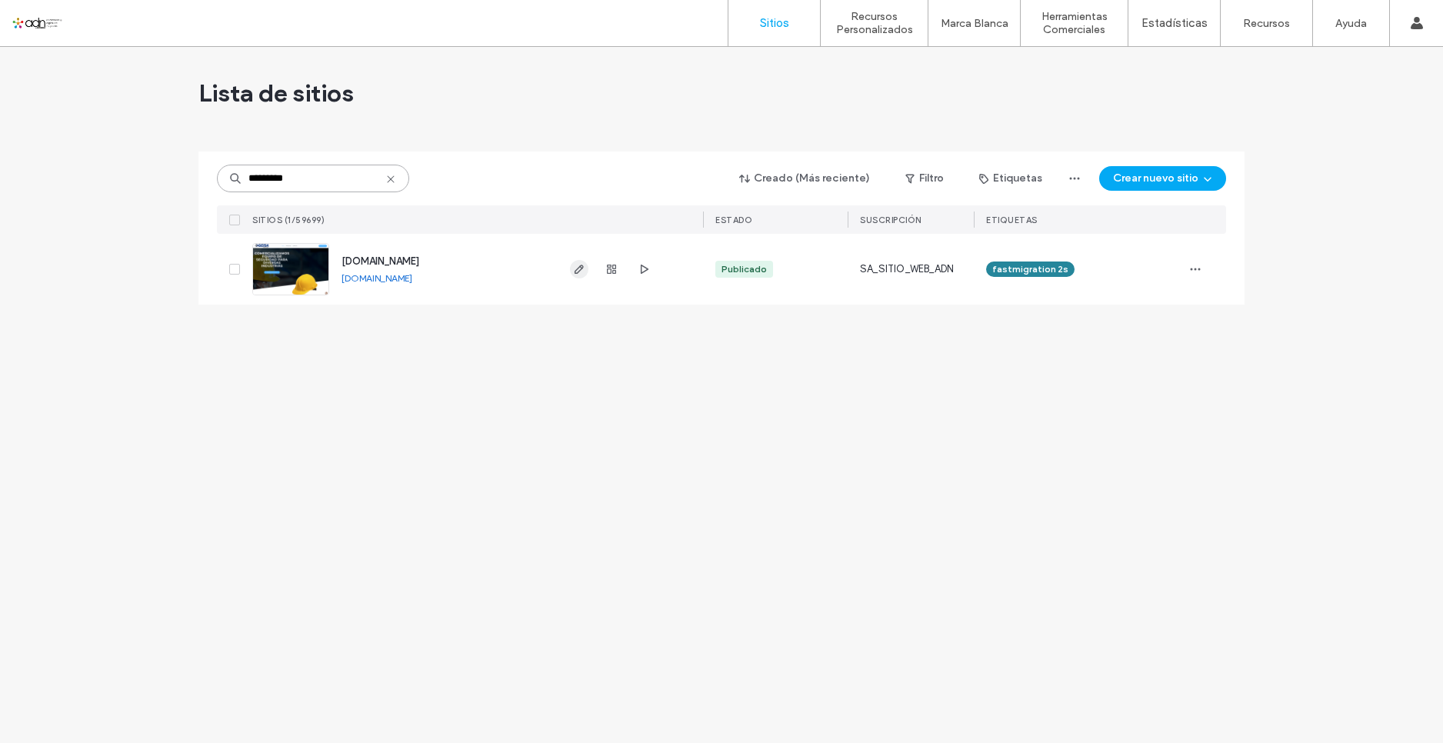
type input "*********"
click at [583, 265] on icon "button" at bounding box center [579, 269] width 12 height 12
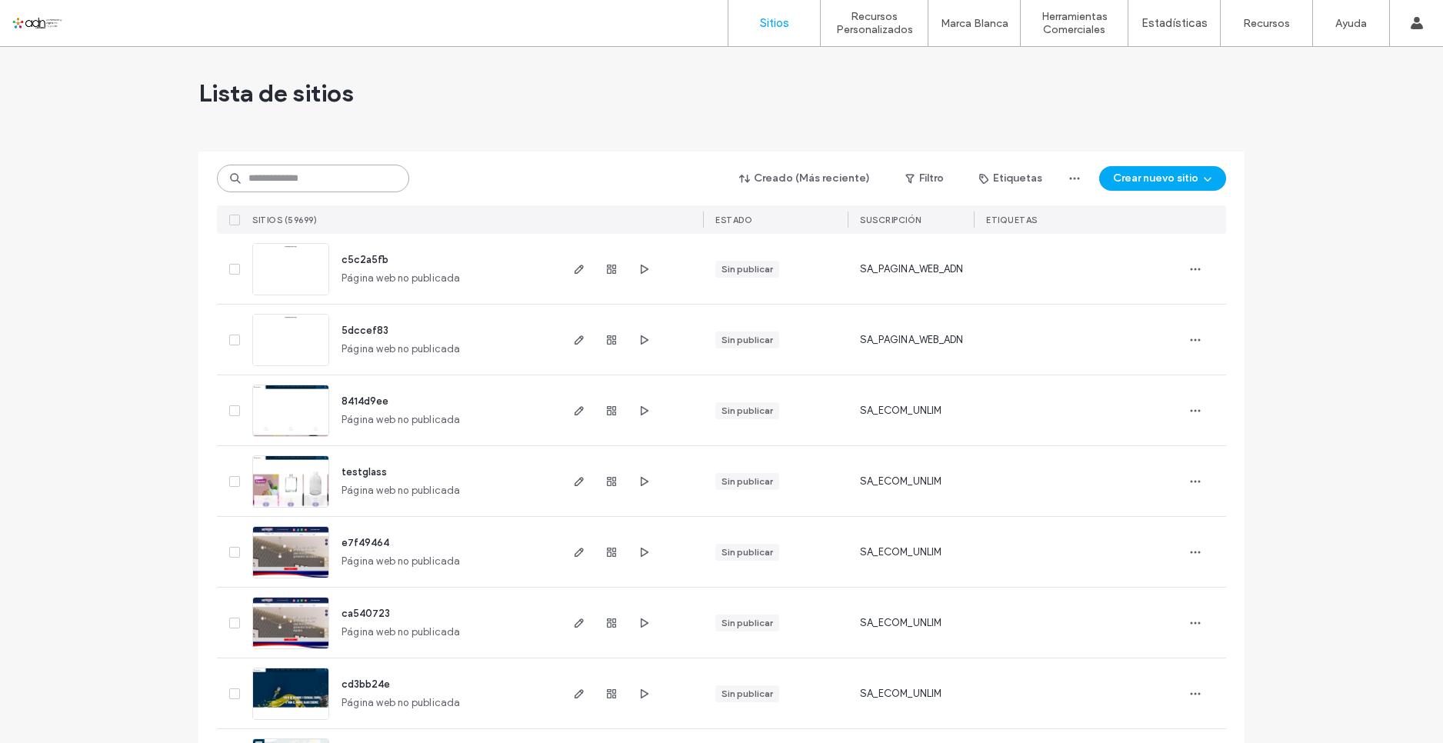
click at [322, 185] on input at bounding box center [313, 179] width 192 height 28
paste input "*********"
type input "*********"
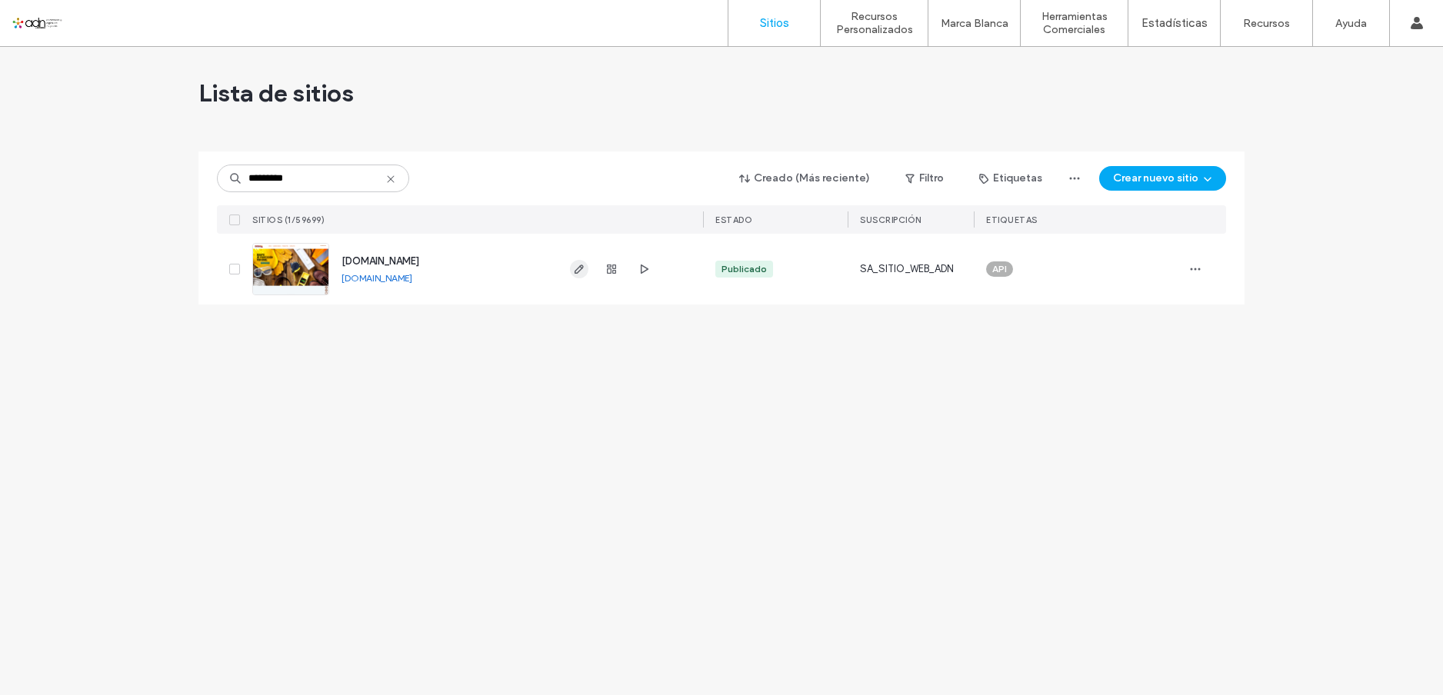
click at [578, 269] on use "button" at bounding box center [579, 269] width 9 height 9
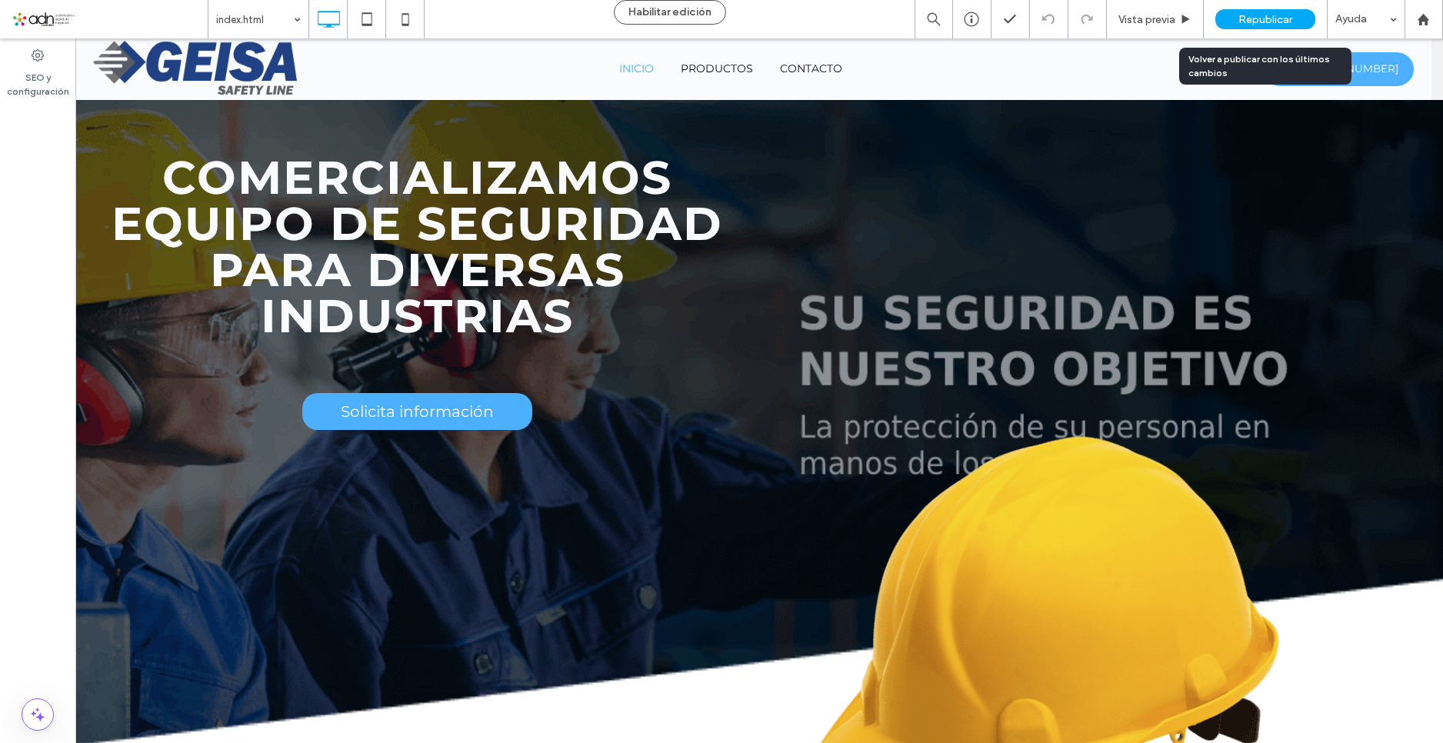
click at [1271, 18] on span "Republicar" at bounding box center [1265, 19] width 54 height 13
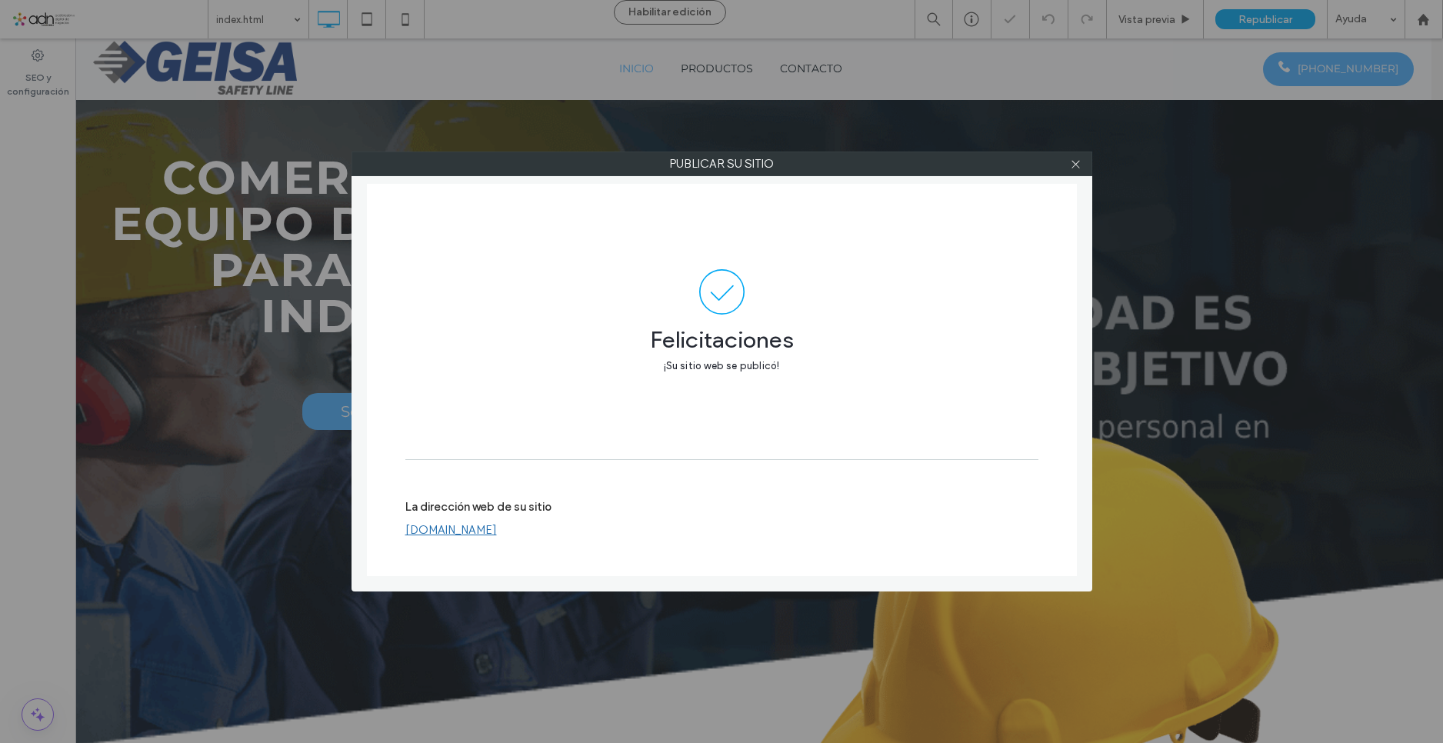
click at [497, 535] on link "[DOMAIN_NAME]" at bounding box center [451, 530] width 92 height 14
